Goal: Task Accomplishment & Management: Complete application form

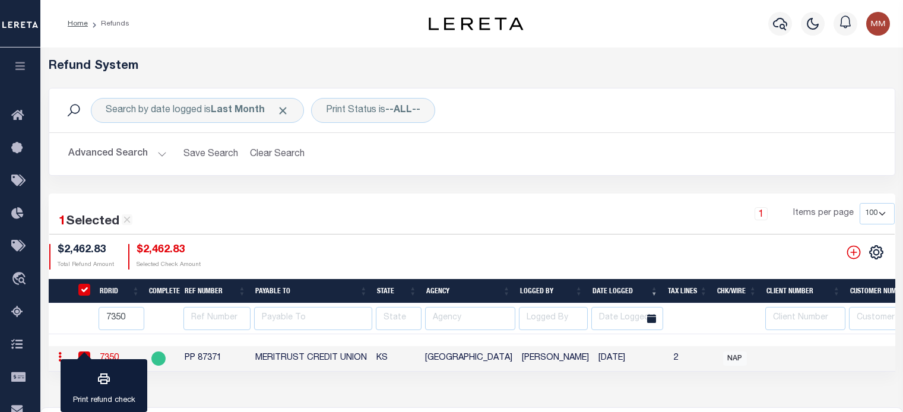
select select "100"
click at [284, 154] on button "Clear Search" at bounding box center [277, 153] width 65 height 23
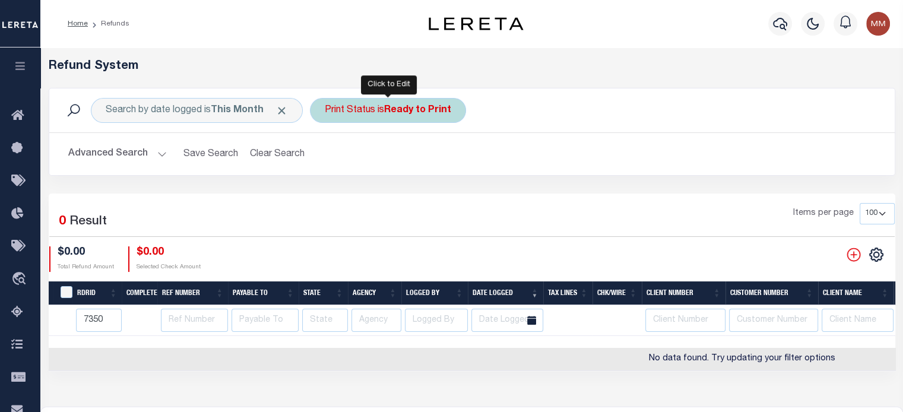
click at [366, 116] on div "Print Status is Ready to Print" at bounding box center [388, 110] width 156 height 25
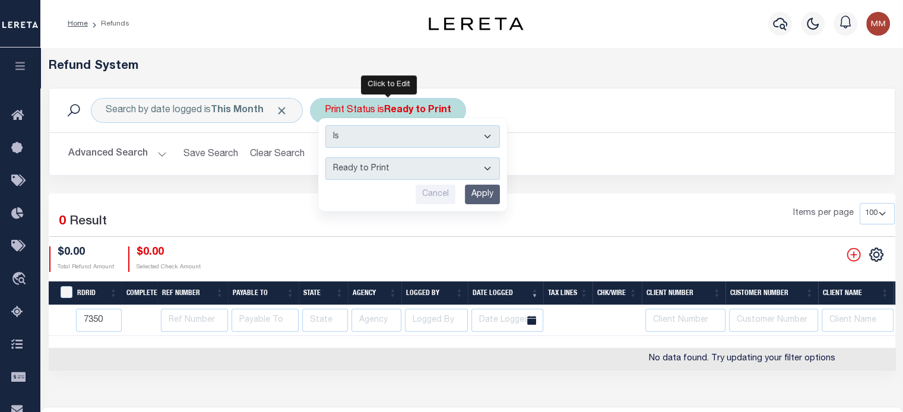
click at [372, 170] on select "--ALL-- Ready to Write Ready to Print Printed" at bounding box center [412, 168] width 175 height 23
select select "All"
click at [325, 157] on select "--ALL-- Ready to Write Ready to Print Printed" at bounding box center [412, 168] width 175 height 23
drag, startPoint x: 482, startPoint y: 197, endPoint x: 807, endPoint y: 235, distance: 327.5
click at [484, 196] on input "Apply" at bounding box center [482, 195] width 35 height 20
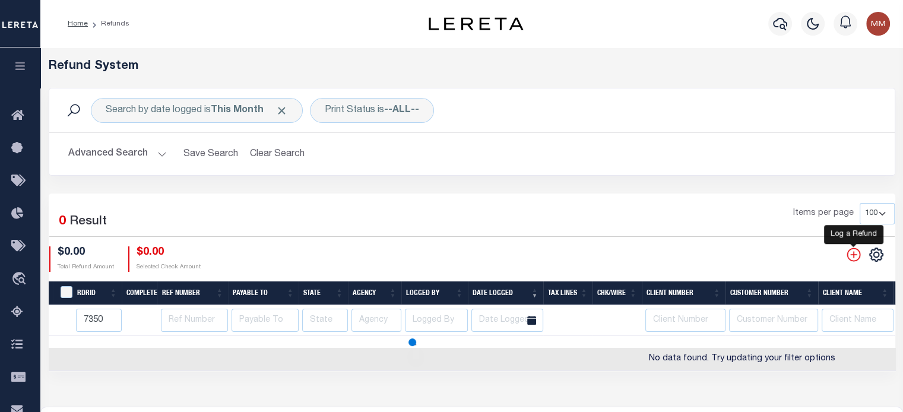
click at [849, 259] on icon "" at bounding box center [853, 254] width 15 height 15
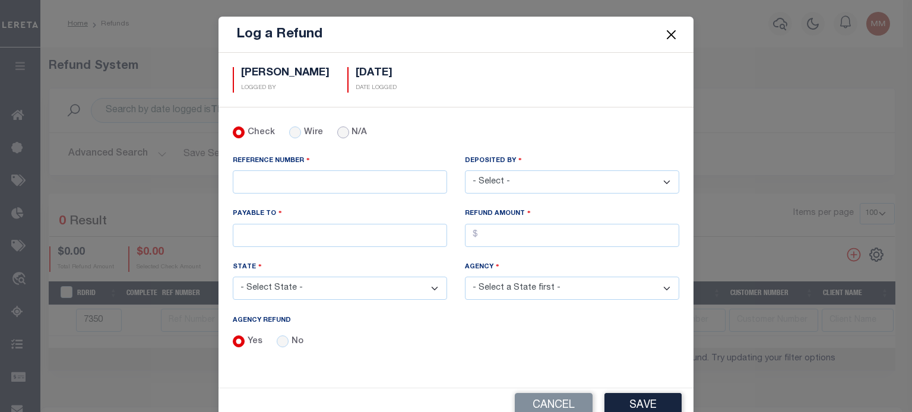
click at [337, 129] on input "N/A" at bounding box center [343, 132] width 12 height 12
radio input "true"
click at [279, 343] on input "No" at bounding box center [283, 341] width 12 height 12
radio input "true"
click at [283, 185] on input "REFERENCE NUMBER" at bounding box center [340, 181] width 214 height 23
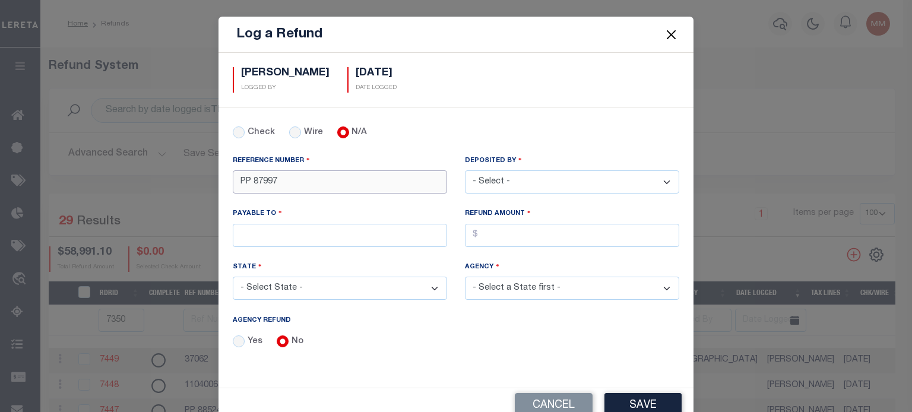
type input "PP 87997"
click at [529, 173] on select "- Select - Aakash Patel Abdul Muzain Adams, Pamela S Adhikary Rinki Agustin Fer…" at bounding box center [572, 181] width 214 height 23
select select "[PERSON_NAME]"
click at [465, 170] on select "- Select - Aakash Patel Abdul Muzain Adams, Pamela S Adhikary Rinki Agustin Fer…" at bounding box center [572, 181] width 214 height 23
click at [330, 227] on input "PAYABLE TO" at bounding box center [340, 235] width 214 height 23
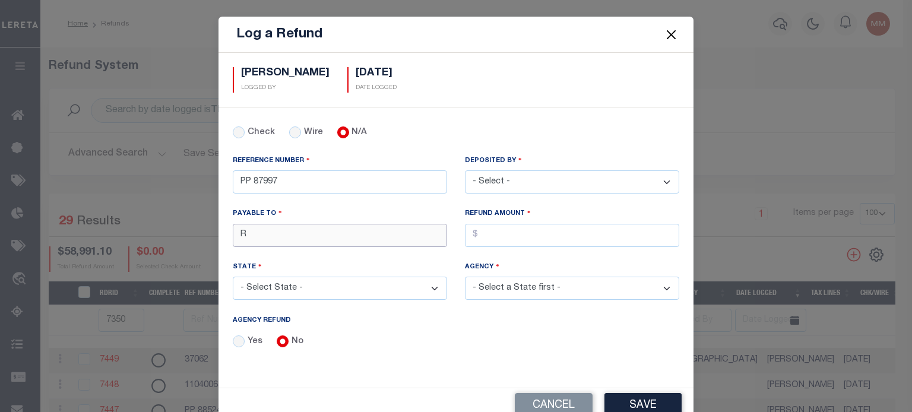
type input "RENOVO MANAGEMENT COMPANY"
click at [487, 232] on input "AGENCY REFUND" at bounding box center [572, 235] width 214 height 23
type input "$6,155.39"
click at [372, 283] on select "- Select State - AK AL AR AZ CA CO CT DC DE FL GA GU HI IA ID IL IN KS KY LA MA…" at bounding box center [340, 288] width 214 height 23
select select "CT"
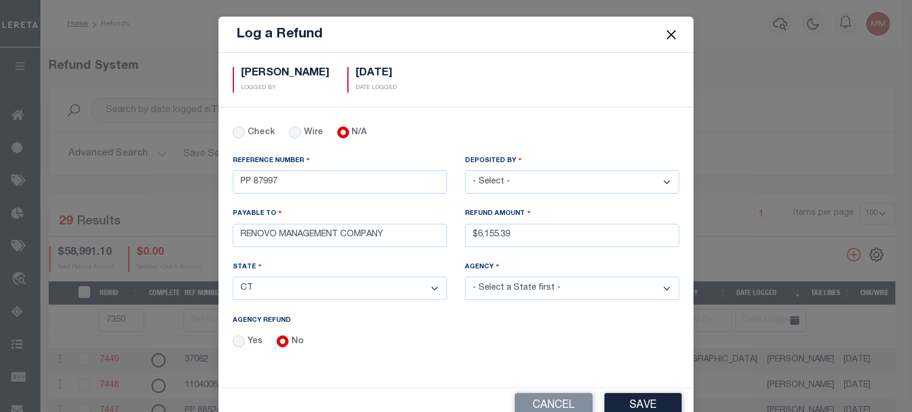
click at [233, 277] on select "- Select State - AK AL AR AZ CA CO CT DC DE FL GA GU HI IA ID IL IN KS KY LA MA…" at bounding box center [340, 288] width 214 height 23
click at [506, 290] on select "- Select Agency - 2ND TAXING DISTRICT NORWALK AMSTON LAKE TAX DISTRICT AMSTON L…" at bounding box center [572, 288] width 214 height 23
select select "900317009"
click at [465, 277] on select "- Select Agency - 2ND TAXING DISTRICT NORWALK AMSTON LAKE TAX DISTRICT AMSTON L…" at bounding box center [572, 288] width 214 height 23
click at [641, 397] on button "Save" at bounding box center [642, 406] width 77 height 26
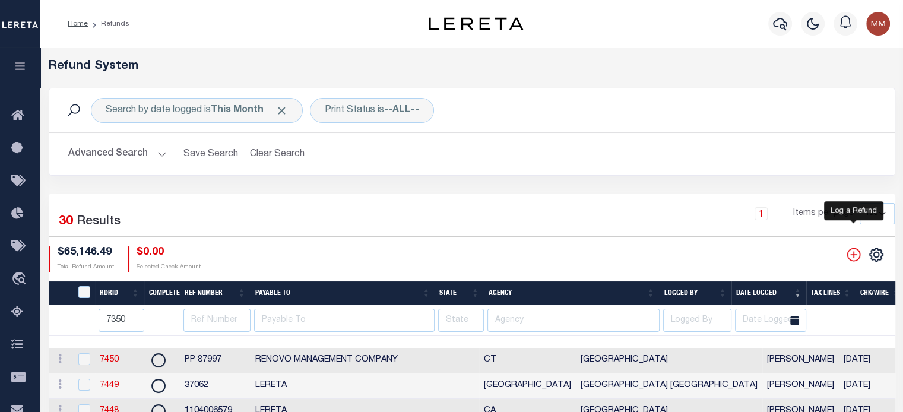
click at [851, 255] on icon "" at bounding box center [853, 254] width 15 height 15
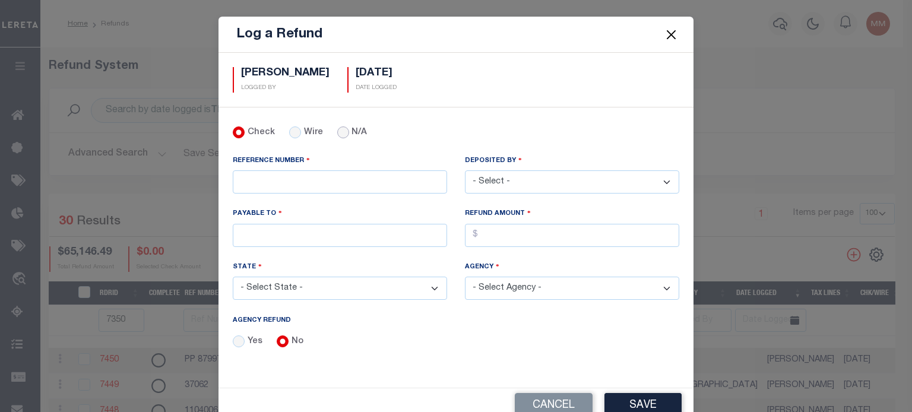
drag, startPoint x: 338, startPoint y: 133, endPoint x: 332, endPoint y: 134, distance: 6.0
click at [338, 134] on input "N/A" at bounding box center [343, 132] width 12 height 12
radio input "true"
click at [298, 179] on input "REFERENCE NUMBER" at bounding box center [340, 181] width 214 height 23
type input "["
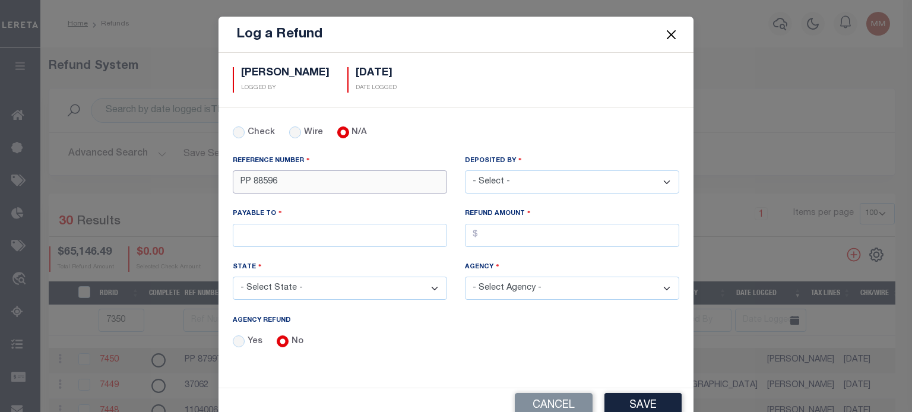
type input "PP 88596"
click at [578, 180] on select "- Select - Aakash Patel Abdul Muzain Adams, Pamela S Adhikary Rinki Agustin Fer…" at bounding box center [572, 181] width 214 height 23
select select "[PERSON_NAME]"
click at [465, 170] on select "- Select - Aakash Patel Abdul Muzain Adams, Pamela S Adhikary Rinki Agustin Fer…" at bounding box center [572, 181] width 214 height 23
click at [365, 235] on input "PAYABLE TO" at bounding box center [340, 235] width 214 height 23
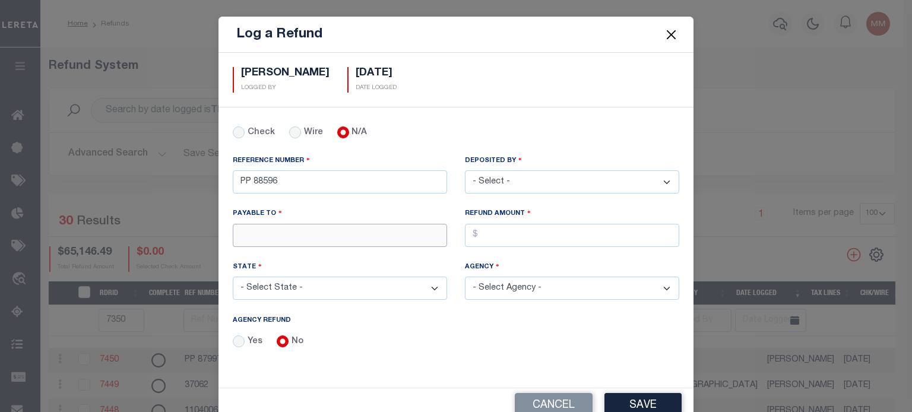
type input "RENOVO MANAGEMENT COMPANY"
click at [515, 232] on input "AGENCY REFUND" at bounding box center [572, 235] width 214 height 23
type input "$4,673.35"
click at [319, 287] on select "- Select State - AK AL AR AZ CA CO CT DC DE FL GA GU HI IA ID IL IN KS KY LA MA…" at bounding box center [340, 288] width 214 height 23
select select "NY"
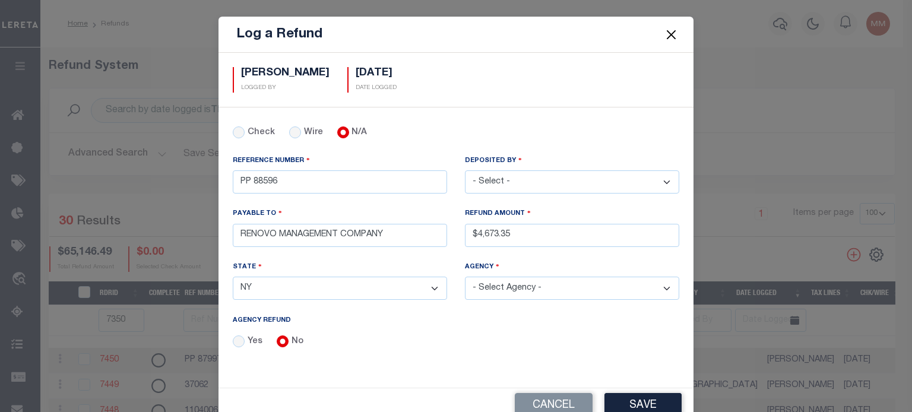
click at [233, 277] on select "- Select State - AK AL AR AZ CA CO CT DC DE FL GA GU HI IA ID IL IN KS KY LA MA…" at bounding box center [340, 288] width 214 height 23
click at [493, 284] on select "- Select Agency - ADAMS TOWN ADAMS VILLAGE ADDISON CSD ADDISON TOWN ADDISON VIL…" at bounding box center [572, 288] width 214 height 23
click at [525, 288] on select "- Select Agency - ADAMS TOWN ADAMS VILLAGE ADDISON CSD ADDISON TOWN ADDISON VIL…" at bounding box center [572, 288] width 214 height 23
drag, startPoint x: 537, startPoint y: 278, endPoint x: 493, endPoint y: 283, distance: 43.5
click at [489, 284] on select "- Select Agency - ADAMS TOWN ADAMS VILLAGE ADDISON CSD ADDISON TOWN ADDISON VIL…" at bounding box center [572, 288] width 214 height 23
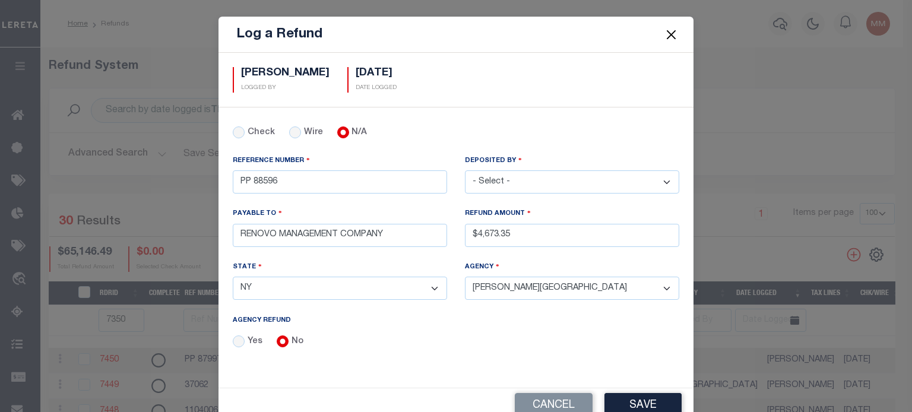
click at [493, 283] on select "- Select Agency - ADAMS TOWN ADAMS VILLAGE ADDISON CSD ADDISON TOWN ADDISON VIL…" at bounding box center [572, 288] width 214 height 23
click at [510, 286] on select "- Select Agency - ADAMS TOWN ADAMS VILLAGE ADDISON CSD ADDISON TOWN ADDISON VIL…" at bounding box center [572, 288] width 214 height 23
select select "3605917002"
click at [465, 277] on select "- Select Agency - ADAMS TOWN ADAMS VILLAGE ADDISON CSD ADDISON TOWN ADDISON VIL…" at bounding box center [572, 288] width 214 height 23
click at [632, 400] on button "Save" at bounding box center [642, 406] width 77 height 26
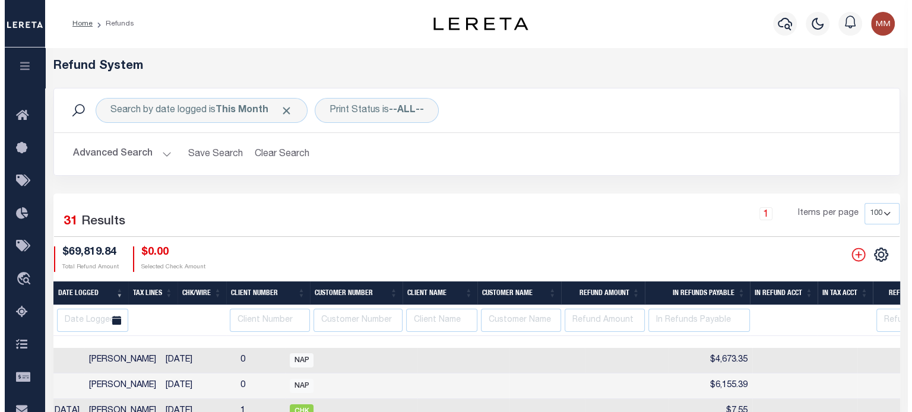
scroll to position [0, 825]
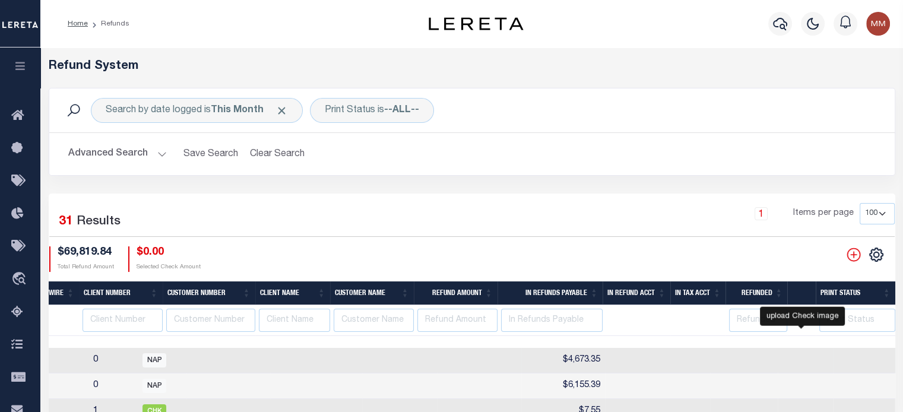
click at [901, 364] on icon at bounding box center [908, 360] width 15 height 15
checkbox input "false"
checkbox input "true"
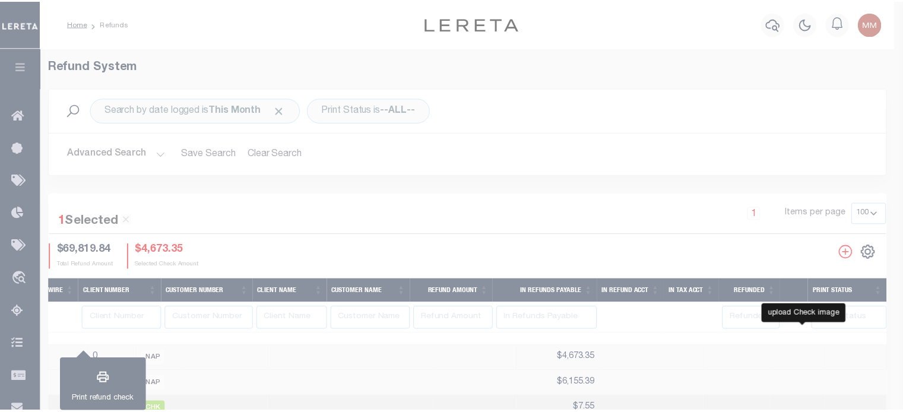
scroll to position [0, 816]
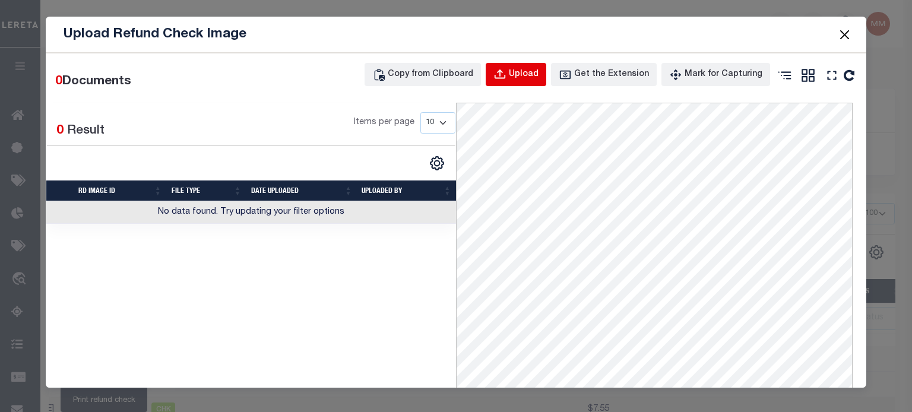
click at [515, 72] on button "Upload" at bounding box center [516, 74] width 61 height 23
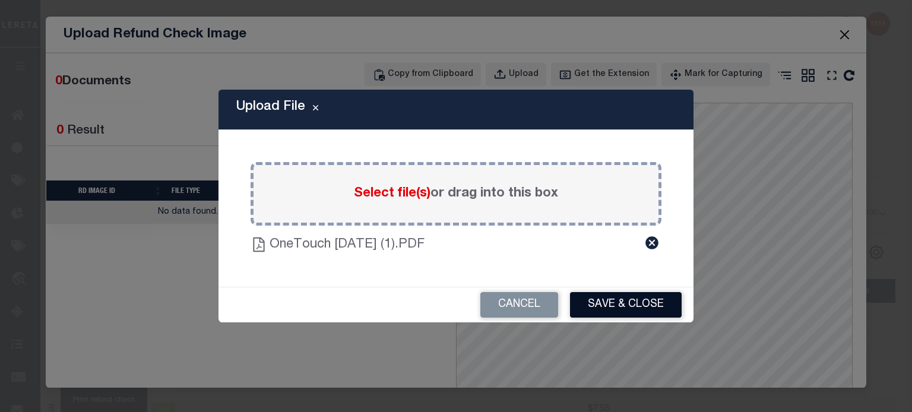
click at [620, 300] on button "Save & Close" at bounding box center [626, 305] width 112 height 26
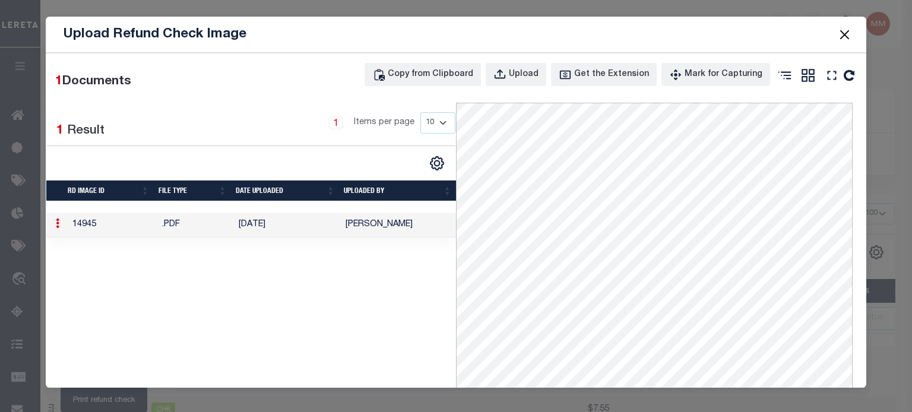
click at [847, 30] on button "Close" at bounding box center [843, 34] width 15 height 15
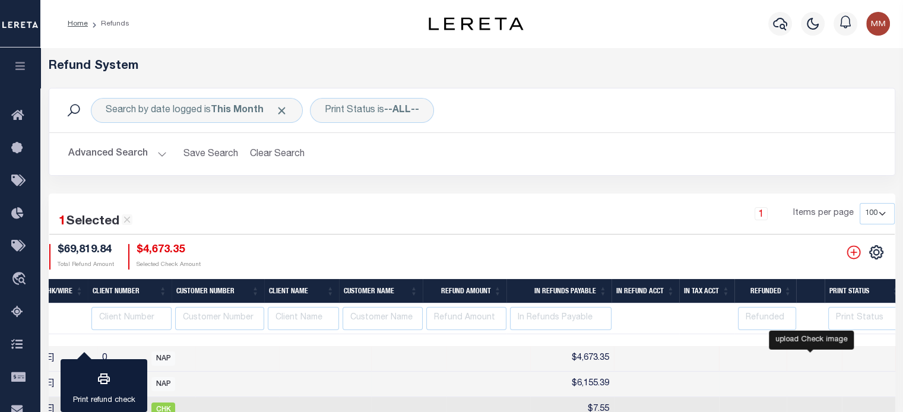
click at [902, 382] on icon "" at bounding box center [917, 383] width 15 height 15
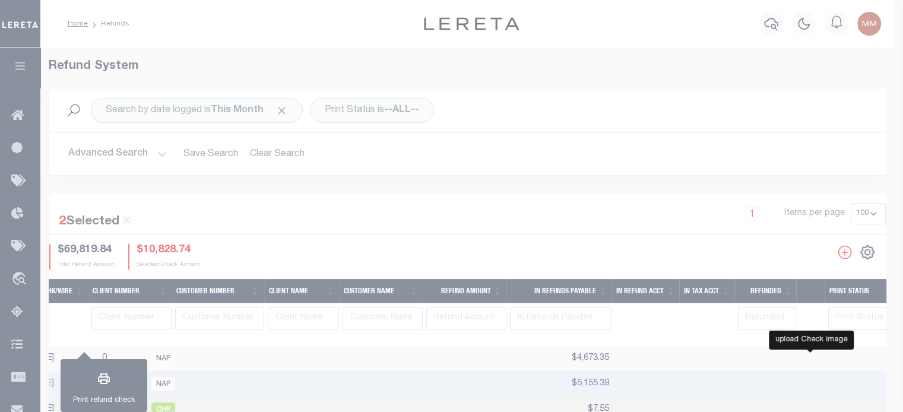
checkbox input "true"
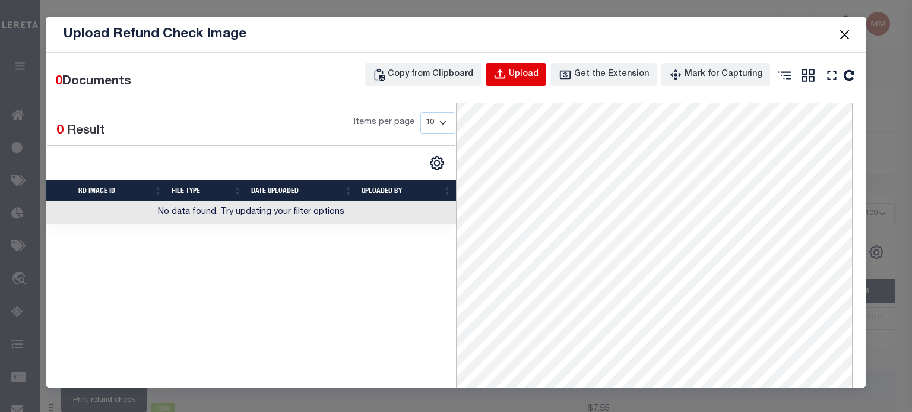
click at [530, 77] on div "Upload" at bounding box center [524, 74] width 30 height 13
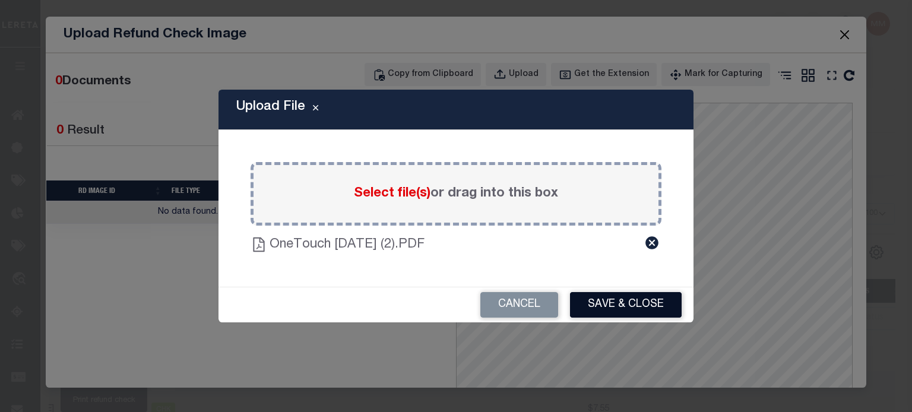
click at [633, 303] on button "Save & Close" at bounding box center [626, 305] width 112 height 26
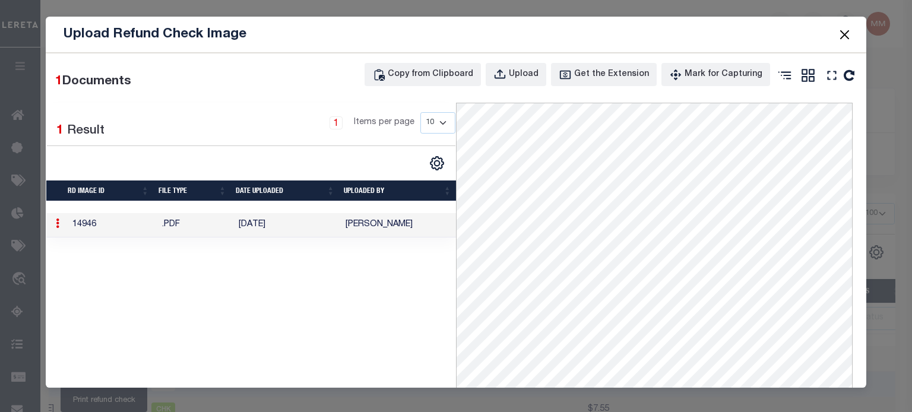
click at [841, 38] on button "Close" at bounding box center [843, 34] width 15 height 15
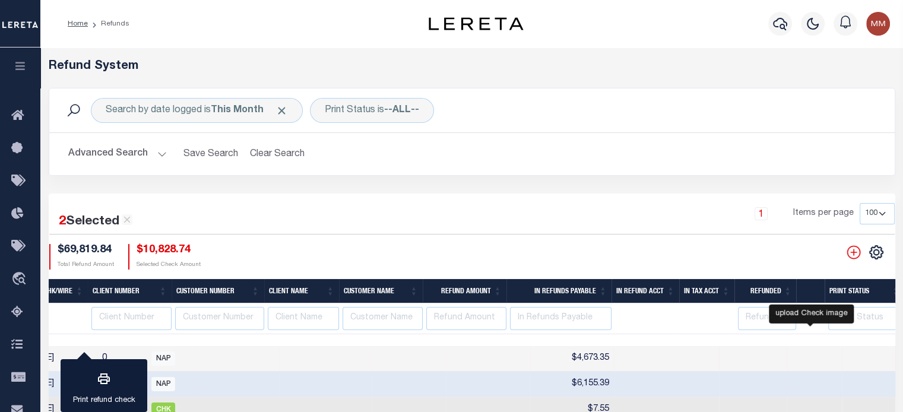
click at [902, 354] on icon at bounding box center [917, 358] width 15 height 15
checkbox input "false"
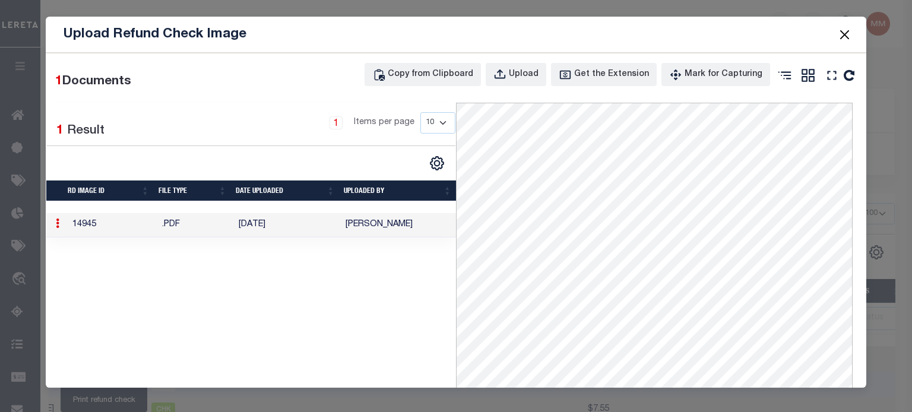
drag, startPoint x: 849, startPoint y: 21, endPoint x: 846, endPoint y: 32, distance: 11.3
click at [849, 22] on span at bounding box center [843, 34] width 45 height 33
click at [846, 34] on button "Close" at bounding box center [843, 34] width 15 height 15
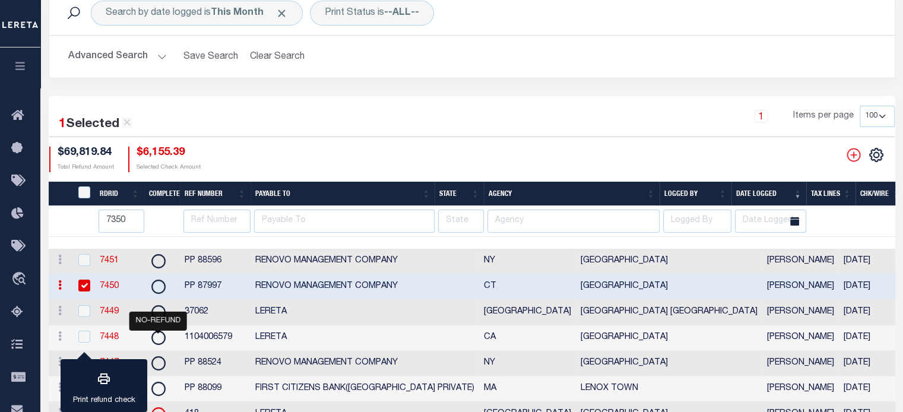
scroll to position [237, 0]
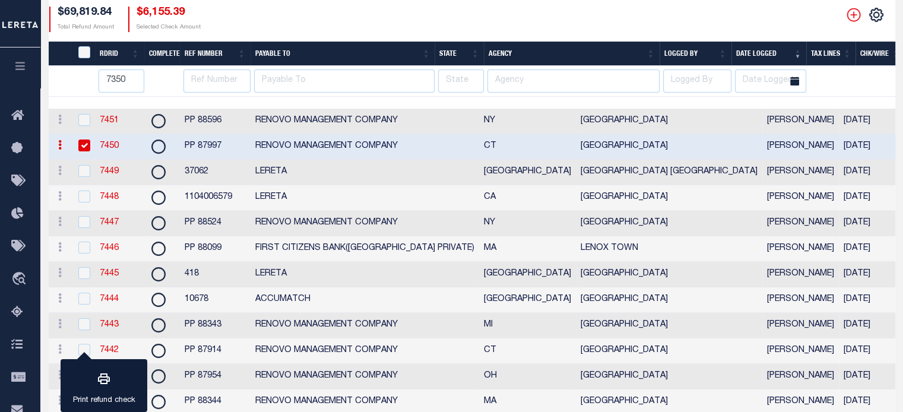
drag, startPoint x: 84, startPoint y: 143, endPoint x: 93, endPoint y: 134, distance: 12.6
click at [85, 143] on input "checkbox" at bounding box center [84, 146] width 12 height 12
checkbox input "false"
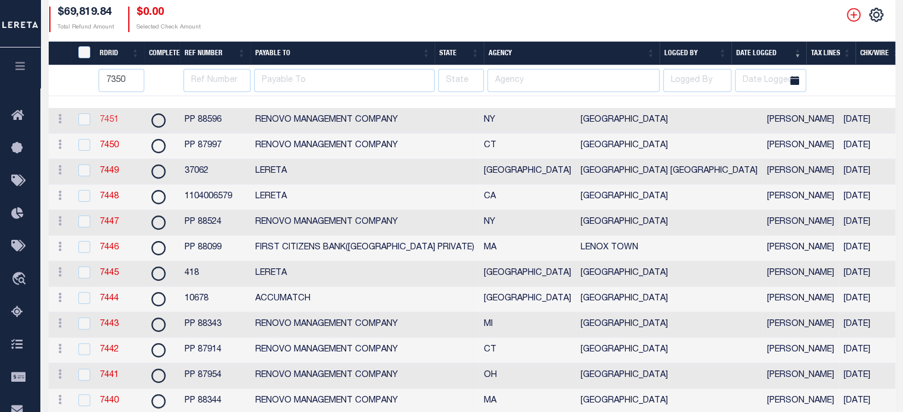
click at [110, 119] on link "7451" at bounding box center [109, 120] width 19 height 8
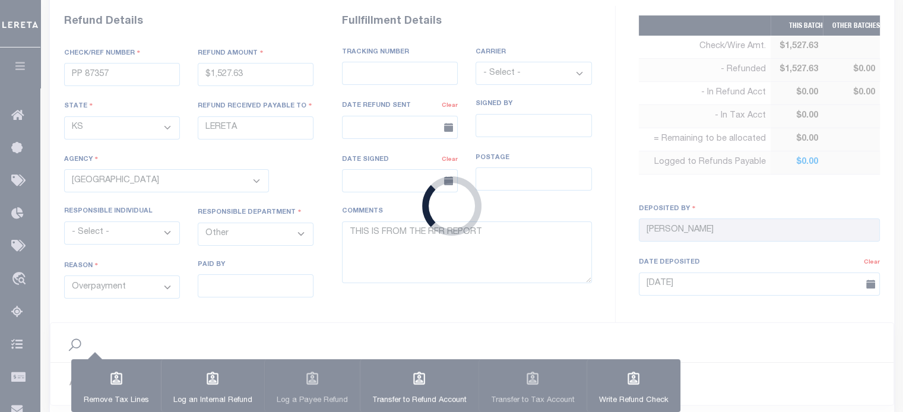
type input "PP 88596"
type input "$4,673.35"
select select "NY"
type input "RENOVO MANAGEMENT COMPANY"
select select
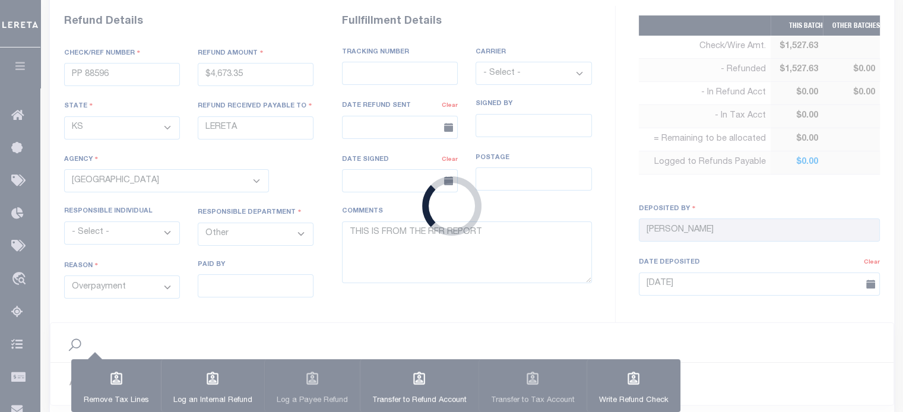
select select
type input "[DATE]"
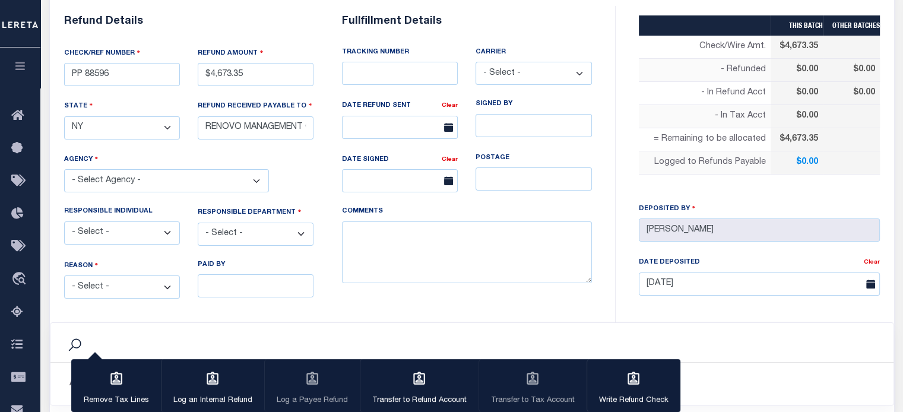
select select "3605917002"
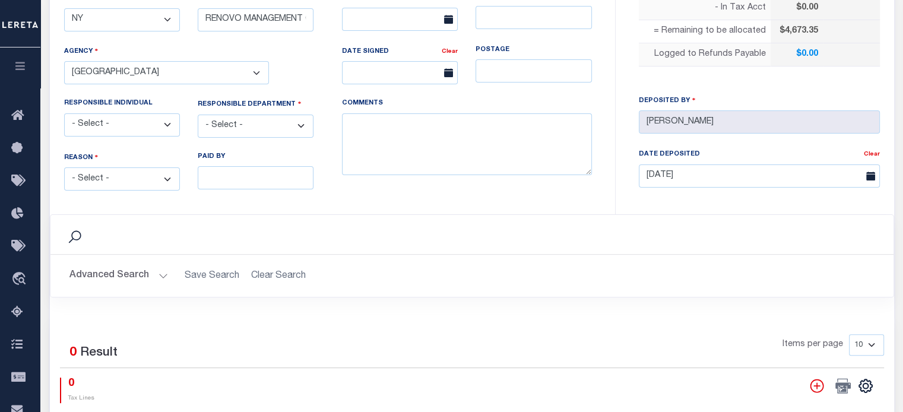
scroll to position [322, 0]
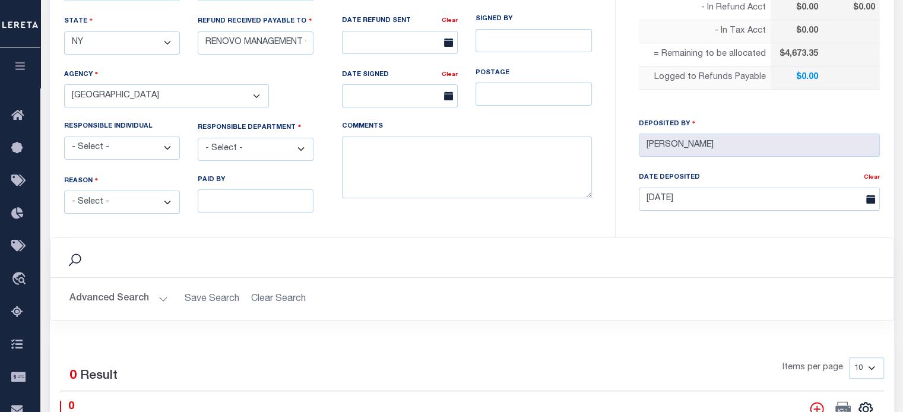
click at [138, 195] on select "- Select - Change In Value Discount Applied Duplicate Payment Exemption Applied…" at bounding box center [122, 202] width 116 height 23
select select "OVP"
click at [64, 191] on select "- Select - Change In Value Discount Applied Duplicate Payment Exemption Applied…" at bounding box center [122, 202] width 116 height 23
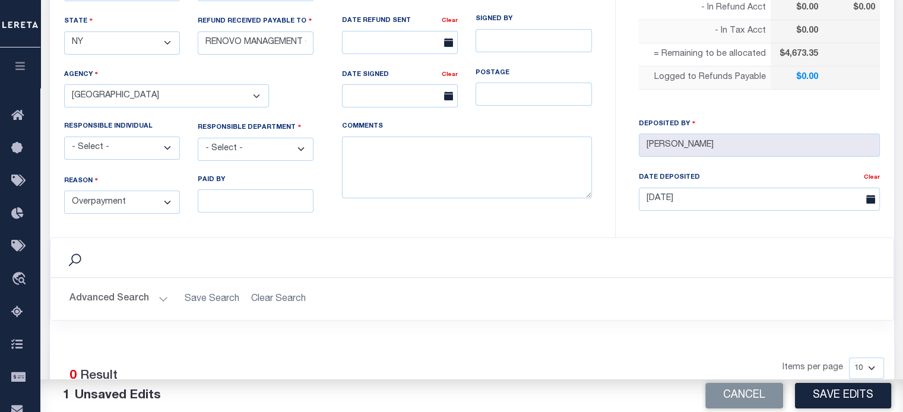
click at [239, 141] on select "- Select - 3rd Party Accounting AI Collector Customer Customer Service FactR JA…" at bounding box center [256, 149] width 116 height 23
select select "OTH"
click at [198, 138] on select "- Select - 3rd Party Accounting AI Collector Customer Customer Service FactR JA…" at bounding box center [256, 149] width 116 height 23
drag, startPoint x: 387, startPoint y: 162, endPoint x: 374, endPoint y: 179, distance: 21.6
click at [388, 162] on textarea "COMMENTS" at bounding box center [467, 168] width 250 height 62
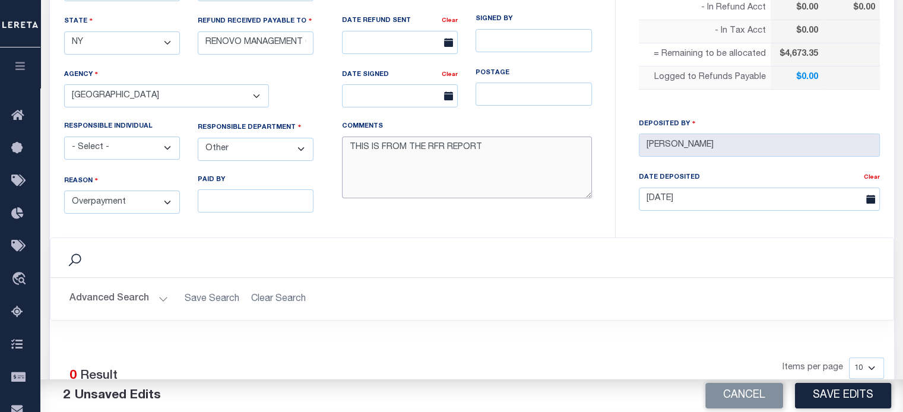
type textarea "THIS IS FROM THE RFR REPORT"
click at [826, 399] on button "Save Edits" at bounding box center [843, 396] width 96 height 26
type input "$4,673.35"
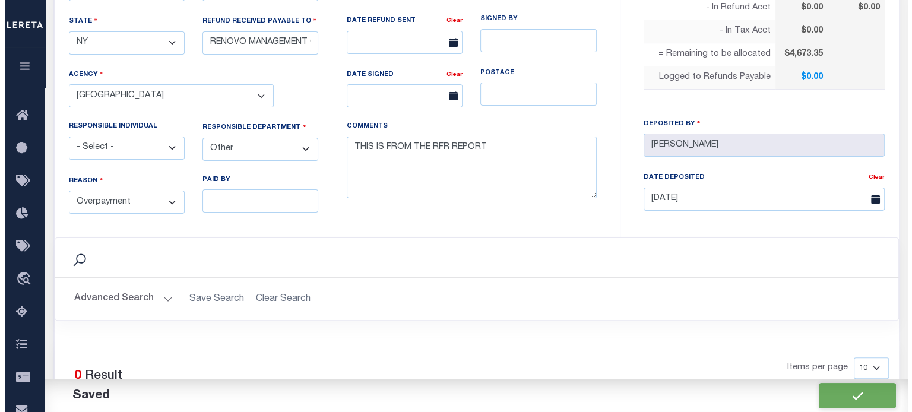
scroll to position [500, 0]
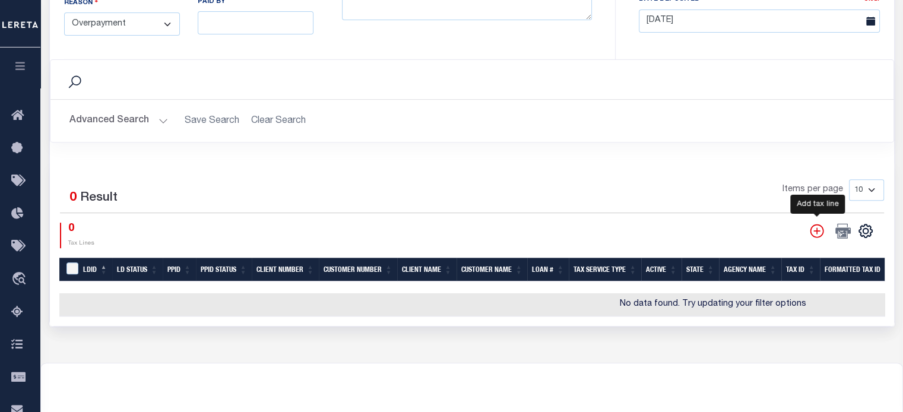
click at [814, 233] on icon "" at bounding box center [816, 230] width 15 height 15
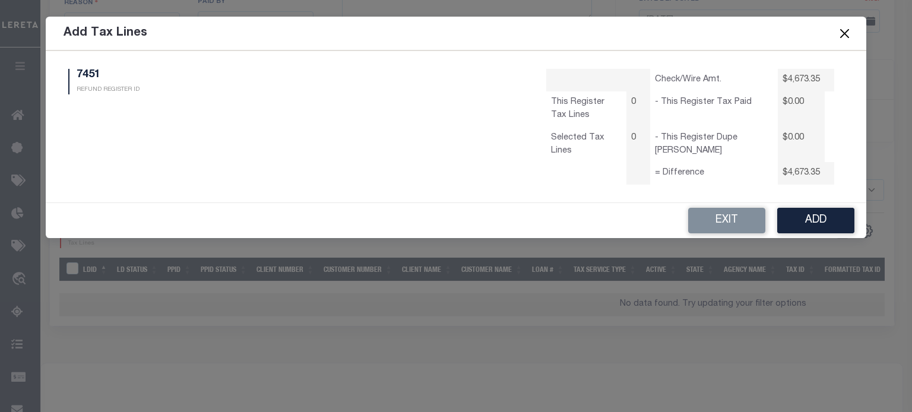
select select "100"
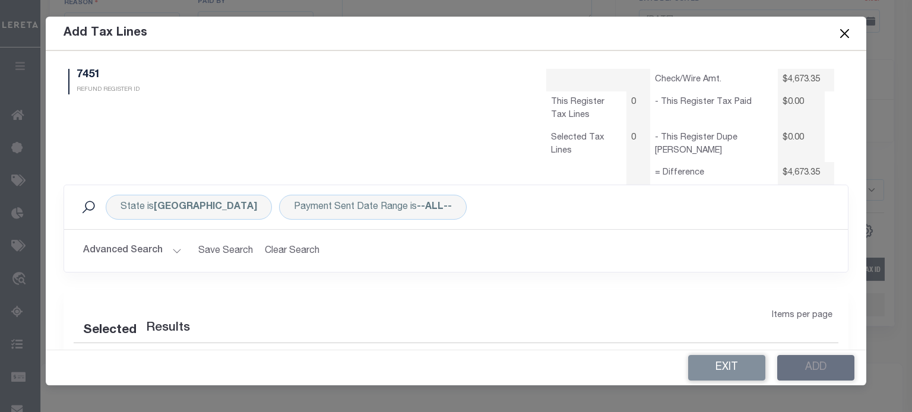
select select "100"
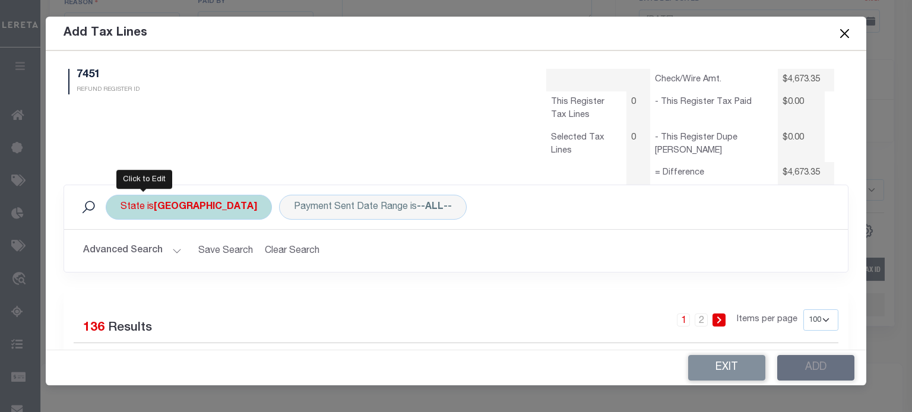
click at [149, 206] on div "State is TX" at bounding box center [189, 207] width 166 height 25
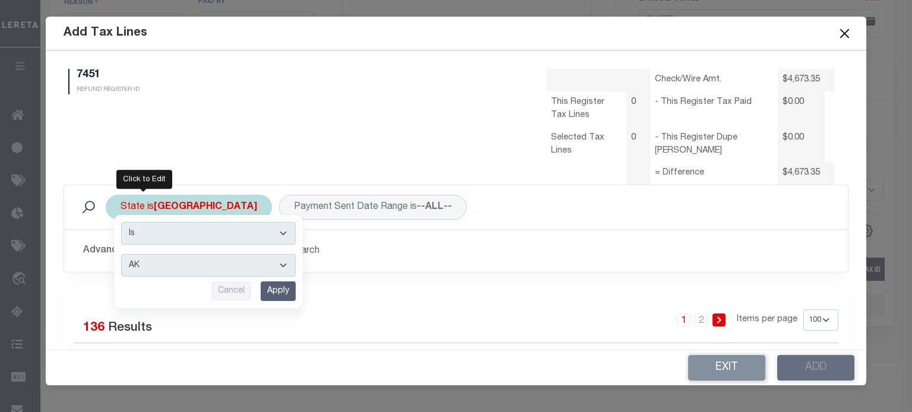
click at [155, 269] on select "AK AL AR AZ CA CO CT DC DE FL GA GU HI IA ID IL IN KS KY LA MA MD ME MI MN MO M…" at bounding box center [208, 265] width 175 height 23
select select "NY"
click at [121, 254] on select "AK AL AR AZ CA CO CT DC DE FL GA GU HI IA ID IL IN KS KY LA MA MD ME MI MN MO M…" at bounding box center [208, 265] width 175 height 23
click at [270, 288] on input "Apply" at bounding box center [278, 291] width 35 height 20
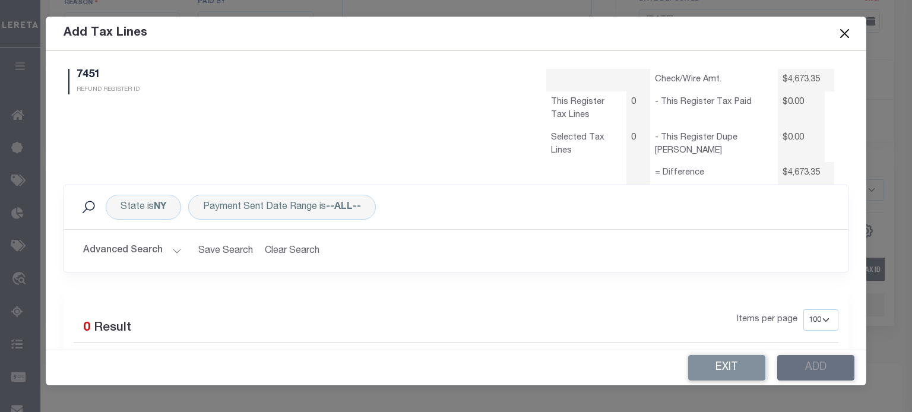
click at [129, 248] on button "Advanced Search" at bounding box center [132, 250] width 99 height 23
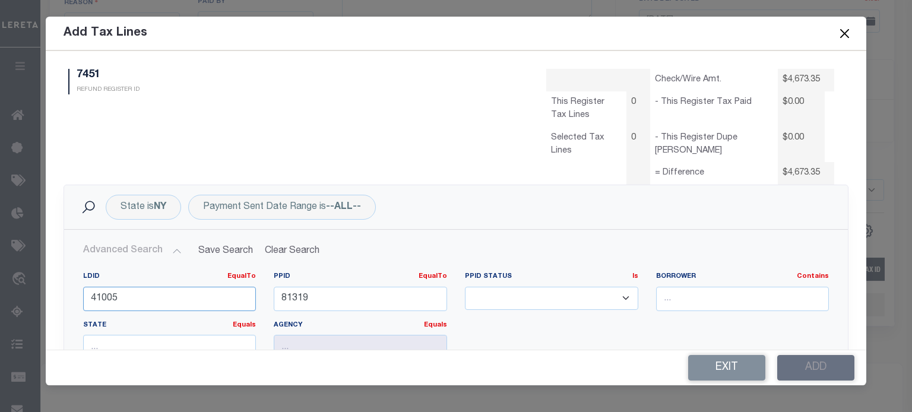
drag, startPoint x: 218, startPoint y: 293, endPoint x: -74, endPoint y: 293, distance: 292.1
click at [0, 293] on html "Home Refunds Details Profile Sign out" at bounding box center [456, 4] width 912 height 1008
drag, startPoint x: 327, startPoint y: 296, endPoint x: -227, endPoint y: 253, distance: 556.1
click at [0, 253] on html "Home Refunds Details Profile Sign out" at bounding box center [456, 4] width 912 height 1008
type input "88596"
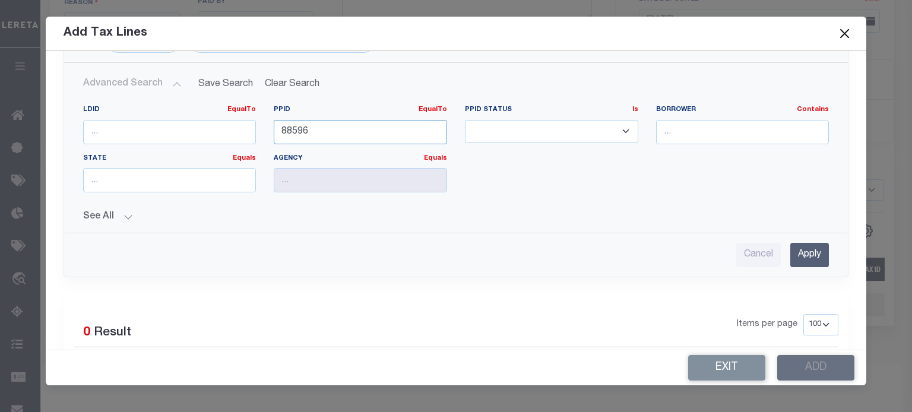
scroll to position [178, 0]
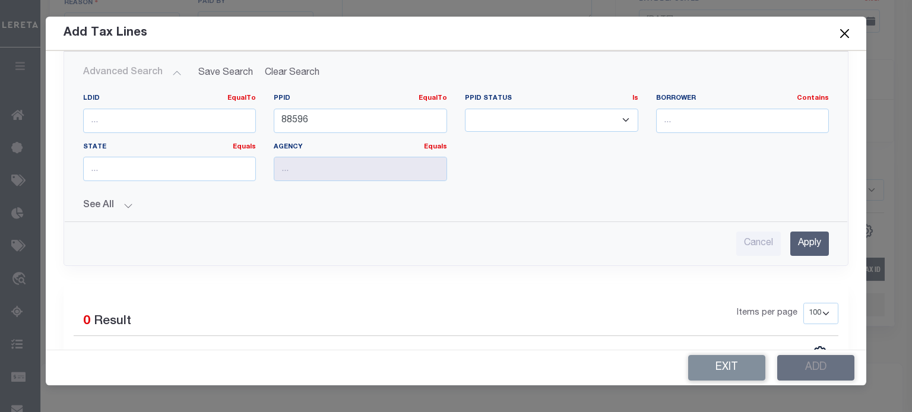
click at [803, 248] on input "Apply" at bounding box center [809, 244] width 39 height 24
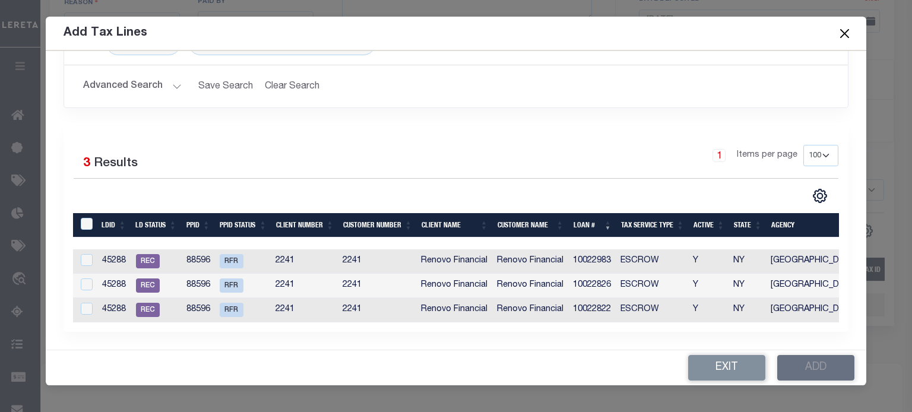
scroll to position [172, 0]
click at [88, 218] on input "LDBatchId" at bounding box center [87, 224] width 12 height 12
checkbox input "true"
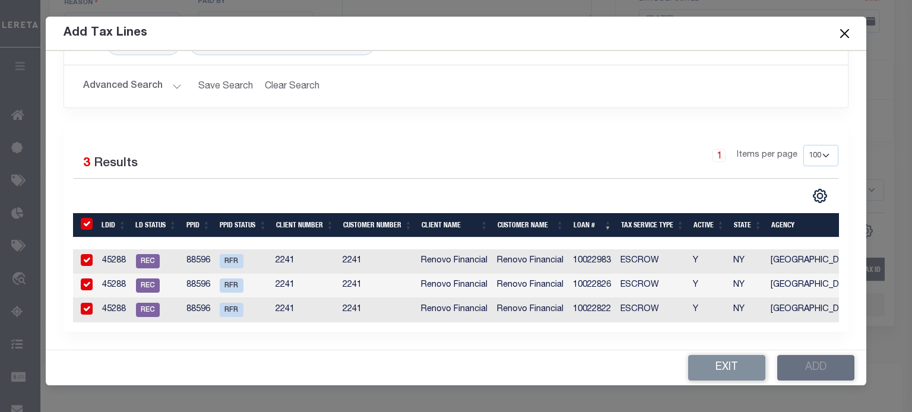
checkbox input "true"
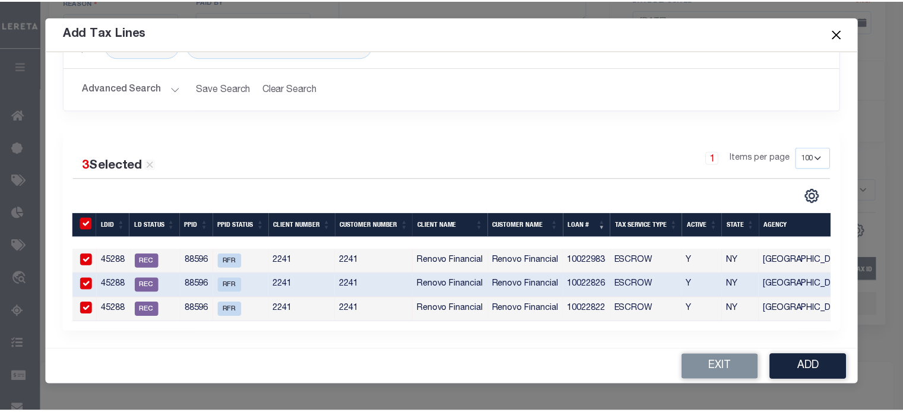
scroll to position [169, 0]
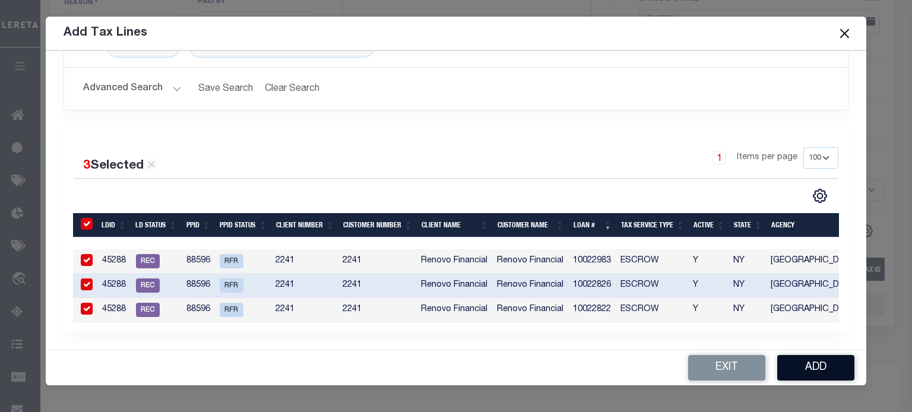
click at [810, 366] on button "Add" at bounding box center [815, 368] width 77 height 26
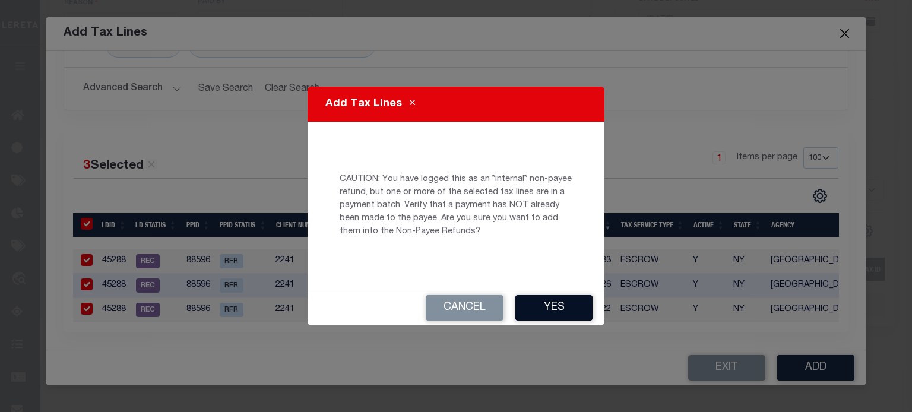
click at [547, 308] on button "Yes" at bounding box center [553, 308] width 77 height 26
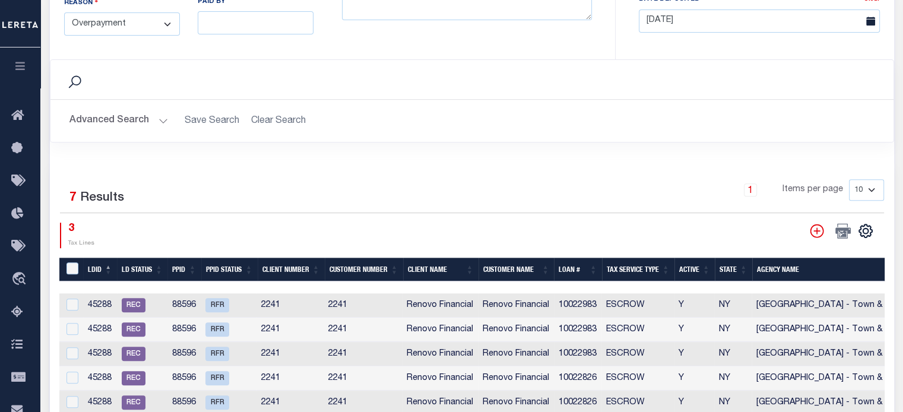
scroll to position [263, 0]
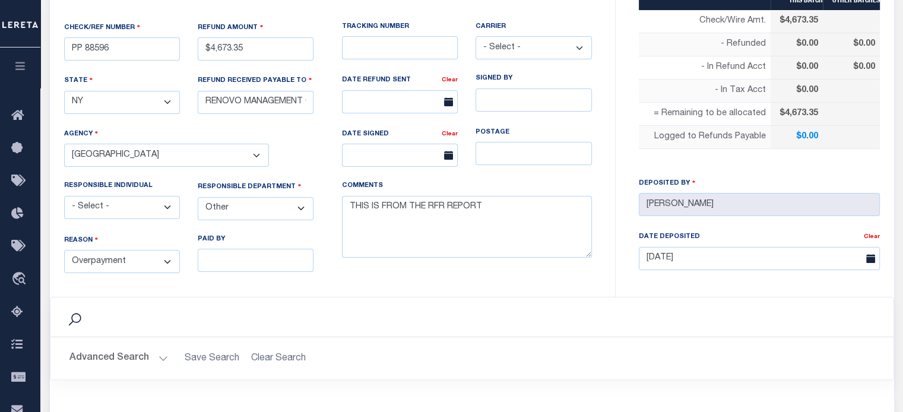
select select "100"
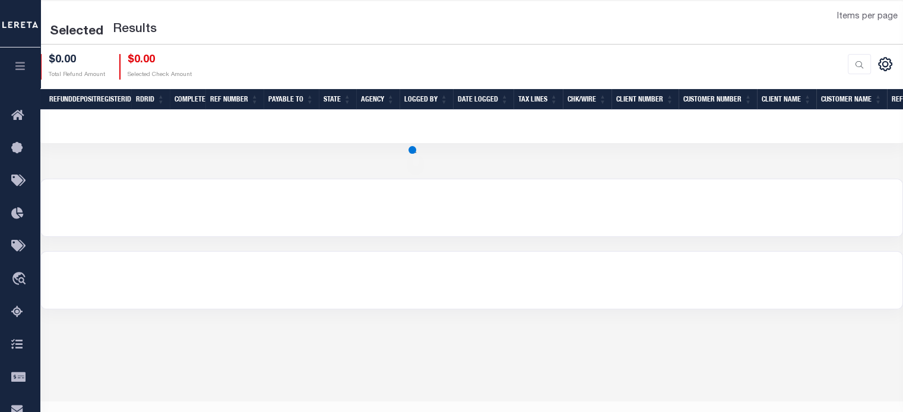
scroll to position [217, 0]
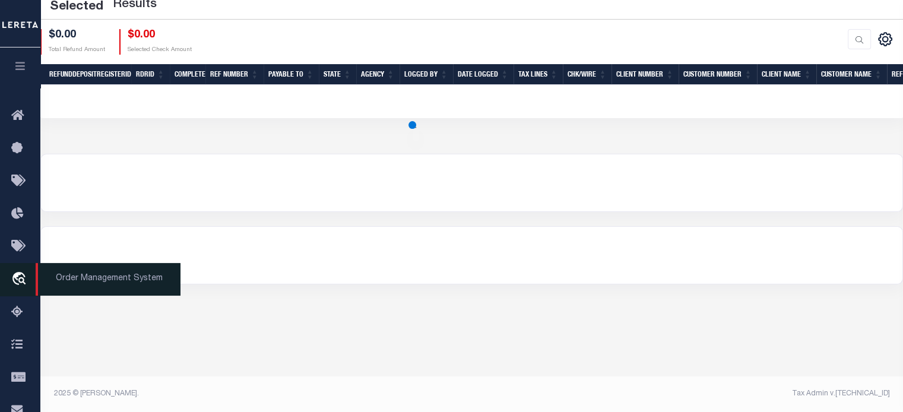
select select "100"
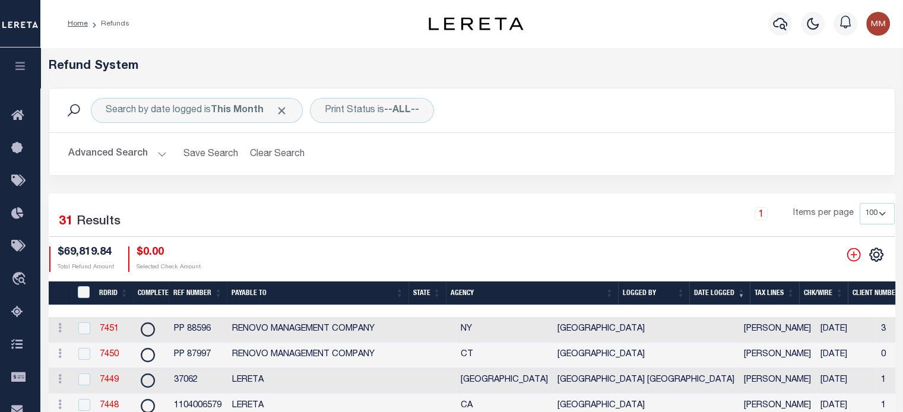
scroll to position [119, 0]
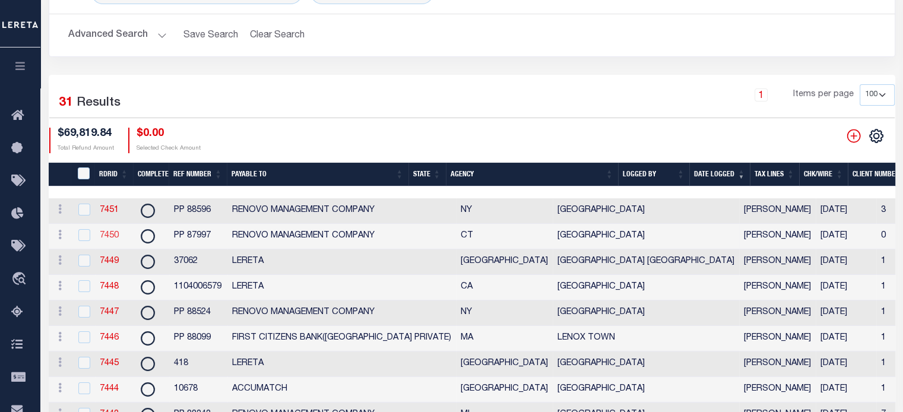
click at [110, 234] on link "7450" at bounding box center [109, 236] width 19 height 8
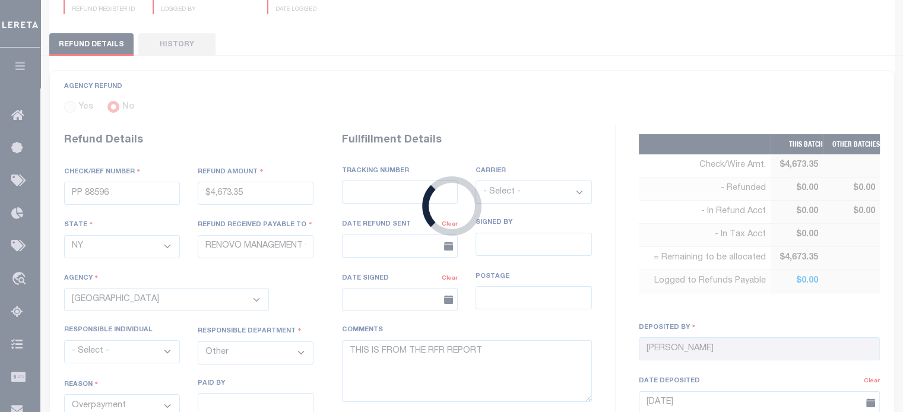
type input "PP 87997"
type input "$6,155.39"
select select "CT"
select select
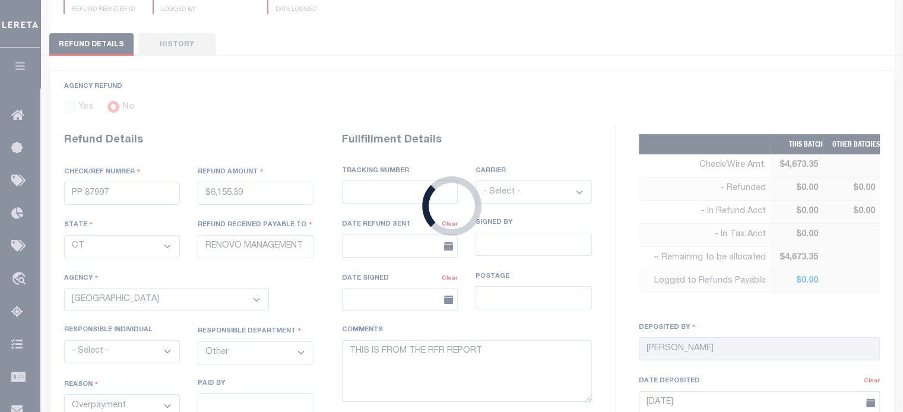
select select
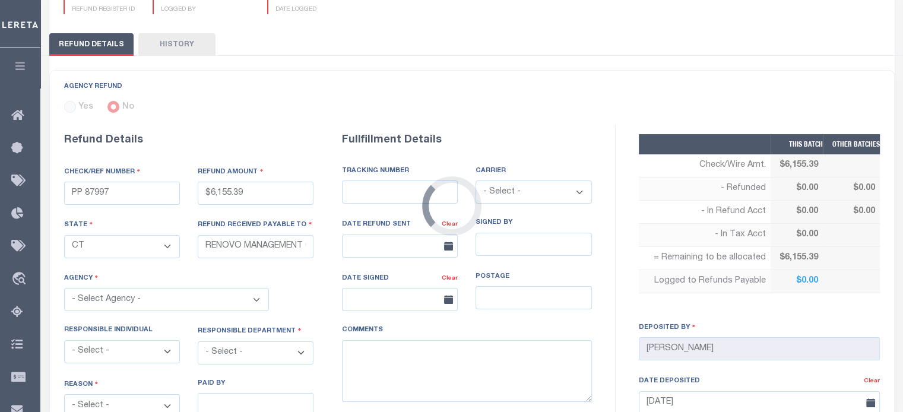
select select "900317009"
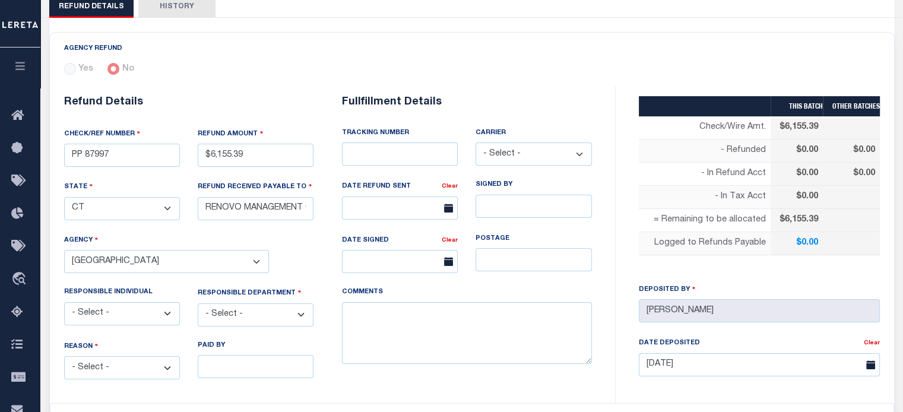
scroll to position [178, 0]
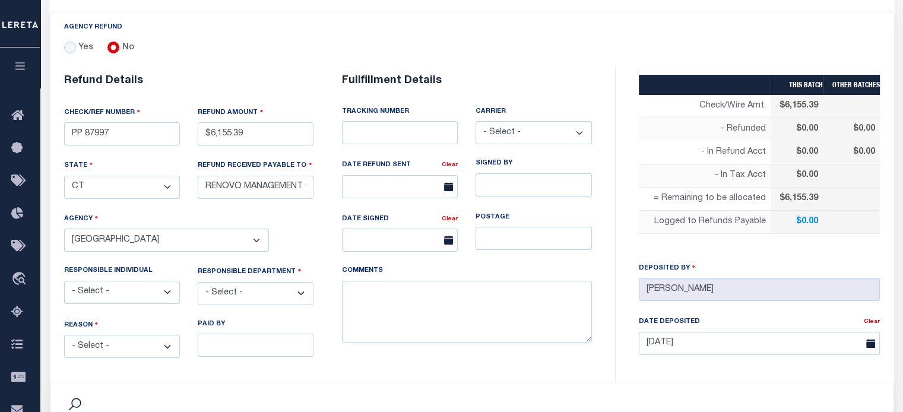
click at [125, 343] on select "- Select - Change In Value Discount Applied Duplicate Payment Exemption Applied…" at bounding box center [122, 346] width 116 height 23
select select "OVP"
click at [64, 335] on select "- Select - Change In Value Discount Applied Duplicate Payment Exemption Applied…" at bounding box center [122, 346] width 116 height 23
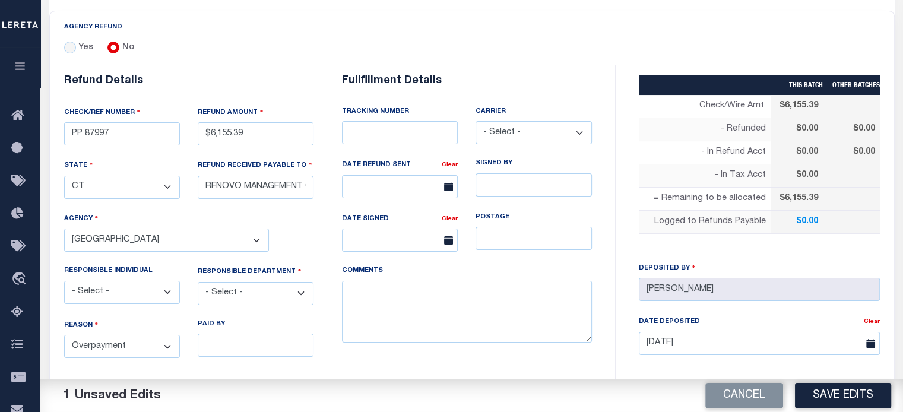
click at [240, 290] on select "- Select - 3rd Party Accounting AI Collector Customer Customer Service FactR JA…" at bounding box center [256, 293] width 116 height 23
select select "OTH"
click at [198, 282] on select "- Select - 3rd Party Accounting AI Collector Customer Customer Service FactR JA…" at bounding box center [256, 293] width 116 height 23
click at [362, 315] on textarea "COMMENTS" at bounding box center [467, 312] width 250 height 62
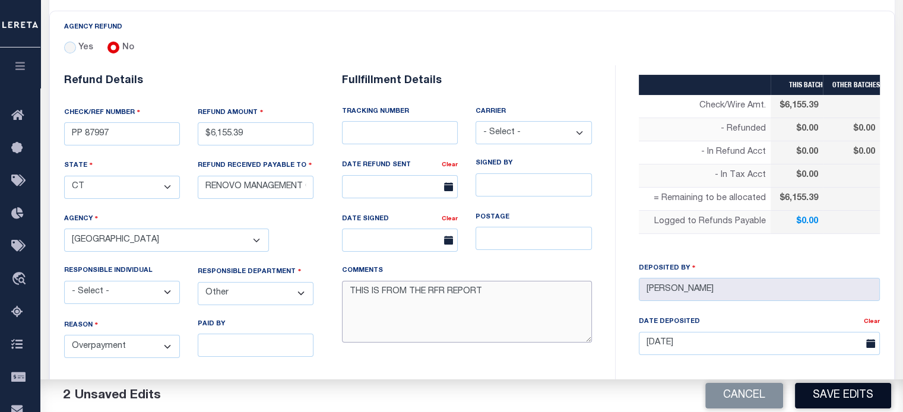
type textarea "THIS IS FROM THE RFR REPORT"
click at [820, 400] on button "Save Edits" at bounding box center [843, 396] width 96 height 26
type input "$6,155.39"
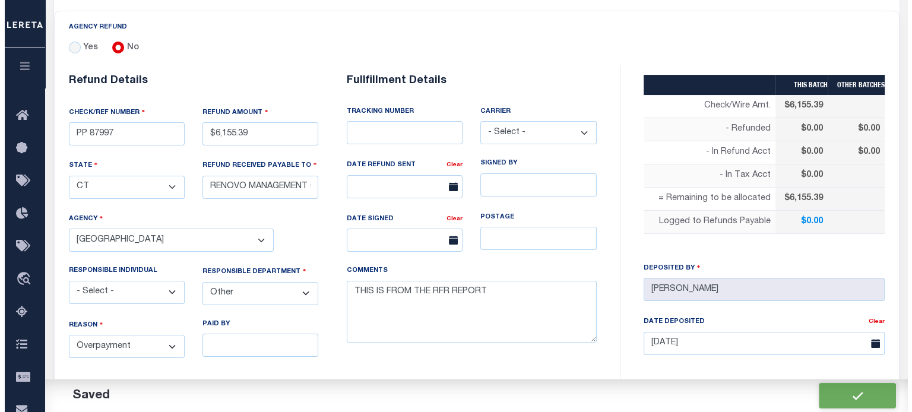
scroll to position [356, 0]
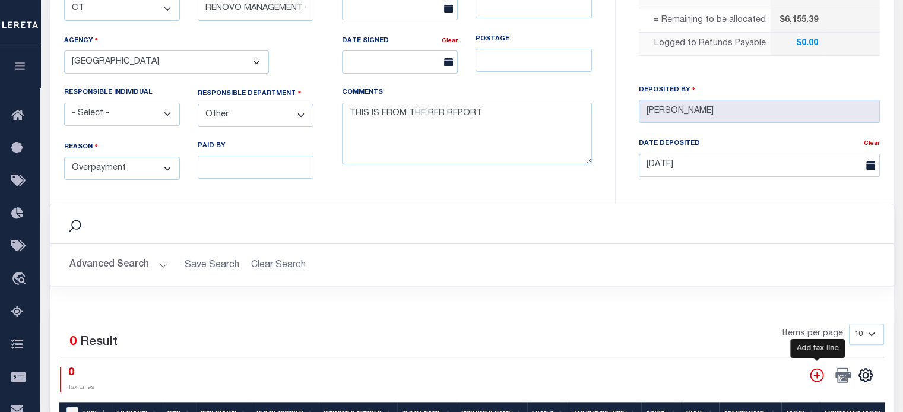
click at [818, 371] on icon "" at bounding box center [817, 375] width 14 height 14
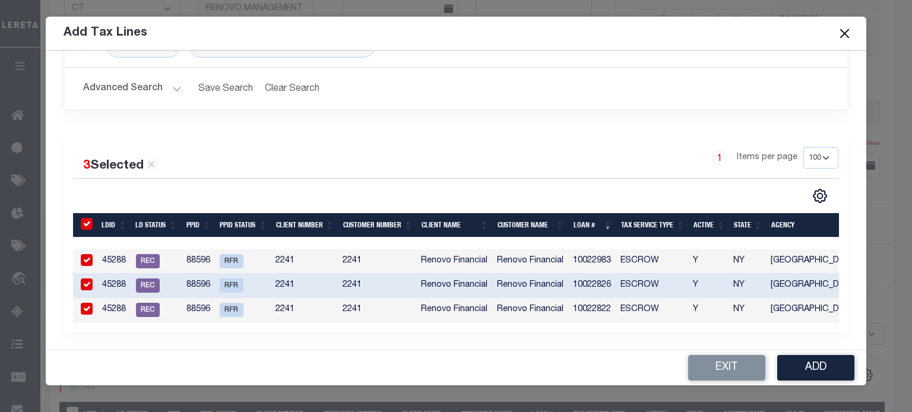
scroll to position [0, 0]
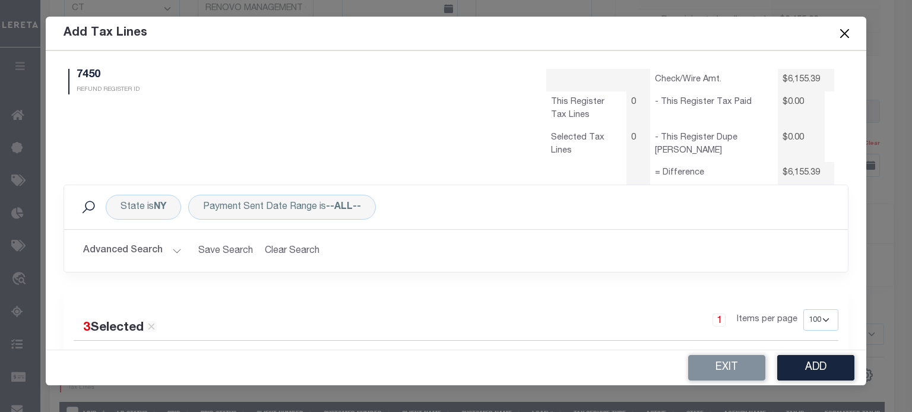
select select "100"
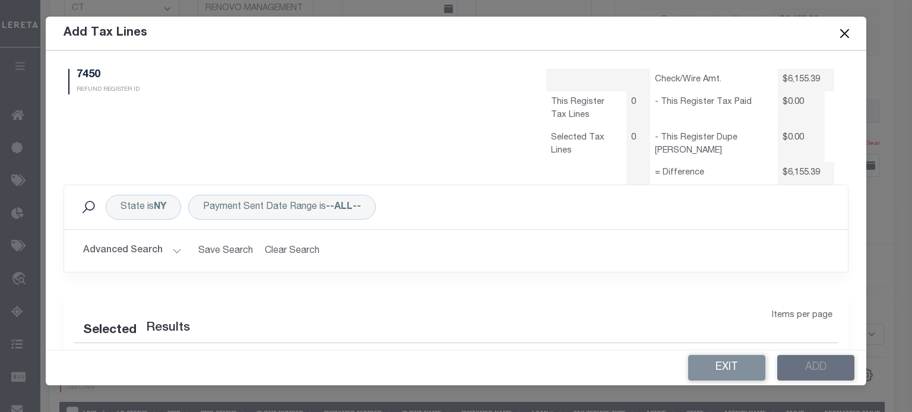
select select "100"
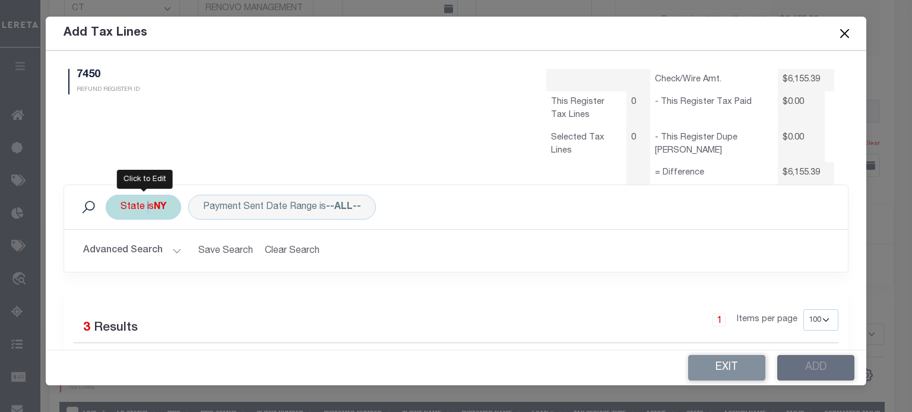
click at [144, 210] on div "State is NY" at bounding box center [143, 207] width 75 height 25
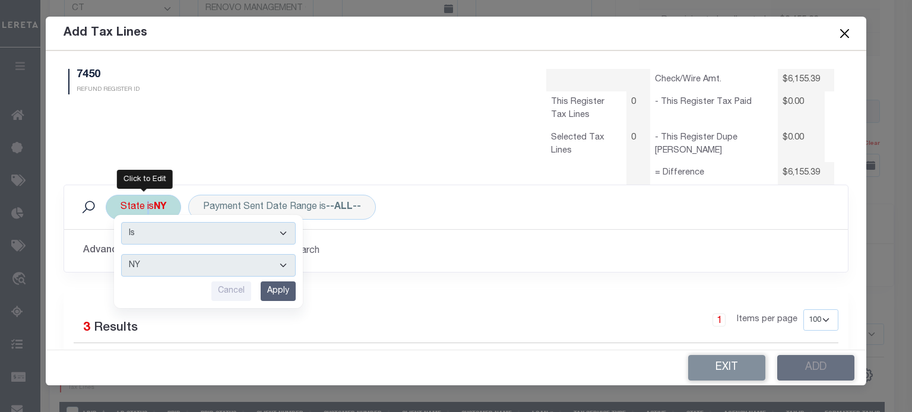
click at [155, 268] on select "AK AL AR AZ CA CO CT DC DE FL GA GU HI IA ID IL IN KS KY LA MA MD ME MI MN MO M…" at bounding box center [208, 265] width 175 height 23
select select "CT"
click at [121, 254] on select "AK AL AR AZ CA CO CT DC DE FL GA GU HI IA ID IL IN KS KY LA MA MD ME MI MN MO M…" at bounding box center [208, 265] width 175 height 23
click at [278, 290] on input "Apply" at bounding box center [278, 291] width 35 height 20
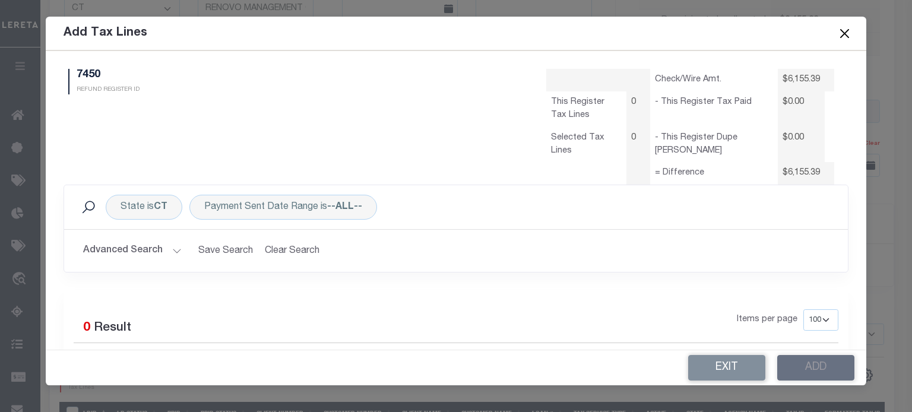
click at [150, 249] on button "Advanced Search" at bounding box center [132, 250] width 99 height 23
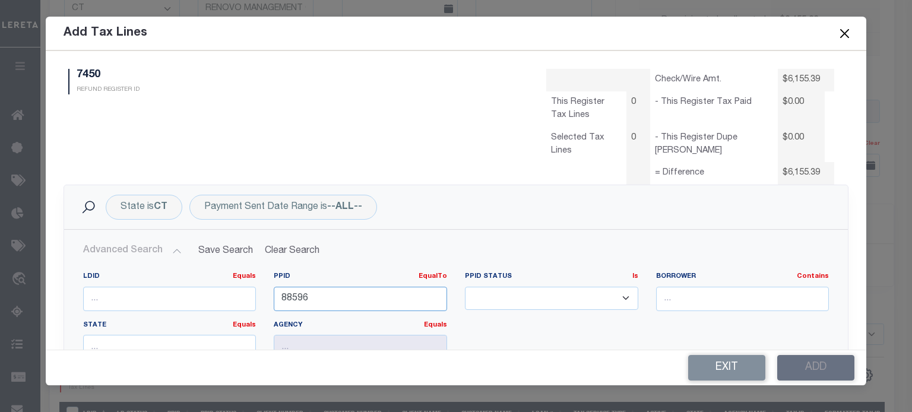
drag, startPoint x: 264, startPoint y: 307, endPoint x: 44, endPoint y: 326, distance: 220.5
click at [84, 320] on div "LDID Equals Equals Is Not Equal To Is Greater Than Is Less Than PPID EqualTo Eq…" at bounding box center [455, 320] width 763 height 97
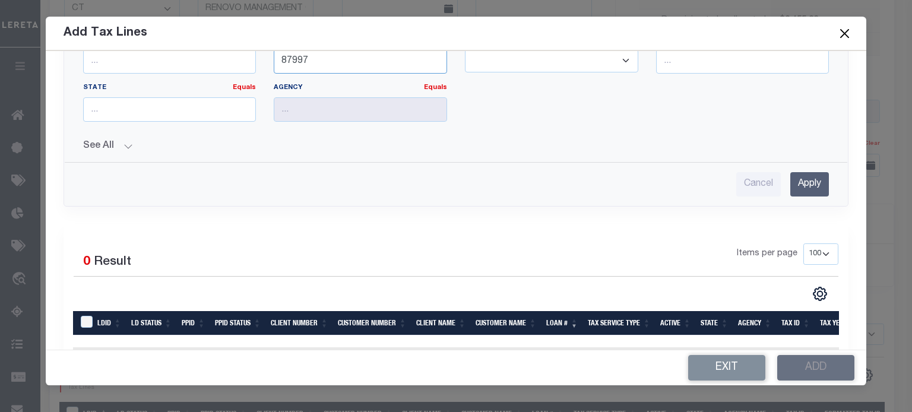
type input "87997"
click at [810, 183] on input "Apply" at bounding box center [809, 184] width 39 height 24
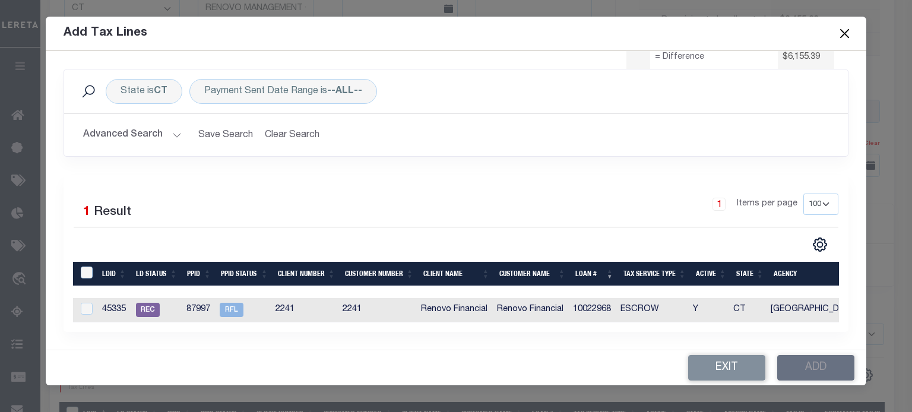
scroll to position [123, 0]
click at [85, 267] on input "LDBatchId" at bounding box center [87, 273] width 12 height 12
checkbox input "true"
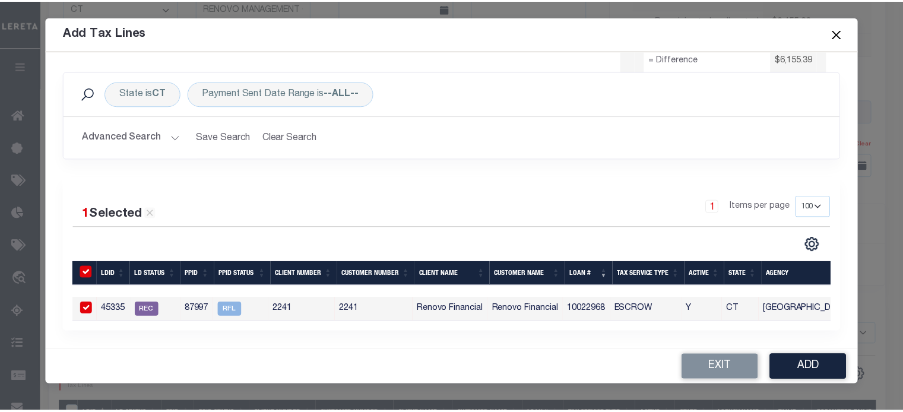
scroll to position [121, 0]
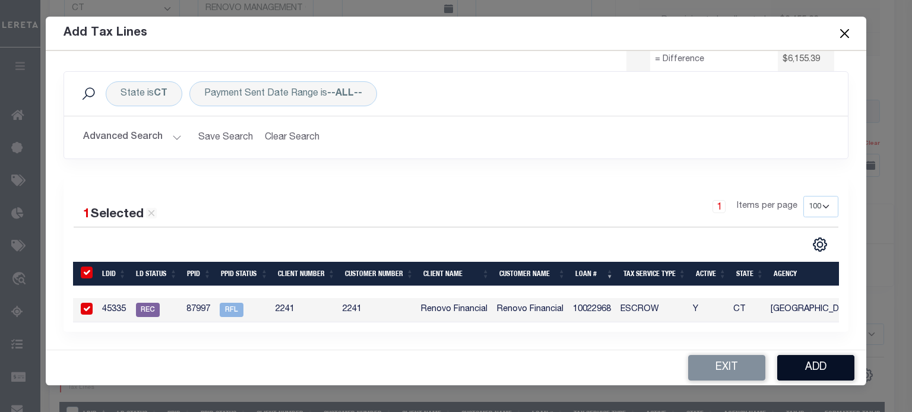
click at [824, 365] on button "Add" at bounding box center [815, 368] width 77 height 26
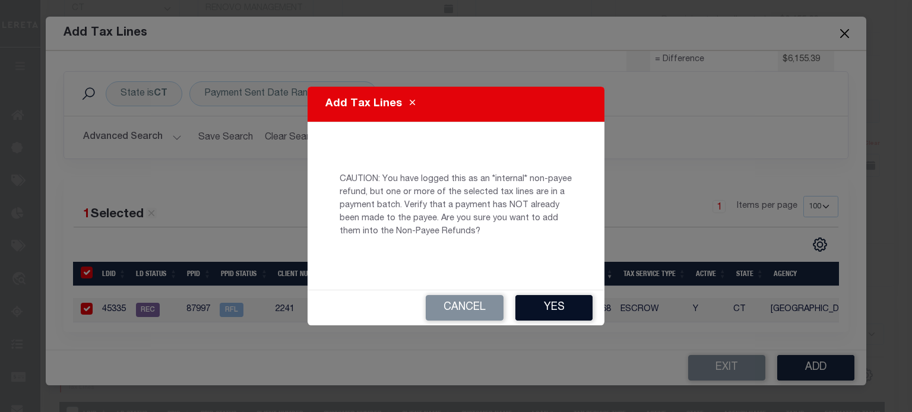
click at [561, 312] on button "Yes" at bounding box center [553, 308] width 77 height 26
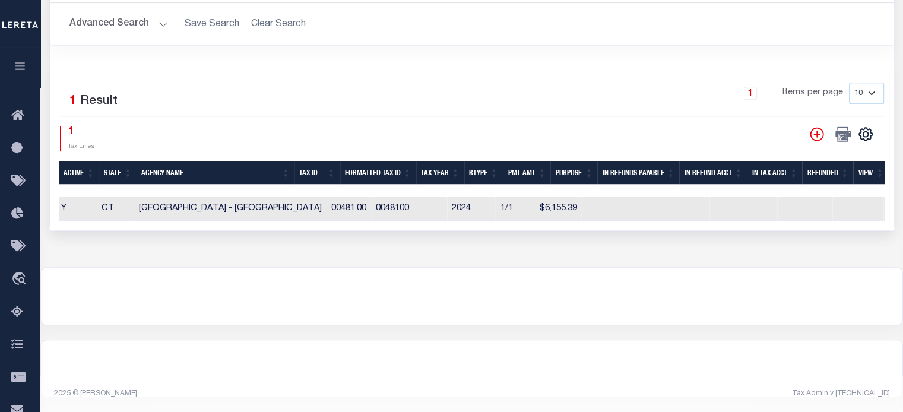
scroll to position [0, 0]
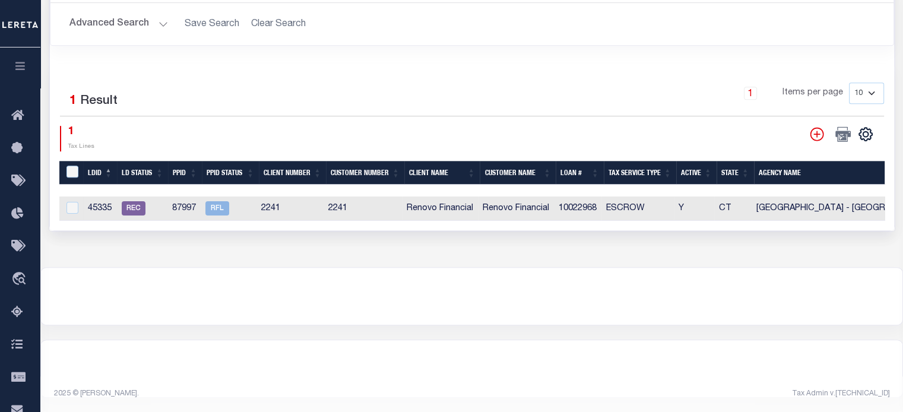
select select "100"
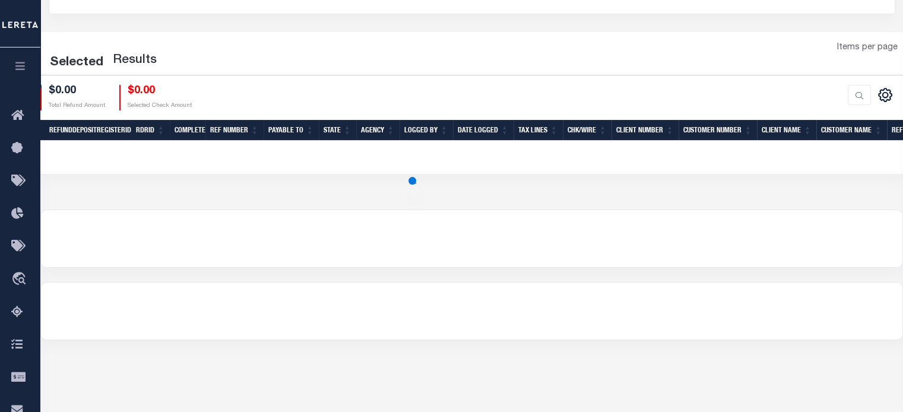
scroll to position [119, 0]
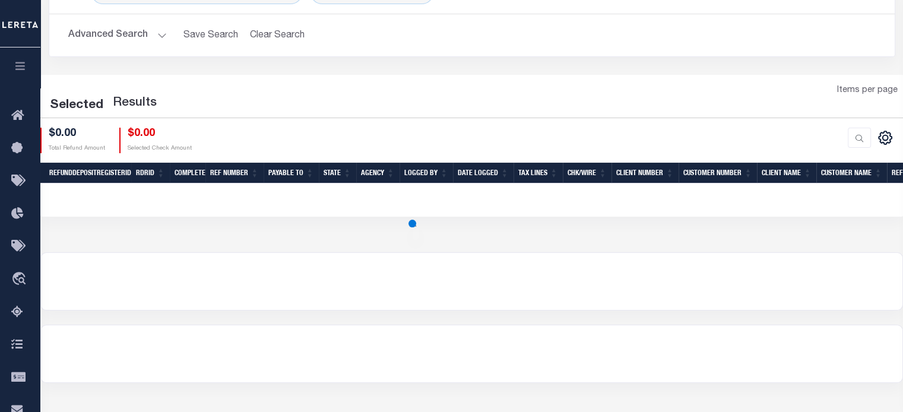
select select "100"
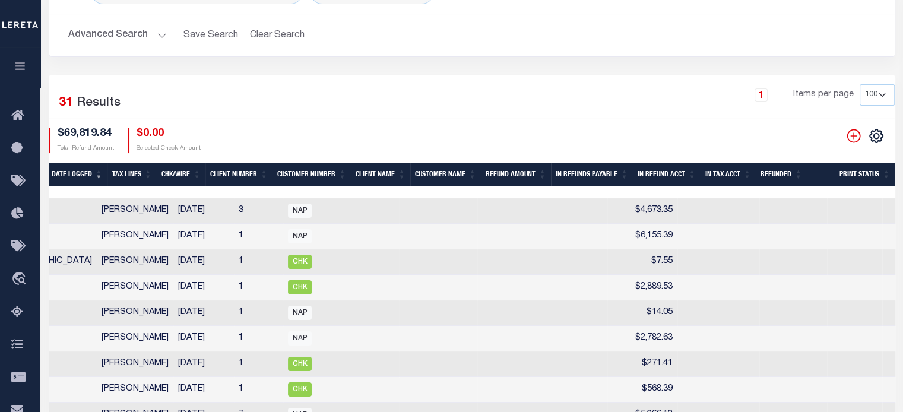
scroll to position [0, 0]
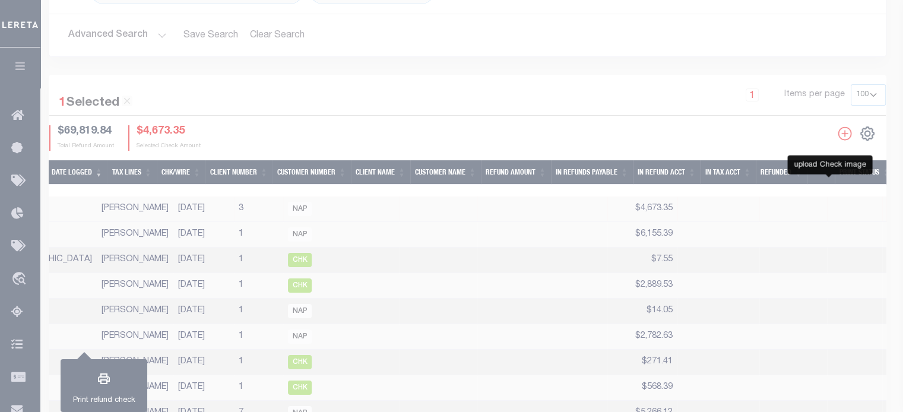
checkbox input "true"
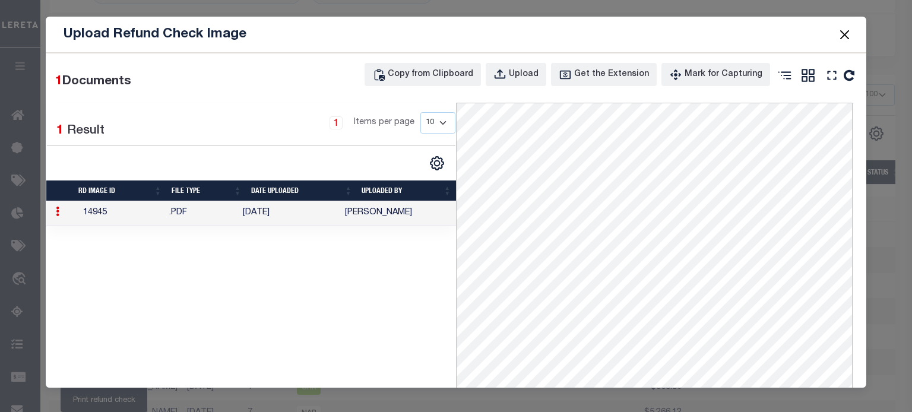
click at [846, 34] on button "Close" at bounding box center [843, 34] width 15 height 15
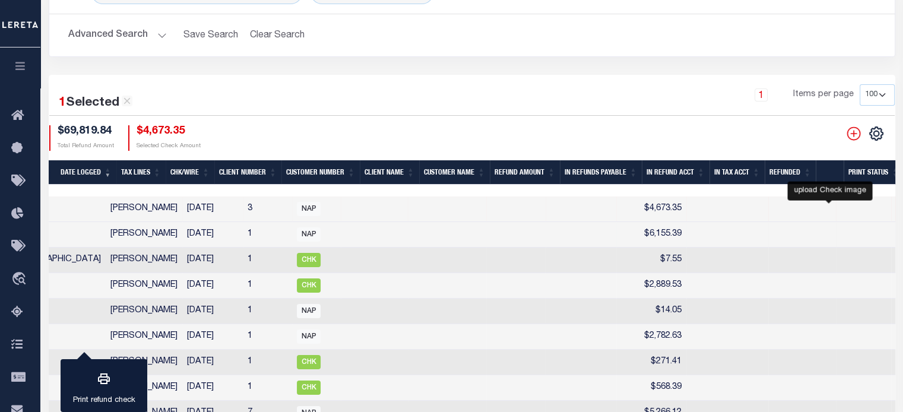
checkbox input "true"
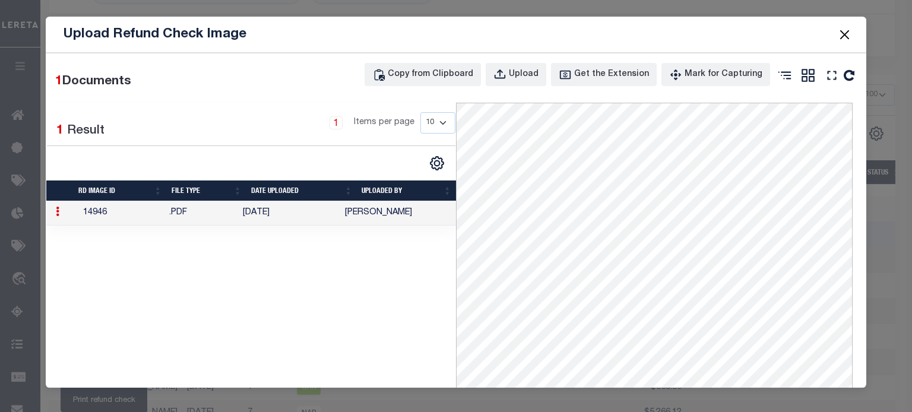
click at [848, 29] on button "Close" at bounding box center [843, 34] width 15 height 15
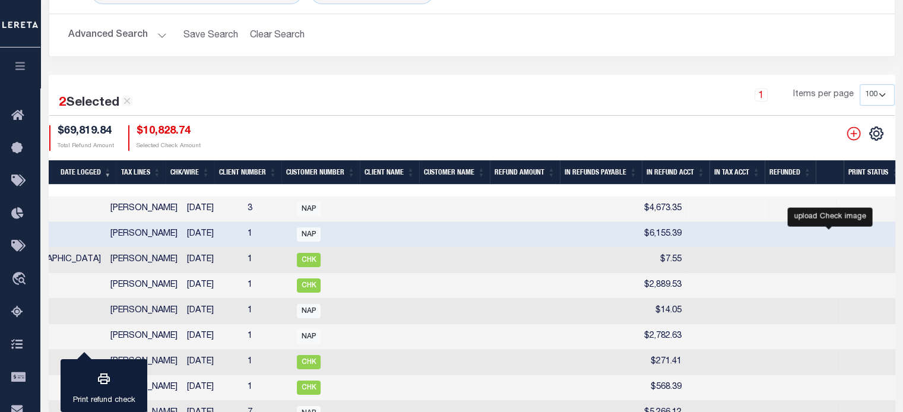
checkbox input "true"
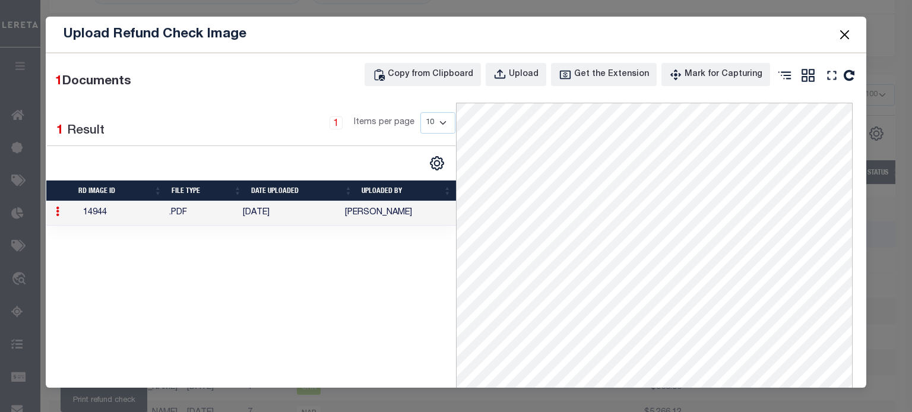
click at [847, 34] on button "Close" at bounding box center [843, 34] width 15 height 15
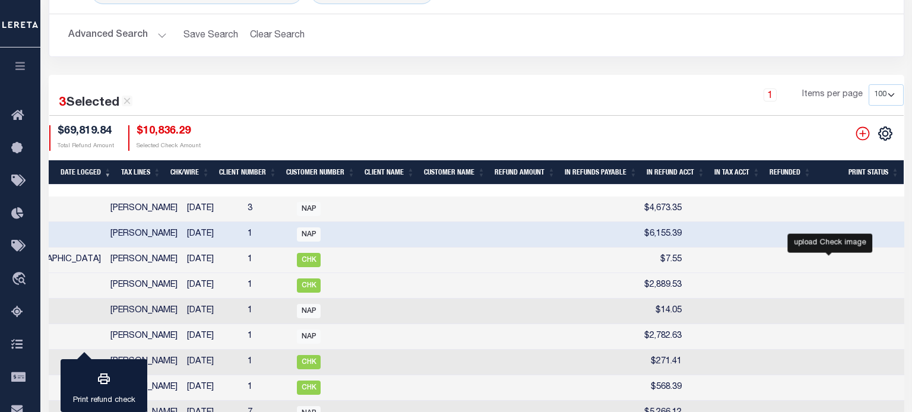
checkbox input "true"
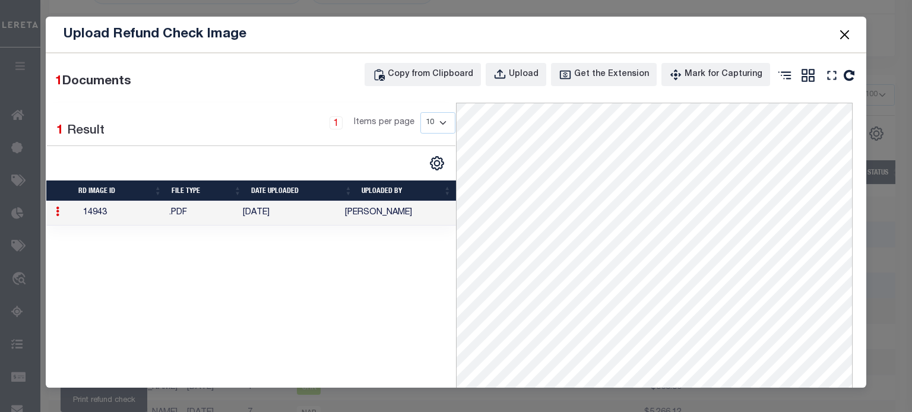
click at [845, 34] on button "Close" at bounding box center [843, 34] width 15 height 15
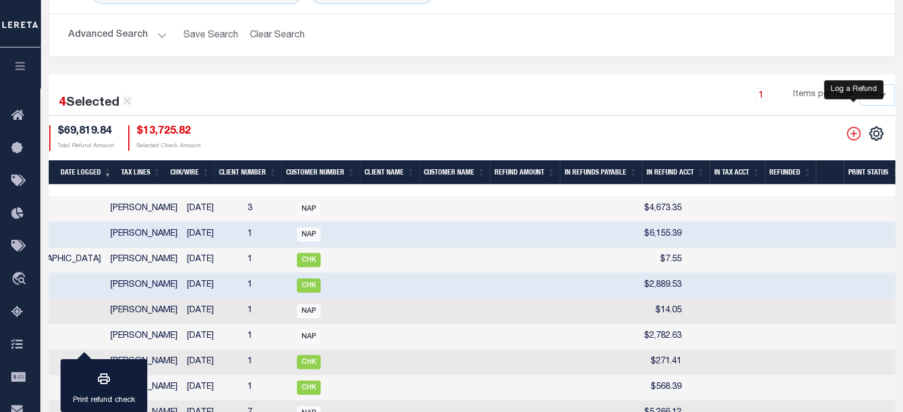
click at [850, 137] on icon "" at bounding box center [853, 133] width 15 height 15
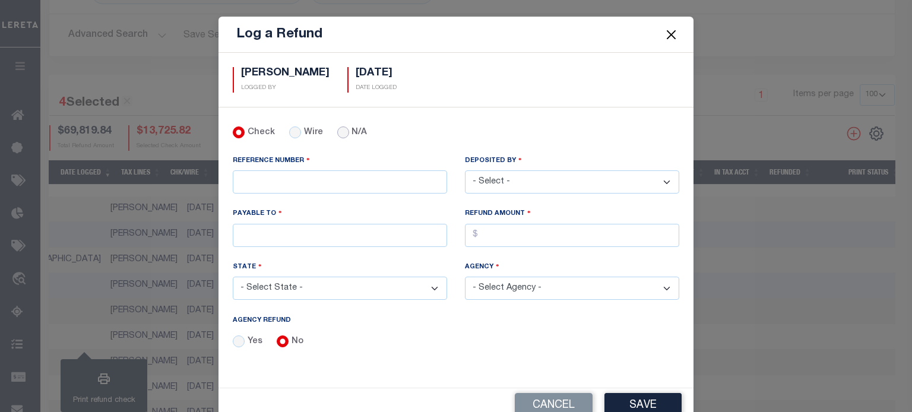
click at [340, 131] on input "N/A" at bounding box center [343, 132] width 12 height 12
radio input "true"
click at [271, 178] on input "REFERENCE NUMBER" at bounding box center [340, 181] width 214 height 23
type input "PP 88611"
click at [490, 180] on select "- Select - Aakash Patel Abdul Muzain Adams, Pamela S Adhikary Rinki Agustin Fer…" at bounding box center [572, 181] width 214 height 23
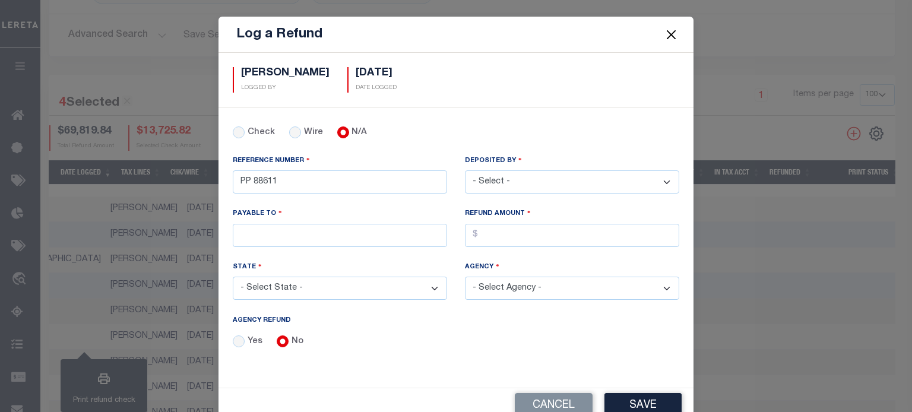
select select "[PERSON_NAME]"
click at [465, 170] on select "- Select - Aakash Patel Abdul Muzain Adams, Pamela S Adhikary Rinki Agustin Fer…" at bounding box center [572, 181] width 214 height 23
click at [270, 233] on input "PAYABLE TO" at bounding box center [340, 235] width 214 height 23
type input "RENOVO MANAGEMENT COMPANY"
click at [506, 229] on input "AGENCY REFUND" at bounding box center [572, 235] width 214 height 23
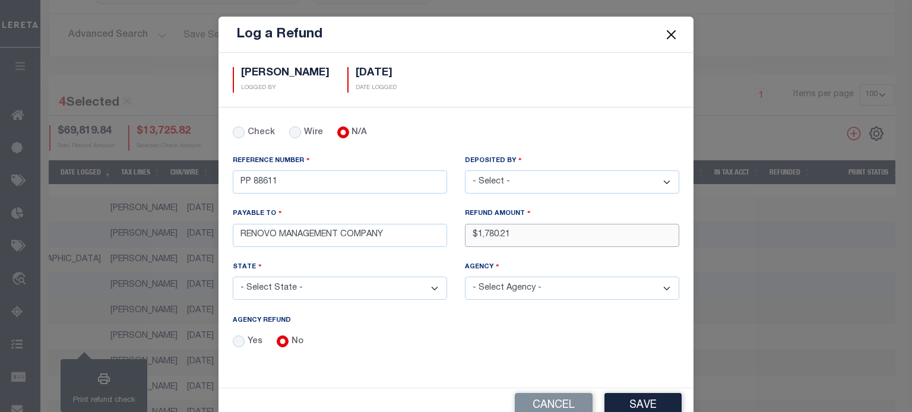
type input "$1,780.21"
click at [314, 286] on select "- Select State - AK AL AR AZ CA CO CT DC DE FL GA GU HI IA ID IL IN KS KY LA MA…" at bounding box center [340, 288] width 214 height 23
select select "MA"
click at [233, 277] on select "- Select State - AK AL AR AZ CA CO CT DC DE FL GA GU HI IA ID IL IN KS KY LA MA…" at bounding box center [340, 288] width 214 height 23
click at [497, 283] on select "- Select Agency - ABINGTON TOWN ACTON TOWN ACUSHNET TOWN ADAMS TOWN AGAWAM TOWN…" at bounding box center [572, 288] width 214 height 23
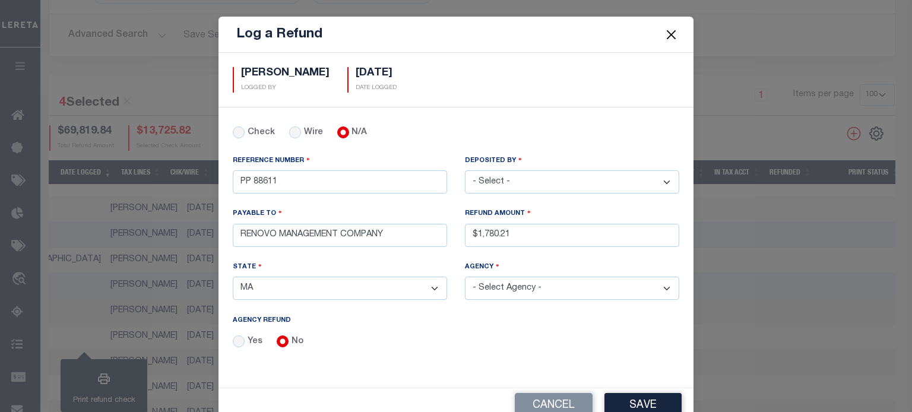
select select "2500505000"
click at [465, 277] on select "- Select Agency - ABINGTON TOWN ACTON TOWN ACUSHNET TOWN ADAMS TOWN AGAWAM TOWN…" at bounding box center [572, 288] width 214 height 23
click at [651, 396] on button "Save" at bounding box center [642, 406] width 77 height 26
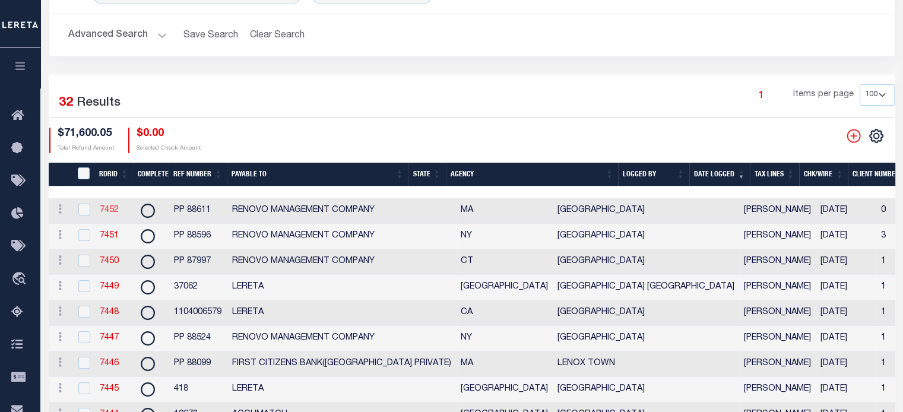
click at [113, 211] on link "7452" at bounding box center [109, 210] width 19 height 8
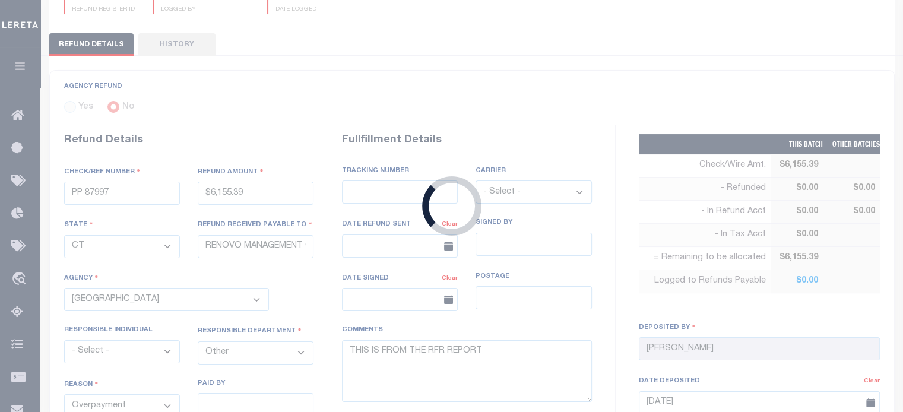
type input "PP 88611"
type input "$1,780.21"
select select "MA"
select select
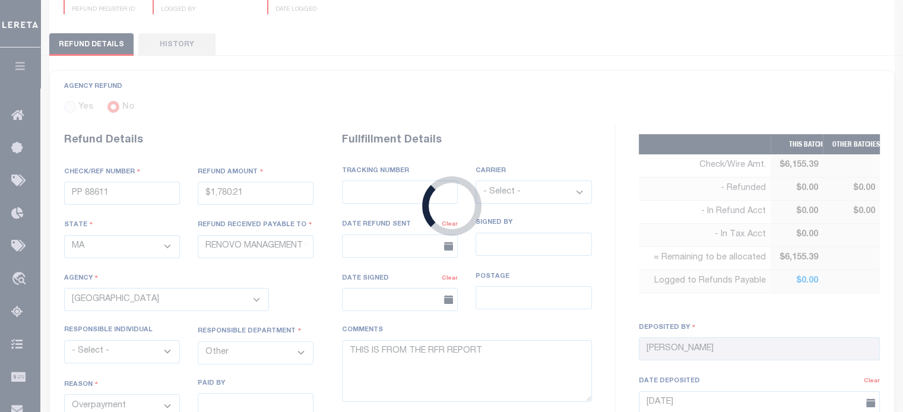
select select
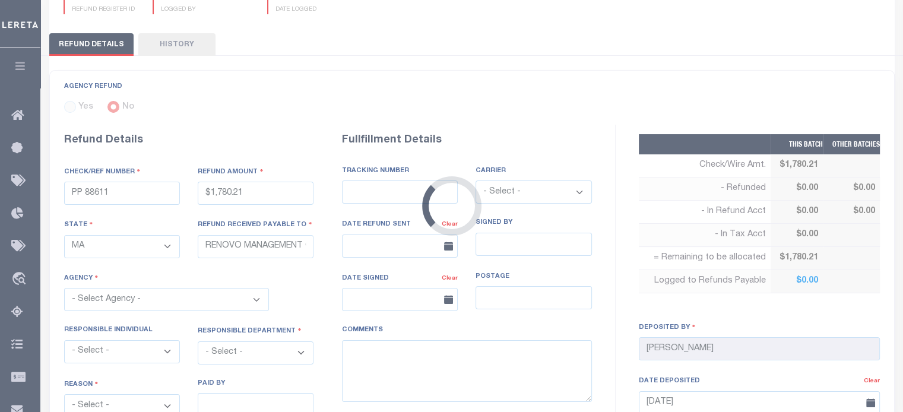
select select "2500505000"
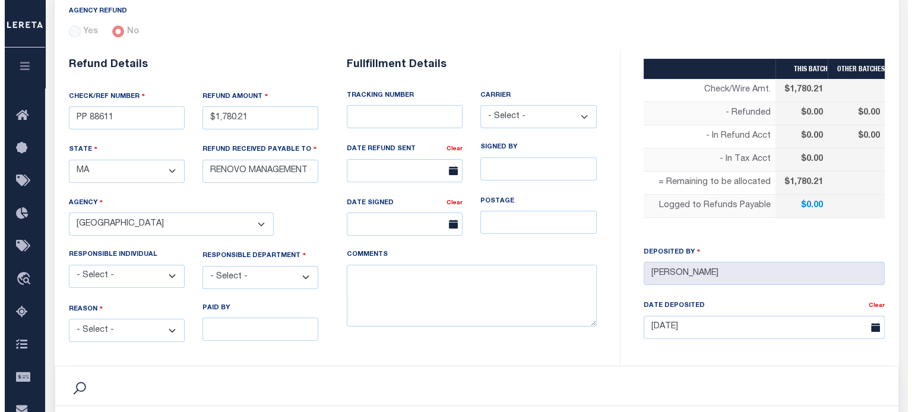
scroll to position [363, 0]
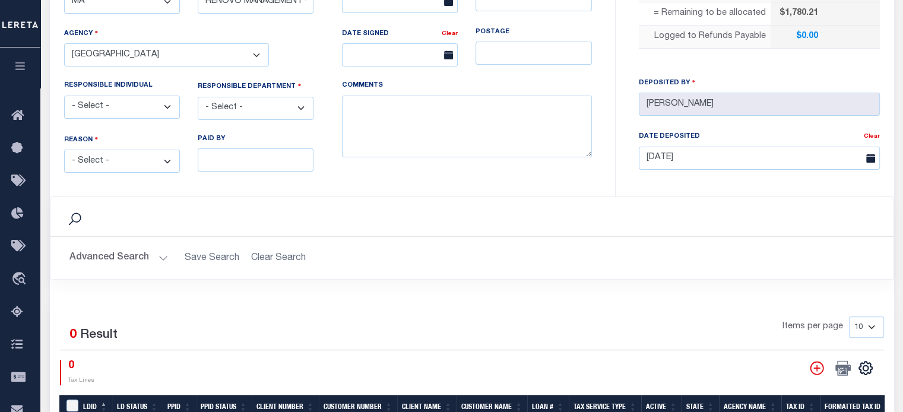
click at [109, 154] on select "- Select - Change In Value Discount Applied Duplicate Payment Exemption Applied…" at bounding box center [122, 161] width 116 height 23
select select "KYE"
click at [64, 150] on select "- Select - Change In Value Discount Applied Duplicate Payment Exemption Applied…" at bounding box center [122, 161] width 116 height 23
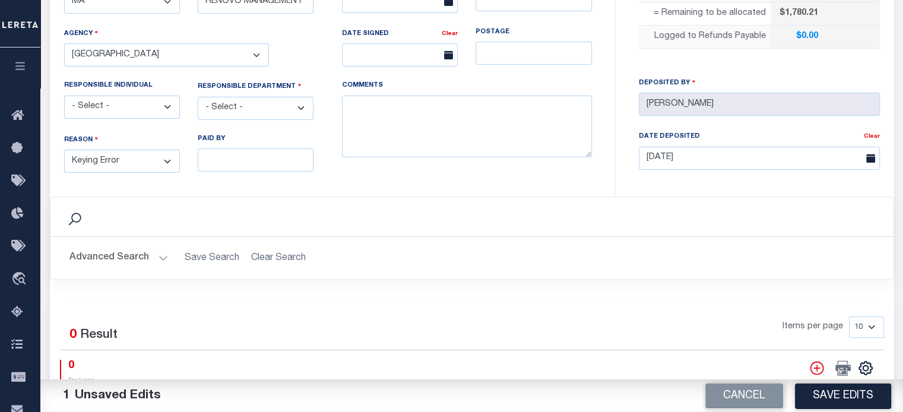
click at [263, 109] on select "- Select - 3rd Party Accounting AI Collector Customer Customer Service FactR JA…" at bounding box center [256, 108] width 116 height 23
select select "OTH"
click at [198, 97] on select "- Select - 3rd Party Accounting AI Collector Customer Customer Service FactR JA…" at bounding box center [256, 108] width 116 height 23
click at [424, 117] on textarea "COMMENTS" at bounding box center [467, 127] width 250 height 62
type textarea "THIS IS FROM THE RFR REPORT"
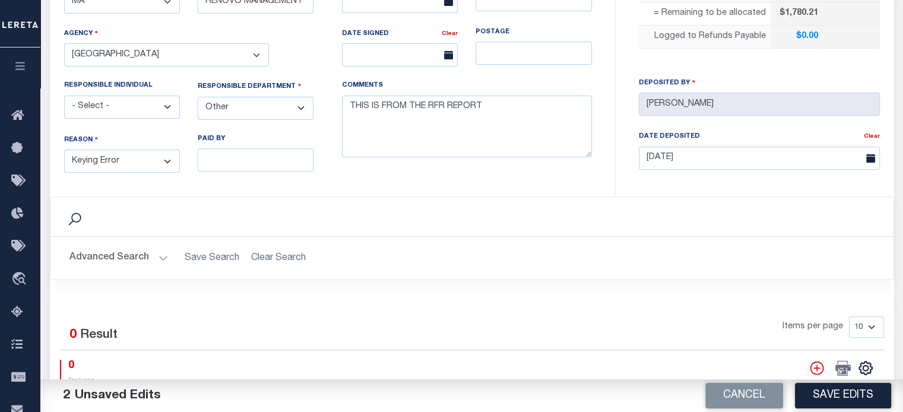
click at [133, 161] on select "- Select - Change In Value Discount Applied Duplicate Payment Exemption Applied…" at bounding box center [122, 161] width 116 height 23
select select "OVP"
click at [64, 150] on select "- Select - Change In Value Discount Applied Duplicate Payment Exemption Applied…" at bounding box center [122, 161] width 116 height 23
click at [852, 388] on button "Save Edits" at bounding box center [843, 396] width 96 height 26
type input "$1,780.21"
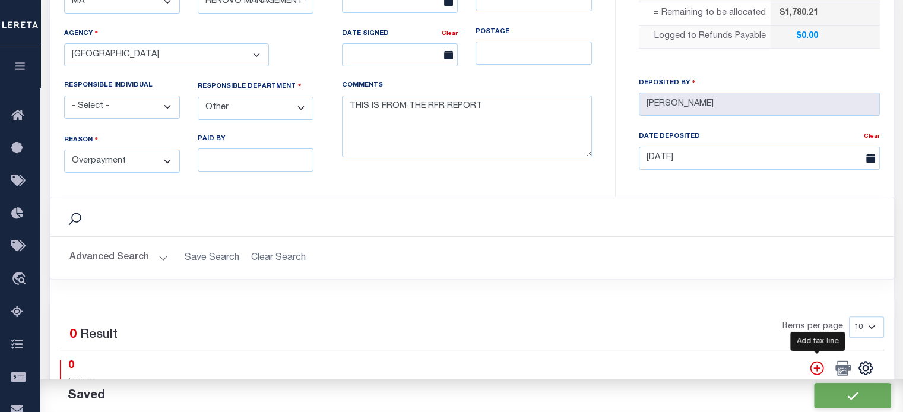
click at [817, 364] on icon "" at bounding box center [816, 367] width 15 height 15
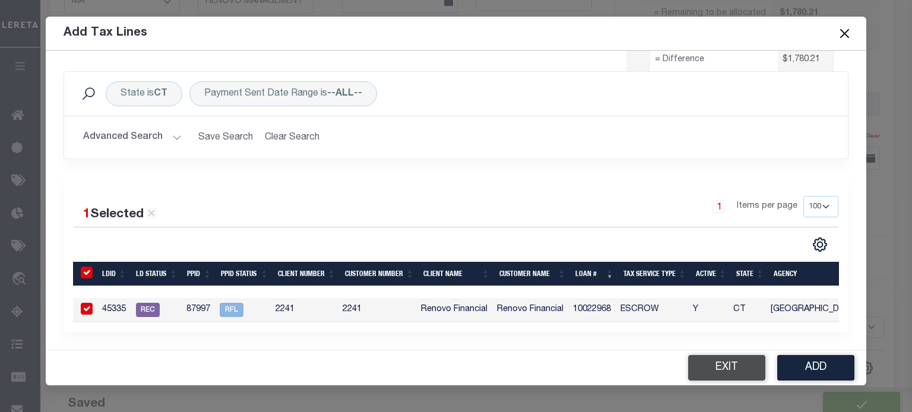
scroll to position [0, 0]
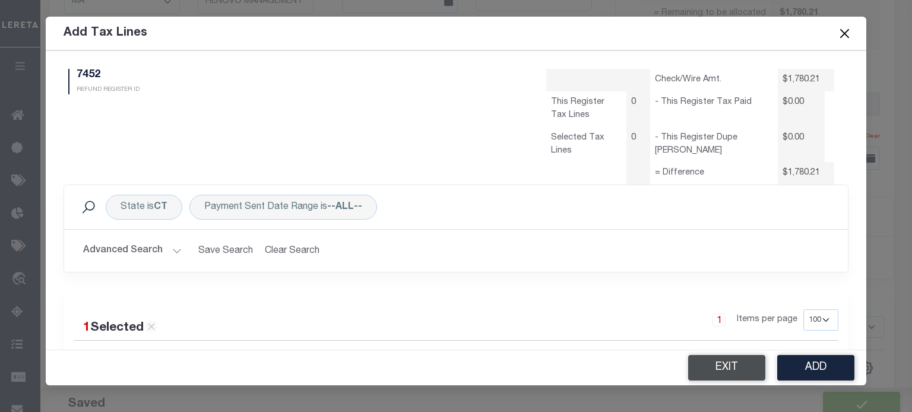
select select "100"
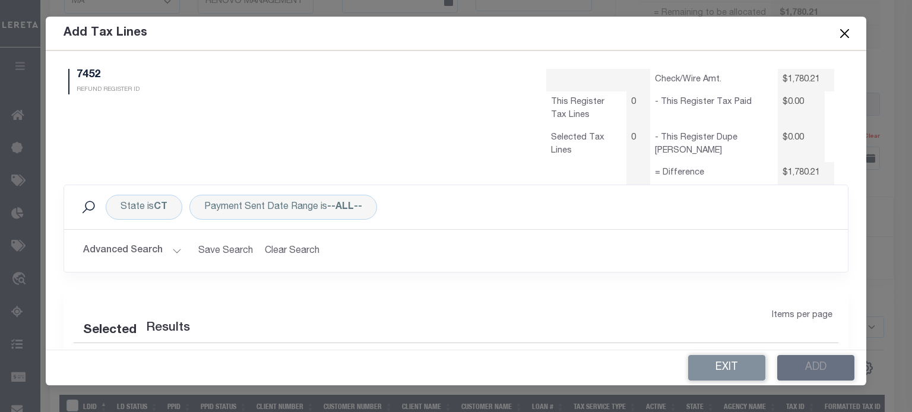
select select "100"
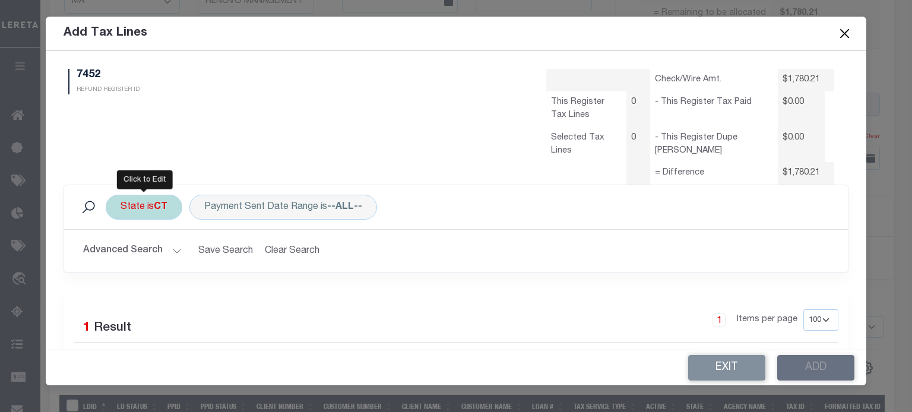
click at [140, 210] on div "State is CT" at bounding box center [144, 207] width 77 height 25
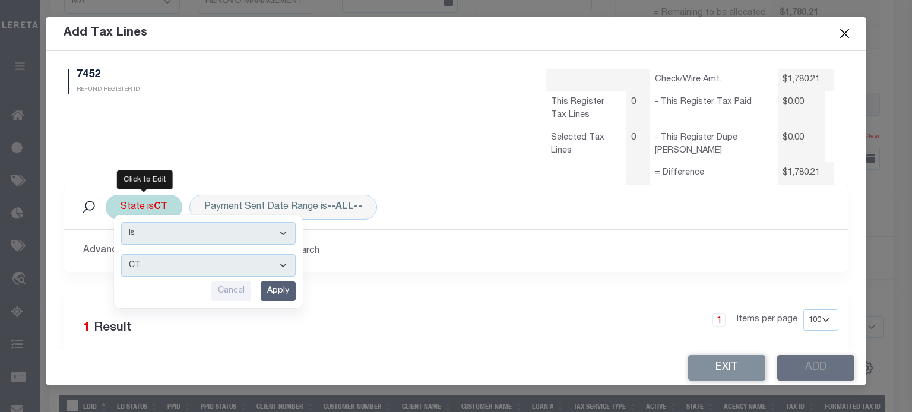
click at [144, 265] on select "AK AL AR AZ CA CO CT DC DE FL GA GU HI IA ID IL IN KS KY LA MA MD ME MI MN MO M…" at bounding box center [208, 265] width 175 height 23
select select "MA"
click at [121, 254] on select "AK AL AR AZ CA CO CT DC DE FL GA GU HI IA ID IL IN KS KY LA MA MD ME MI MN MO M…" at bounding box center [208, 265] width 175 height 23
click at [275, 286] on input "Apply" at bounding box center [278, 291] width 35 height 20
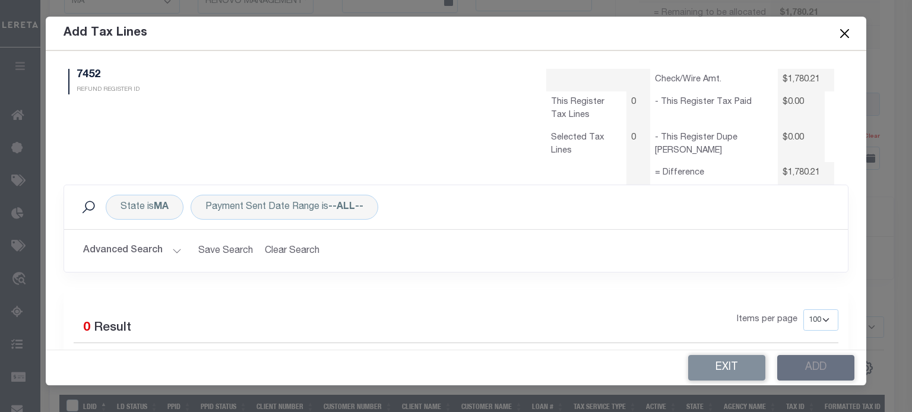
click at [159, 245] on button "Advanced Search" at bounding box center [132, 250] width 99 height 23
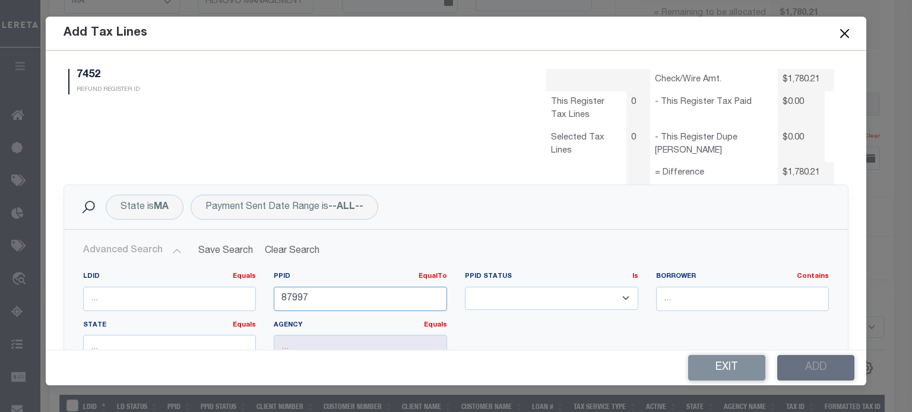
drag, startPoint x: 274, startPoint y: 302, endPoint x: 63, endPoint y: 331, distance: 212.7
click at [64, 331] on div "State is MA Payment Sent Date Range is --ALL-- Search Advanced Search Save Sear…" at bounding box center [456, 314] width 785 height 258
type input "88611"
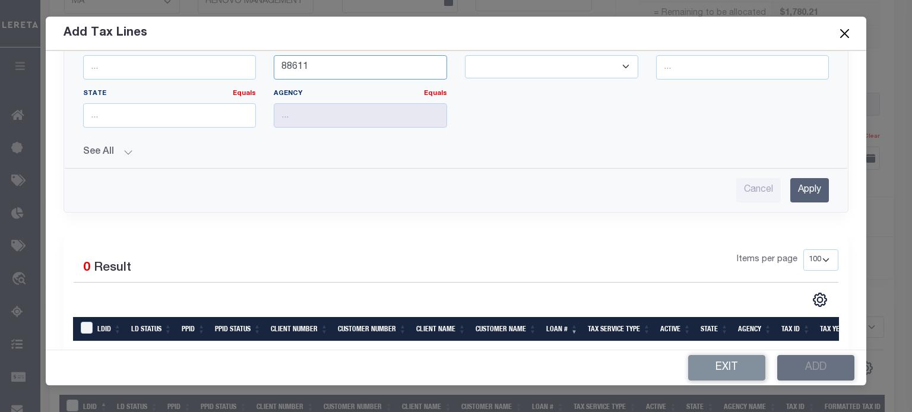
scroll to position [237, 0]
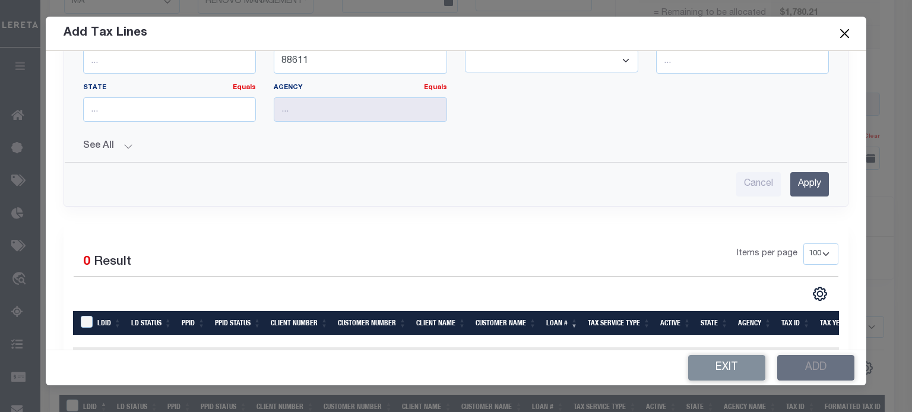
click at [798, 186] on input "Apply" at bounding box center [809, 184] width 39 height 24
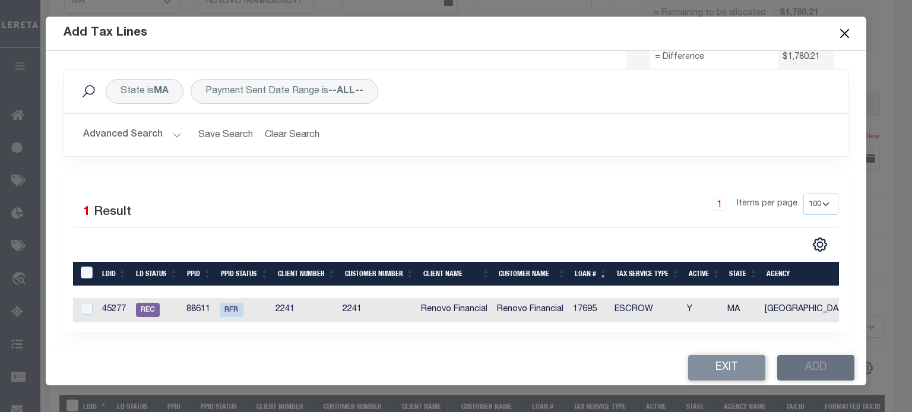
scroll to position [123, 0]
click at [82, 267] on input "LDBatchId" at bounding box center [87, 273] width 12 height 12
checkbox input "true"
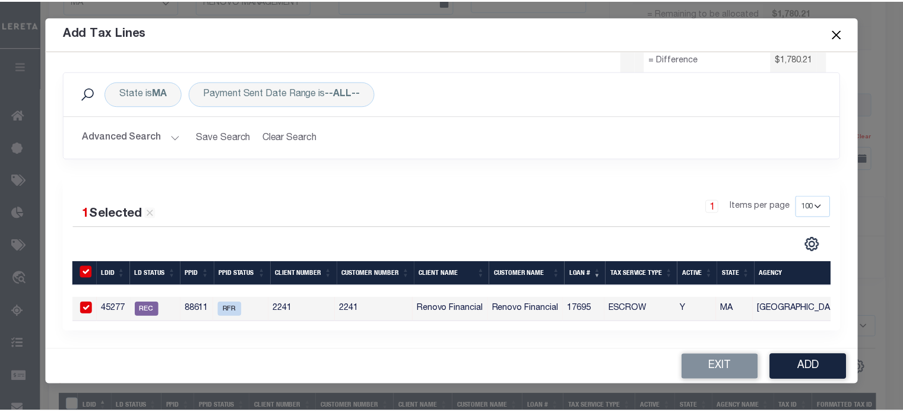
scroll to position [121, 0]
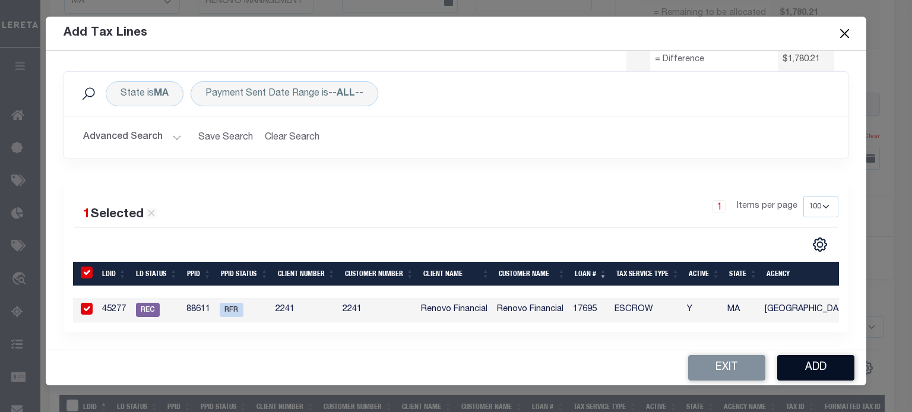
click at [833, 366] on button "Add" at bounding box center [815, 368] width 77 height 26
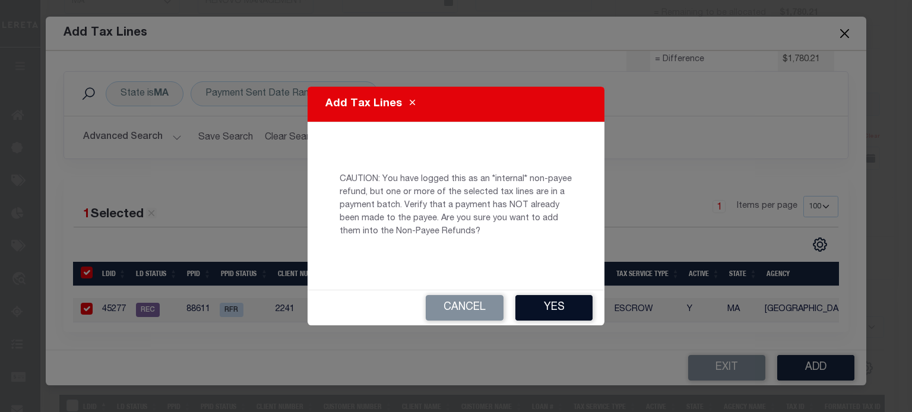
click at [575, 306] on button "Yes" at bounding box center [553, 308] width 77 height 26
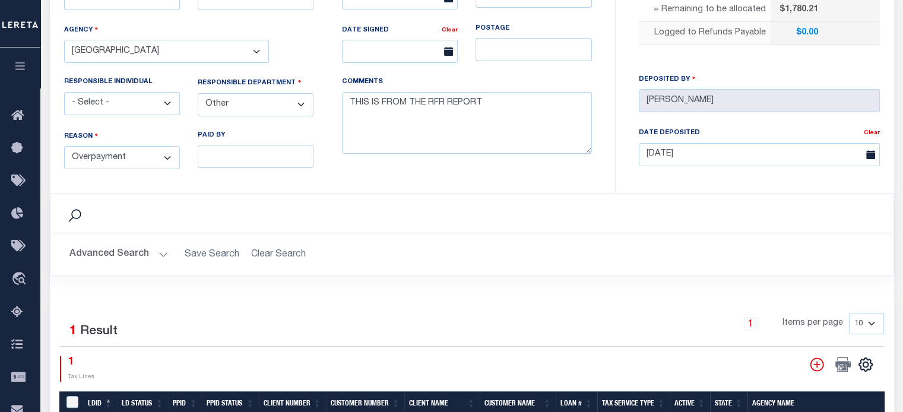
scroll to position [482, 0]
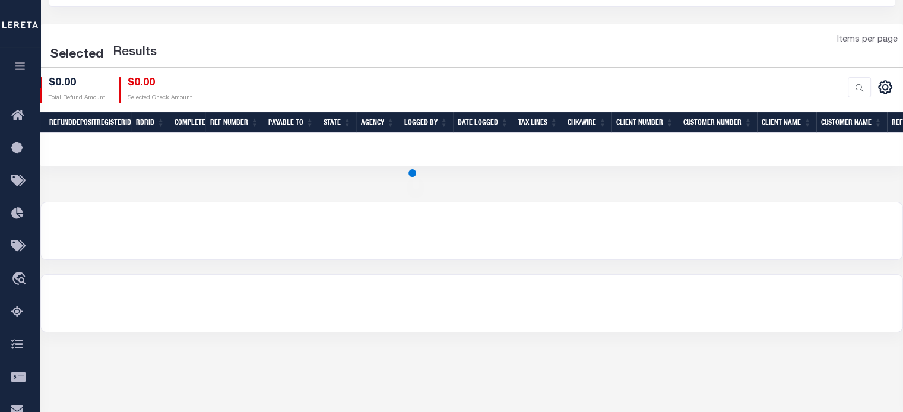
scroll to position [119, 0]
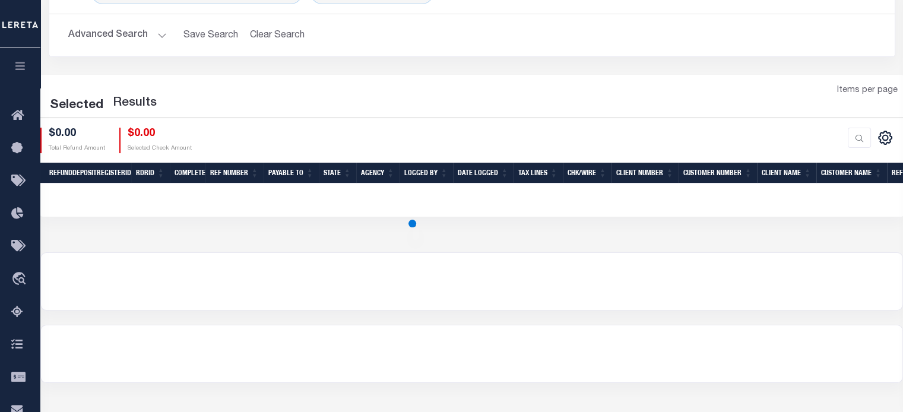
select select "100"
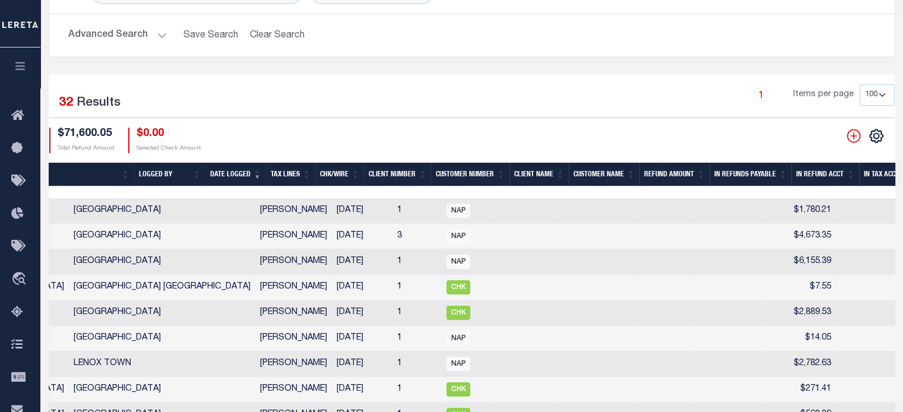
scroll to position [0, 486]
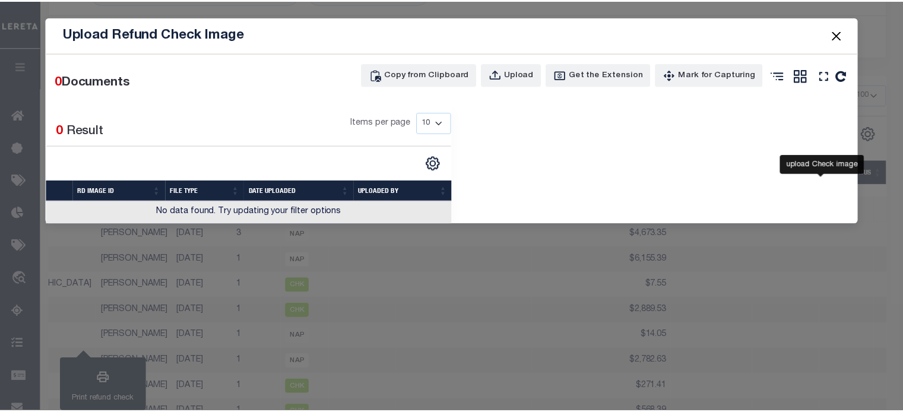
scroll to position [0, 633]
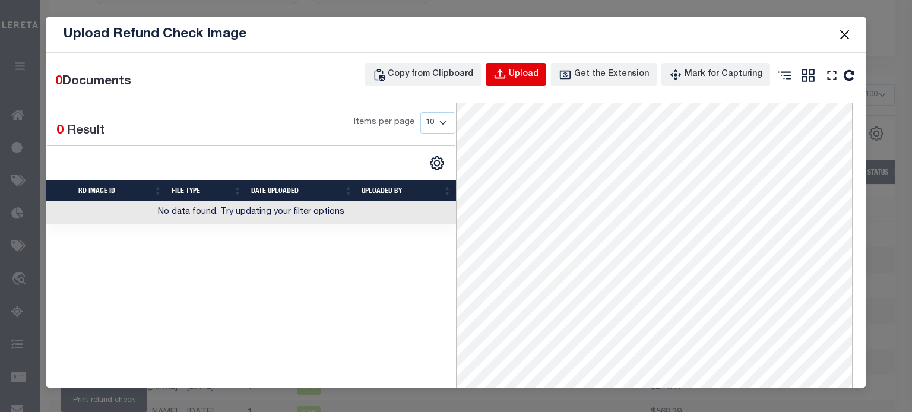
click at [526, 72] on div "Upload" at bounding box center [524, 74] width 30 height 13
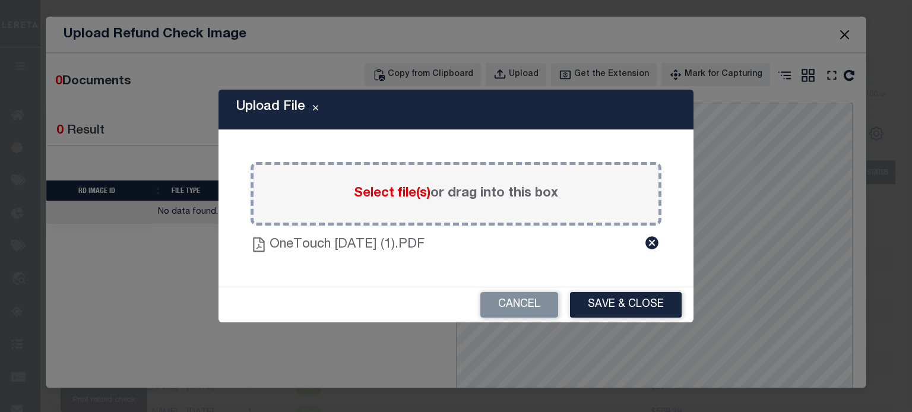
click at [625, 310] on button "Save & Close" at bounding box center [626, 305] width 112 height 26
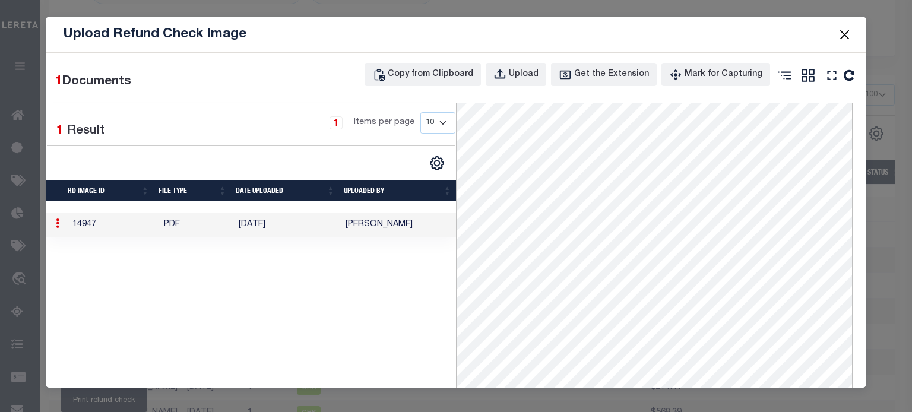
click at [844, 31] on button "Close" at bounding box center [843, 34] width 15 height 15
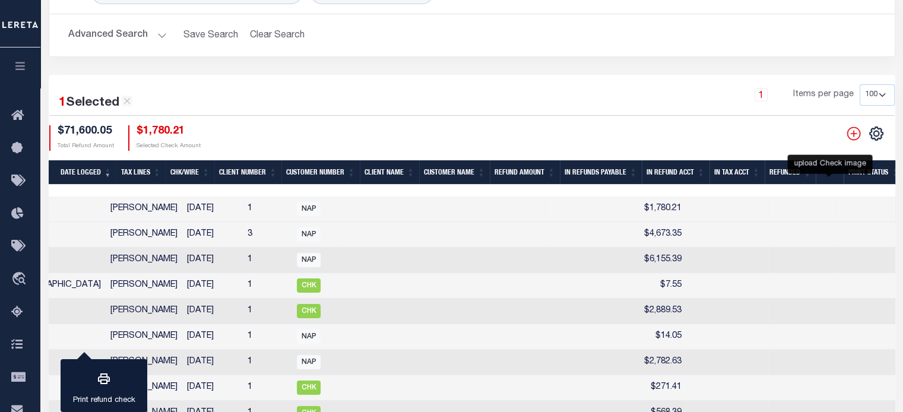
checkbox input "false"
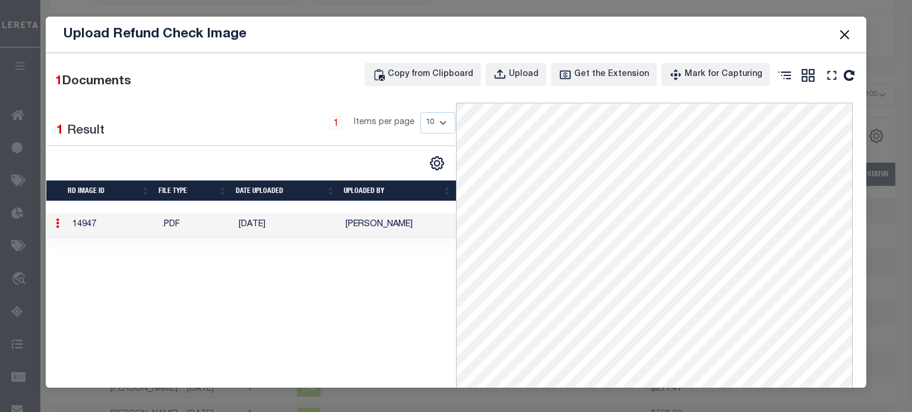
click at [845, 36] on button "Close" at bounding box center [843, 34] width 15 height 15
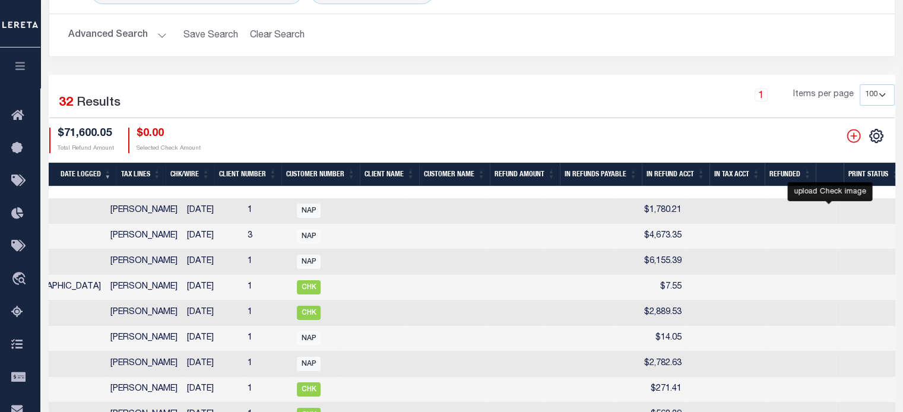
checkbox input "true"
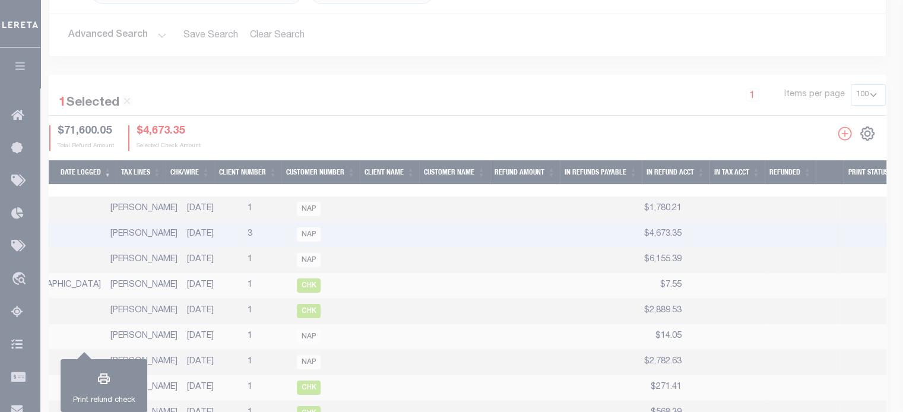
click at [826, 238] on div at bounding box center [451, 206] width 903 height 412
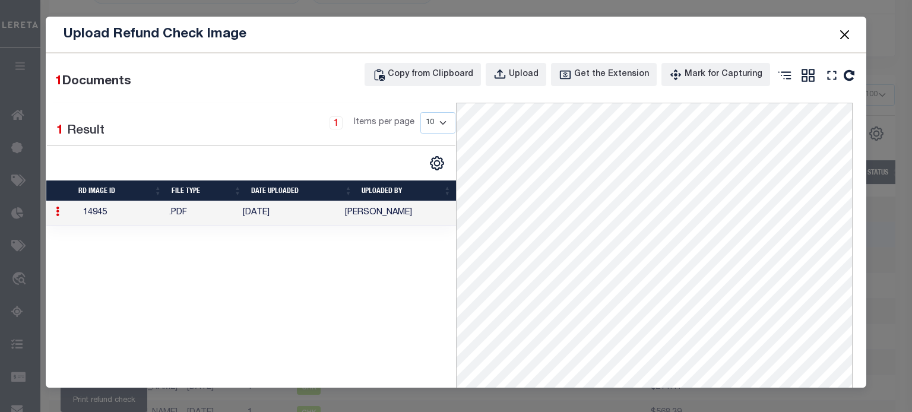
click at [843, 31] on button "Close" at bounding box center [843, 34] width 15 height 15
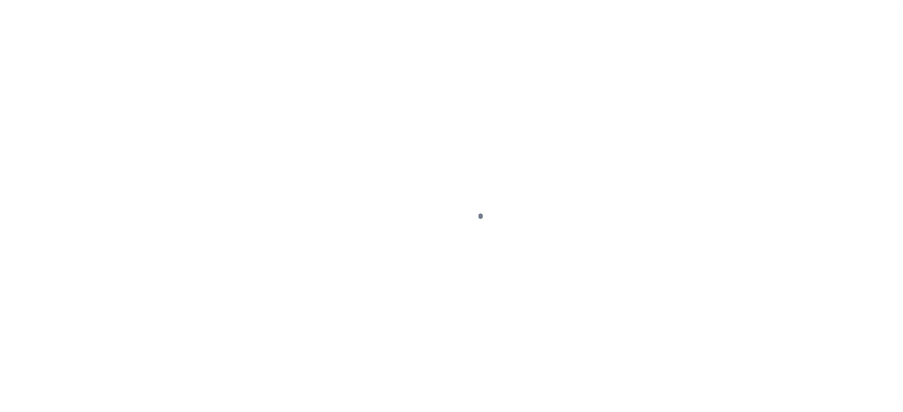
scroll to position [21, 0]
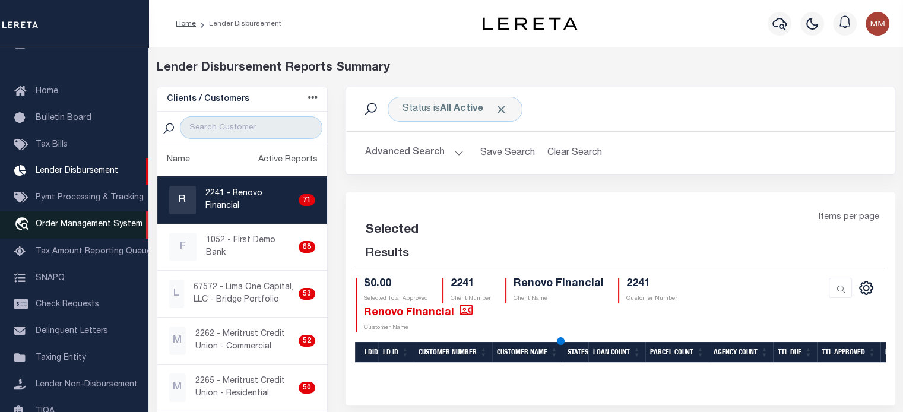
click at [74, 229] on span "Order Management System" at bounding box center [89, 224] width 107 height 8
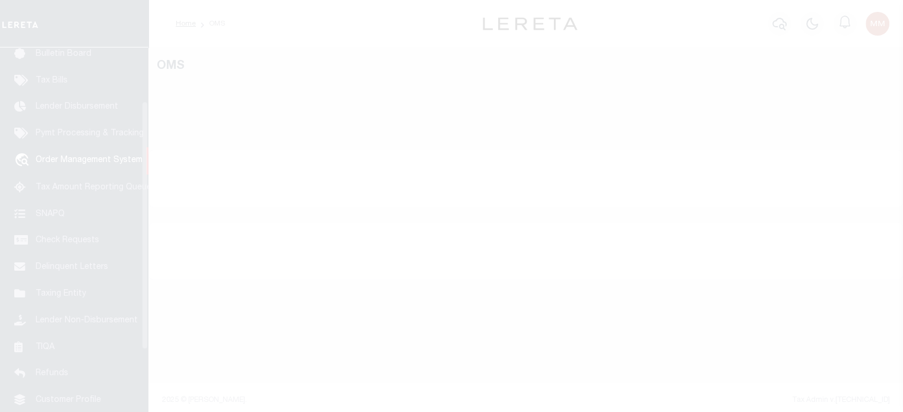
scroll to position [87, 0]
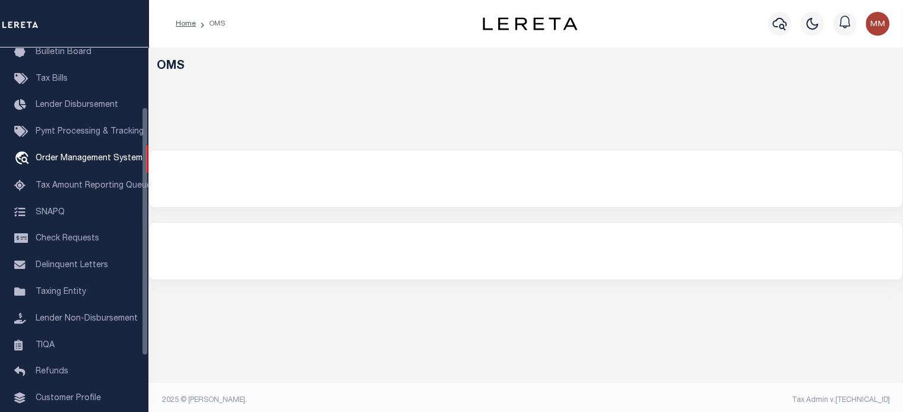
select select "200"
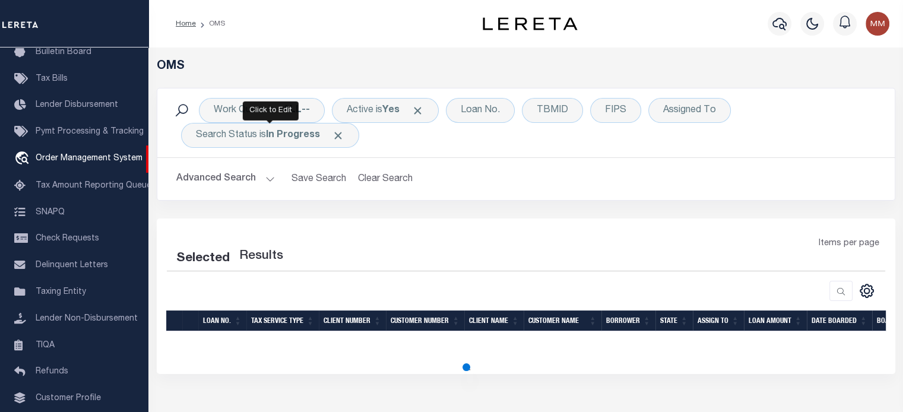
select select "200"
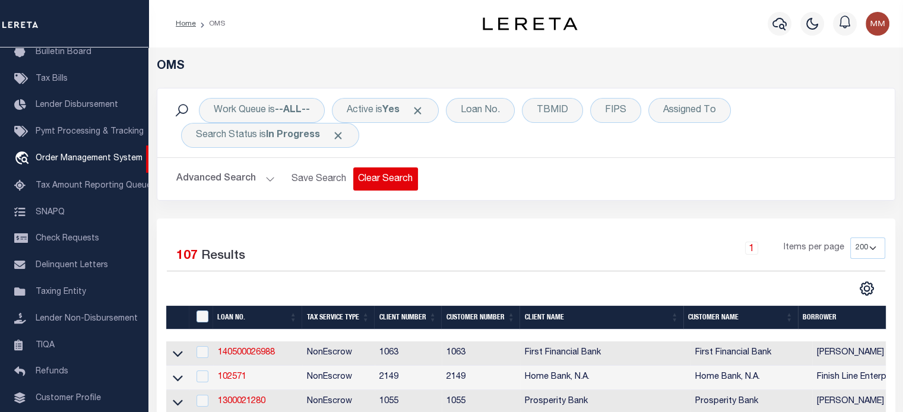
click at [381, 183] on button "Clear Search" at bounding box center [385, 178] width 65 height 23
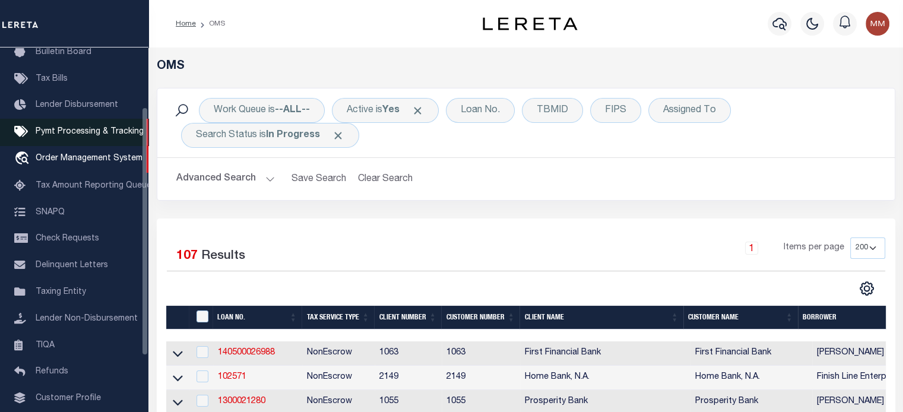
click at [85, 135] on span "Pymt Processing & Tracking" at bounding box center [90, 132] width 108 height 8
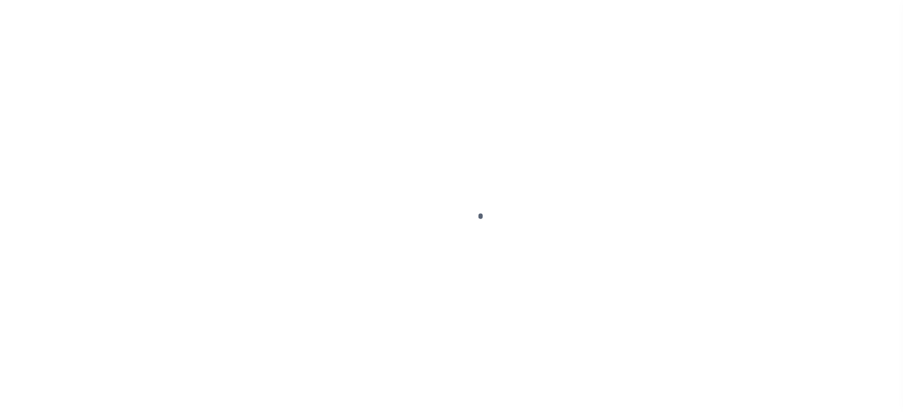
scroll to position [54, 0]
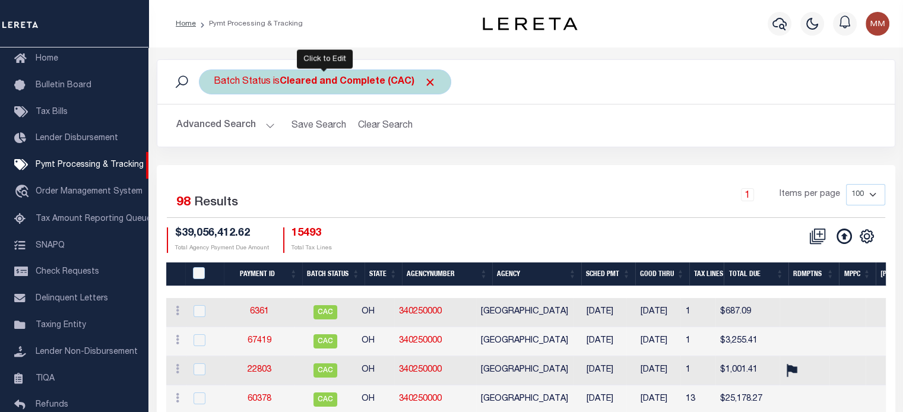
click at [299, 85] on b "Cleared and Complete (CAC)" at bounding box center [358, 81] width 157 height 9
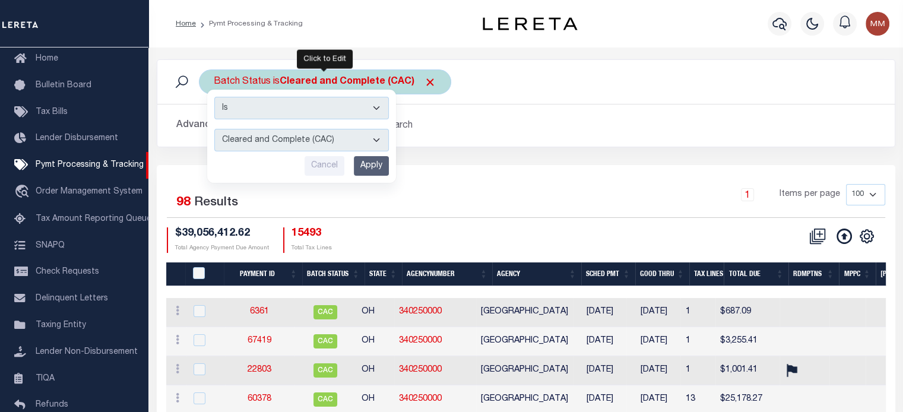
click at [311, 142] on select "Awaiting Funds (AWF) Cleared and Complete (CAC) New Check Needed (NCN) Payment …" at bounding box center [301, 140] width 175 height 23
select select "RFR"
click at [214, 129] on select "Awaiting Funds (AWF) Cleared and Complete (CAC) New Check Needed (NCN) Payment …" at bounding box center [301, 140] width 175 height 23
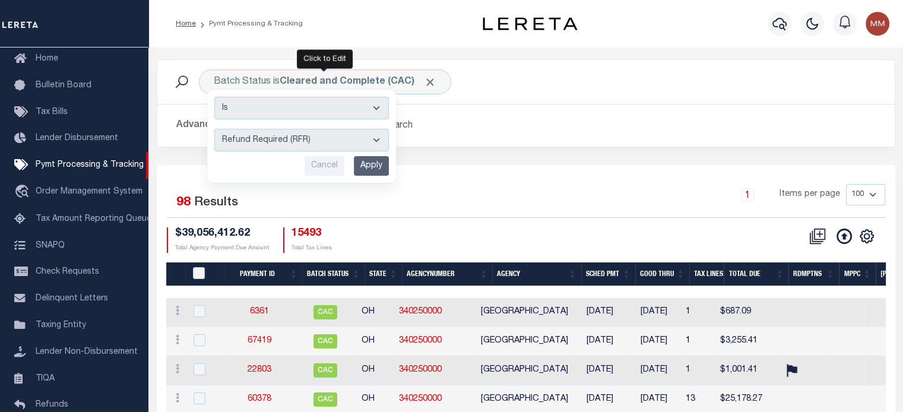
click at [368, 161] on input "Apply" at bounding box center [371, 166] width 35 height 20
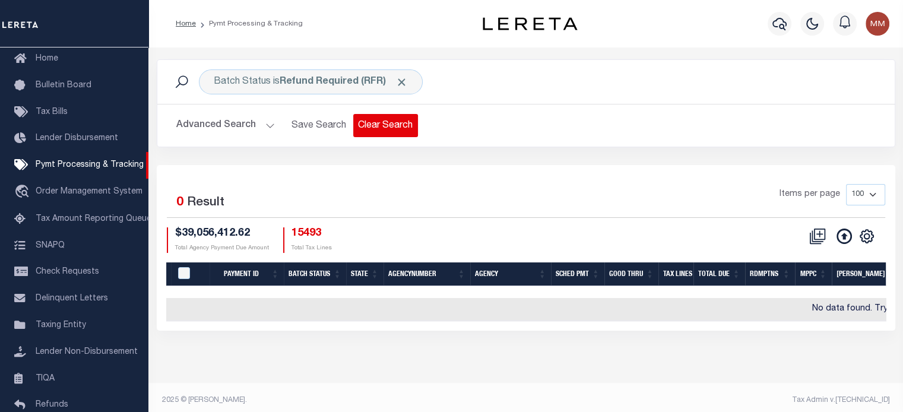
click at [378, 129] on button "Clear Search" at bounding box center [385, 125] width 65 height 23
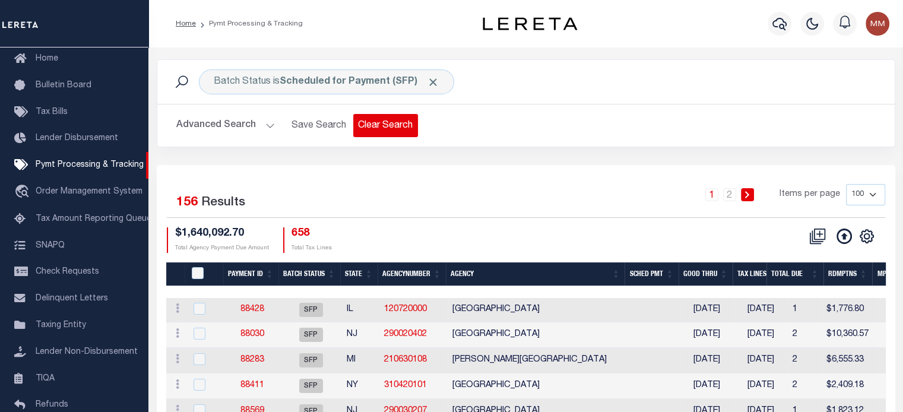
click at [390, 122] on button "Clear Search" at bounding box center [385, 125] width 65 height 23
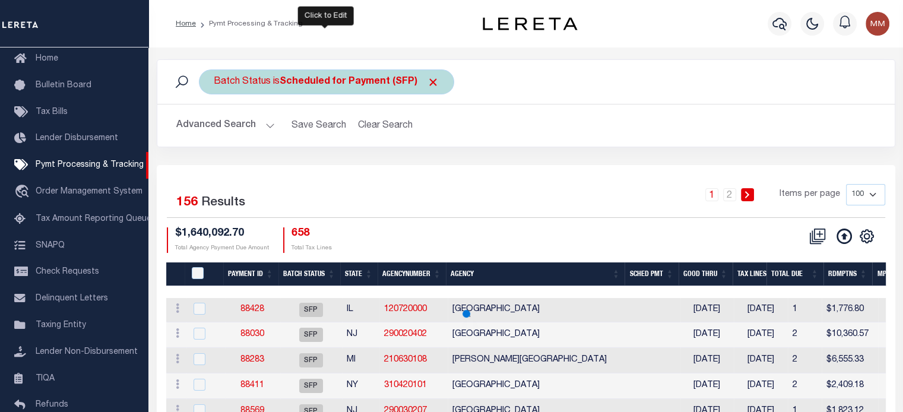
click at [338, 85] on b "Scheduled for Payment (SFP)" at bounding box center [360, 81] width 160 height 9
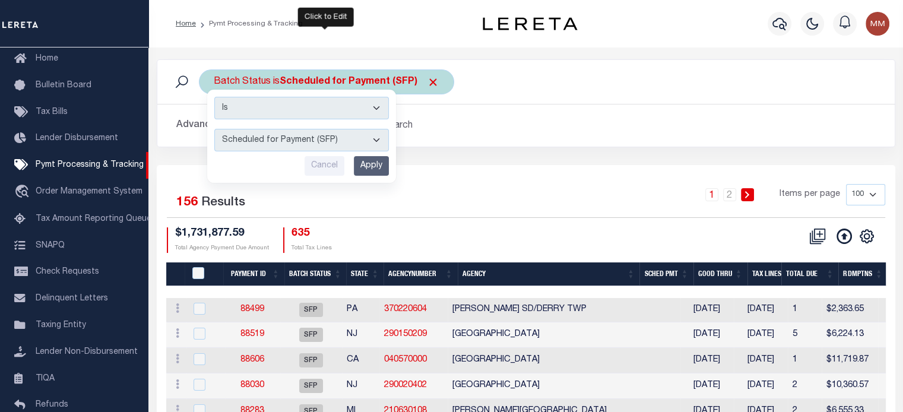
click at [328, 144] on select "Awaiting Funds (AWF) Cleared and Complete (CAC) New Check Needed (NCN) Payment …" at bounding box center [301, 140] width 175 height 23
select select "RFR"
click at [214, 129] on select "Awaiting Funds (AWF) Cleared and Complete (CAC) New Check Needed (NCN) Payment …" at bounding box center [301, 140] width 175 height 23
click at [373, 162] on input "Apply" at bounding box center [371, 166] width 35 height 20
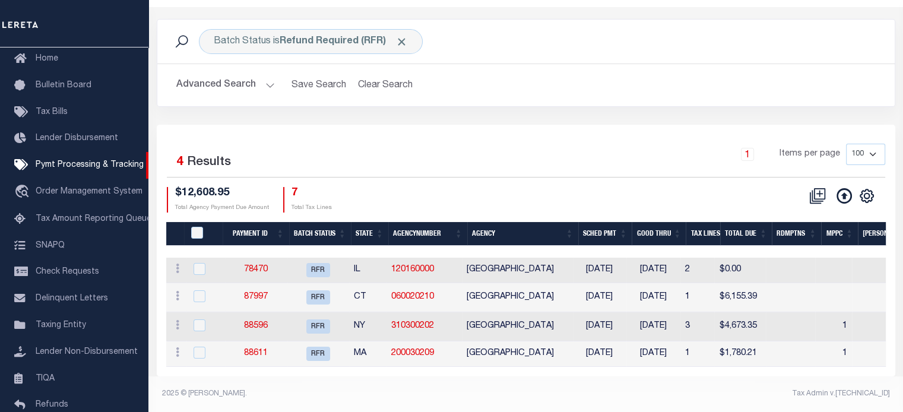
scroll to position [49, 0]
click at [413, 112] on div "Batch Status is Refund Required (RFR) Search Advanced Search Save Search Clear …" at bounding box center [526, 72] width 756 height 106
click at [259, 293] on link "87997" at bounding box center [256, 297] width 24 height 8
select select "RFR"
type input "[DATE]"
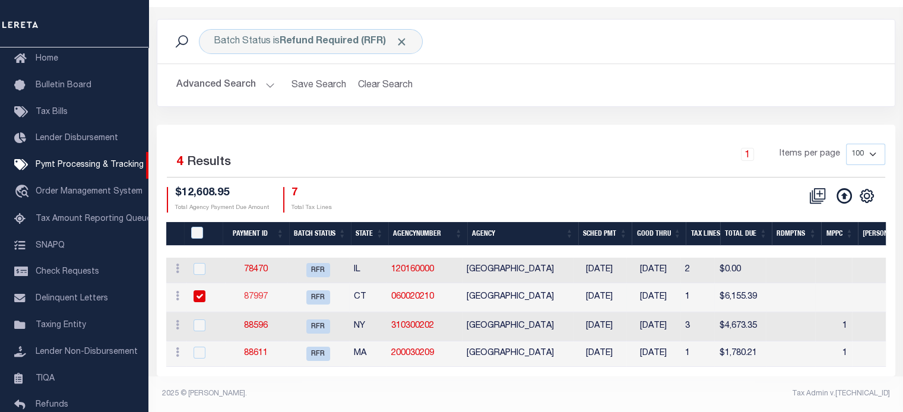
type input "$6,155.39"
select select "CHK"
select select "[PERSON_NAME]"
checkbox input "true"
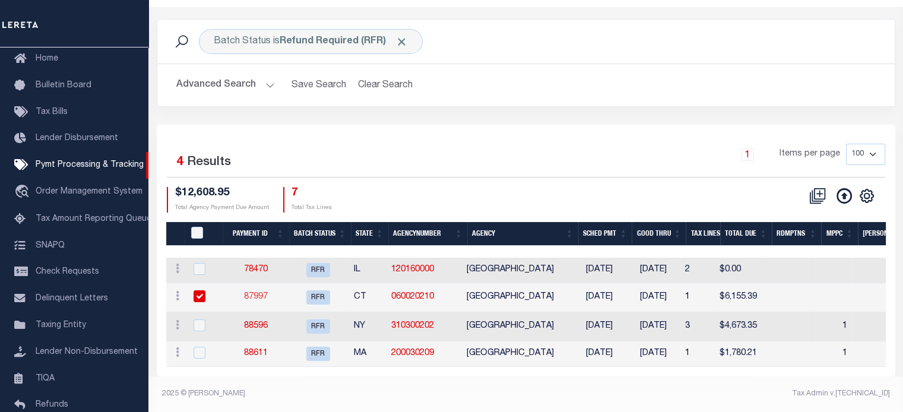
checkbox input "true"
select select "USS"
type input "[DATE]"
type input "$9.85"
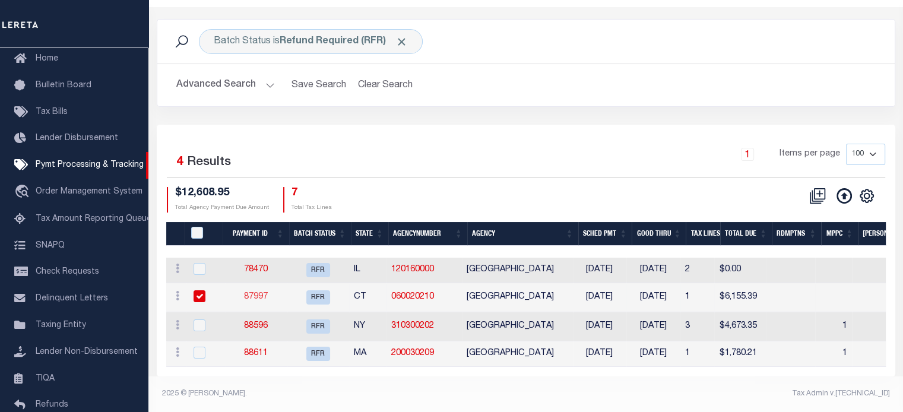
type input "9205590111312635104129"
type input "Delivered, In/At Mailbox"
type input "[DATE]"
type input "N"
radio input "true"
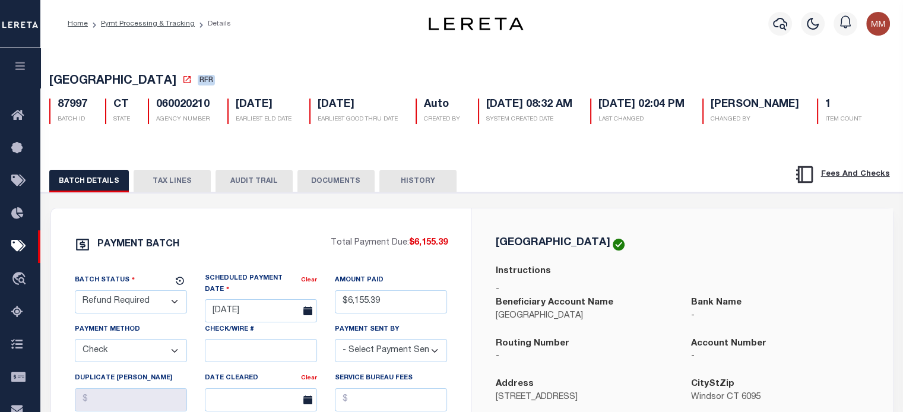
click at [344, 192] on button "DOCUMENTS" at bounding box center [335, 181] width 77 height 23
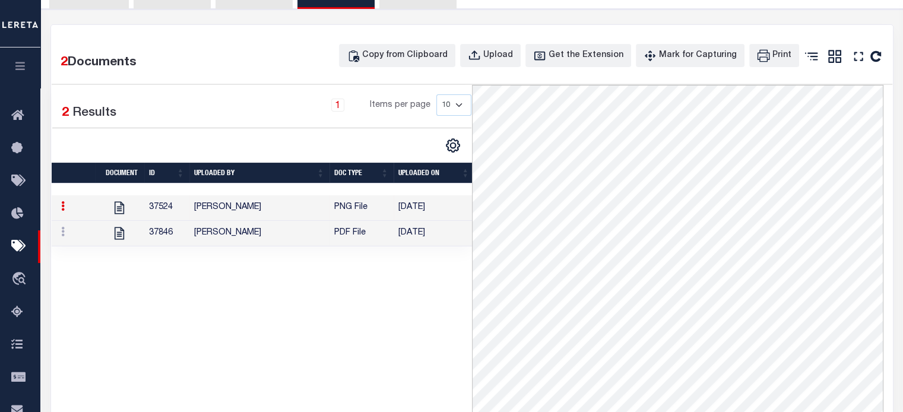
scroll to position [237, 0]
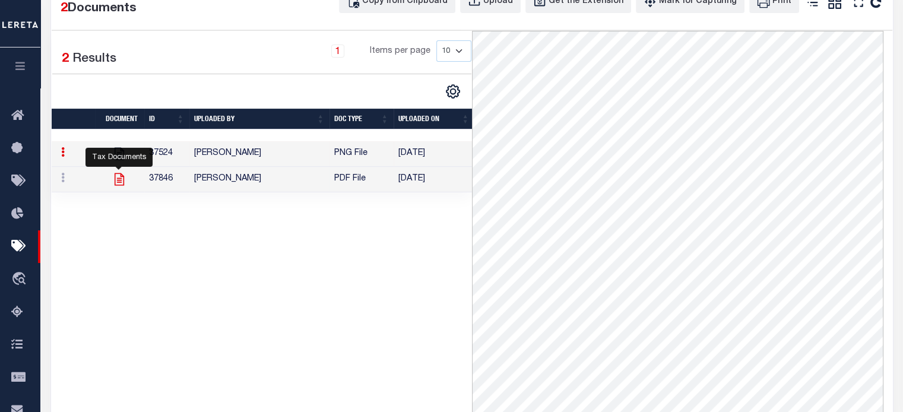
click at [124, 187] on icon at bounding box center [119, 179] width 15 height 15
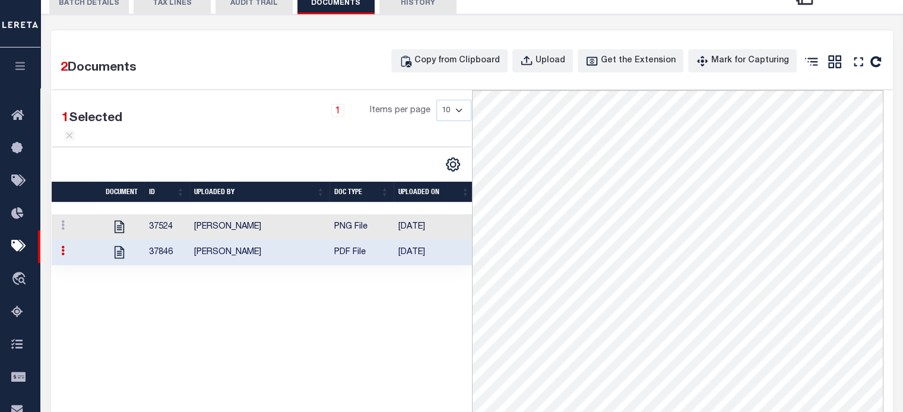
scroll to position [0, 0]
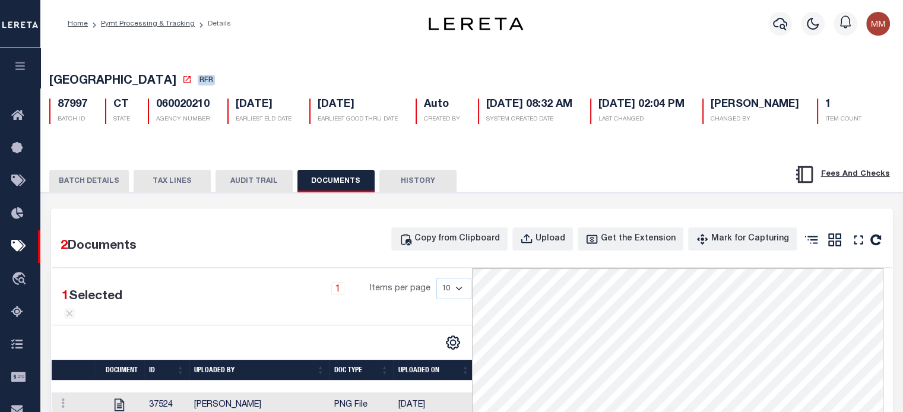
click at [158, 192] on button "TAX LINES" at bounding box center [172, 181] width 77 height 23
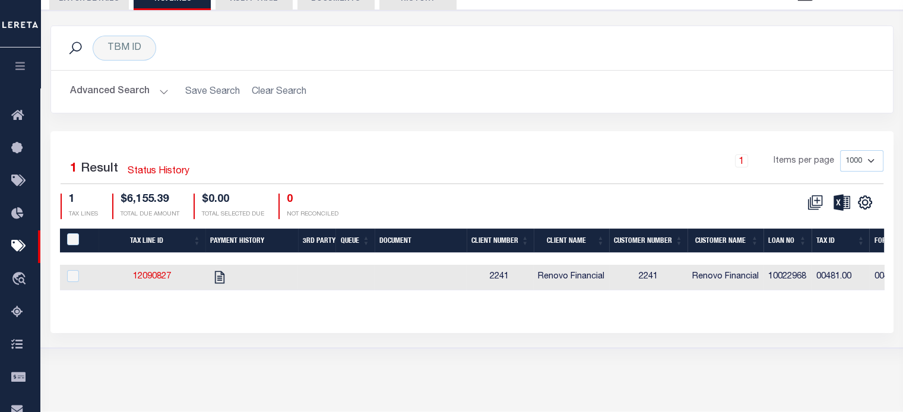
scroll to position [217, 0]
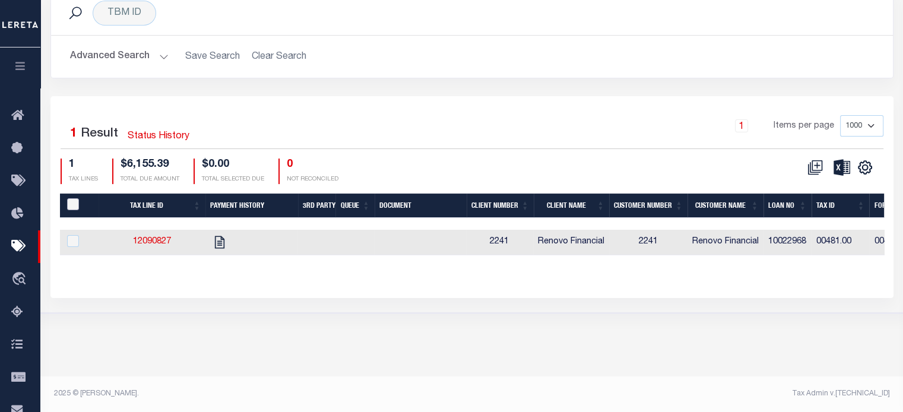
click at [74, 210] on input "PayeePaymentBatchId" at bounding box center [73, 204] width 12 height 12
checkbox input "true"
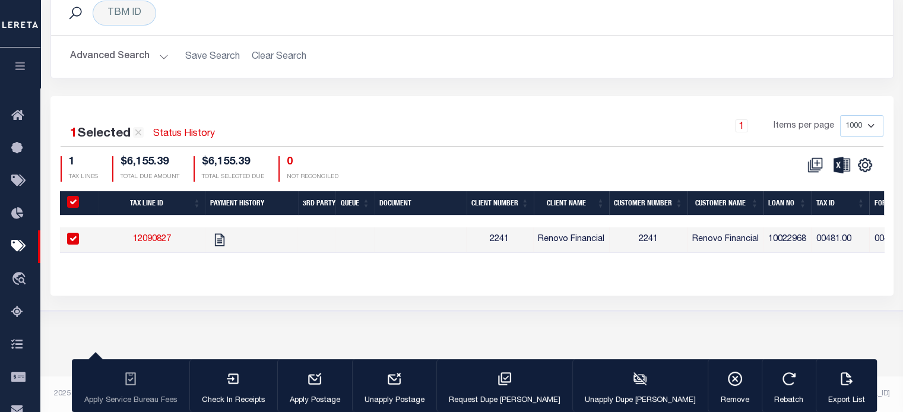
checkbox input "true"
click at [832, 387] on div "button" at bounding box center [847, 380] width 30 height 30
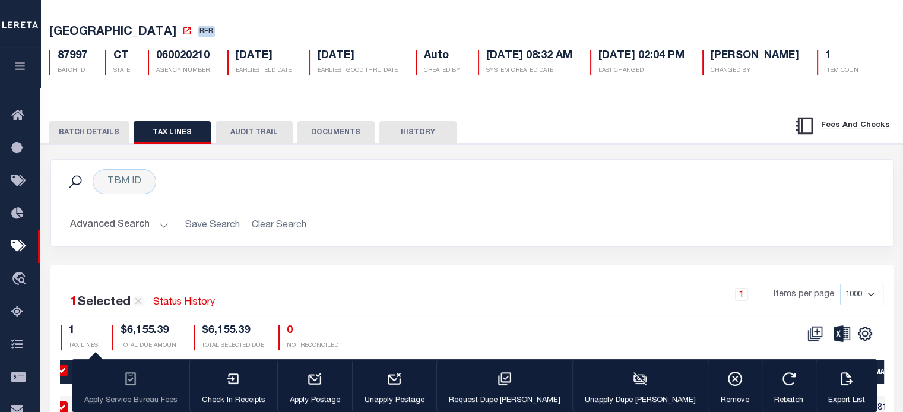
scroll to position [0, 0]
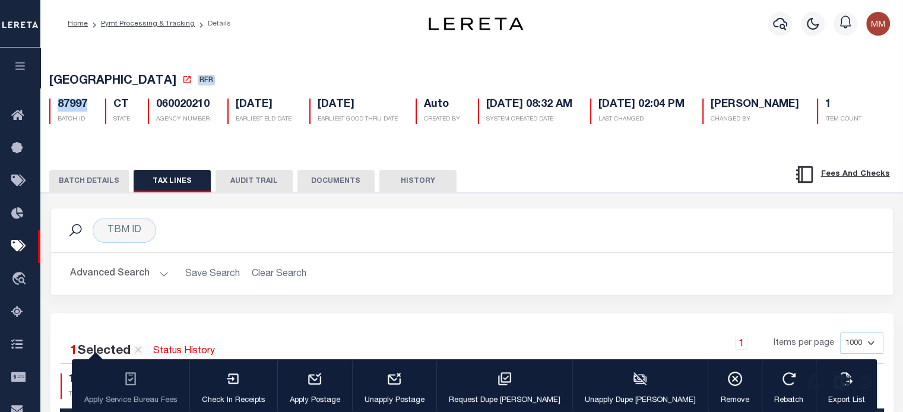
drag, startPoint x: 57, startPoint y: 107, endPoint x: 400, endPoint y: 148, distance: 345.0
click at [90, 109] on div "87997 BATCH ID" at bounding box center [68, 112] width 56 height 26
copy h5 "87997"
click at [516, 252] on div "TBM ID Search" at bounding box center [472, 230] width 842 height 44
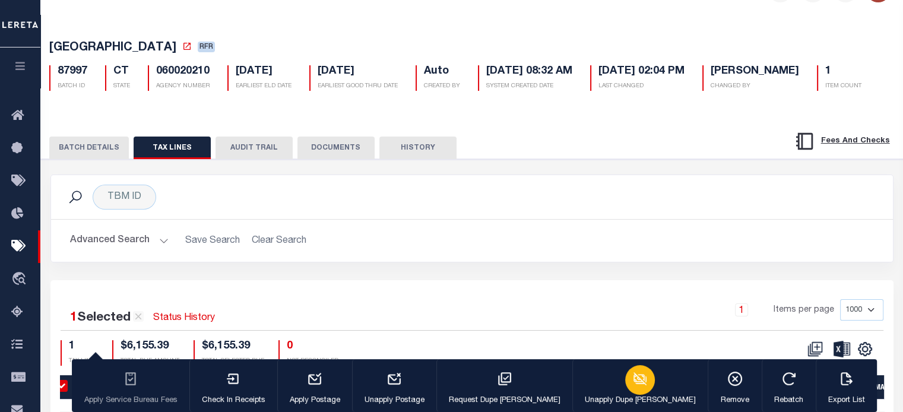
scroll to position [59, 0]
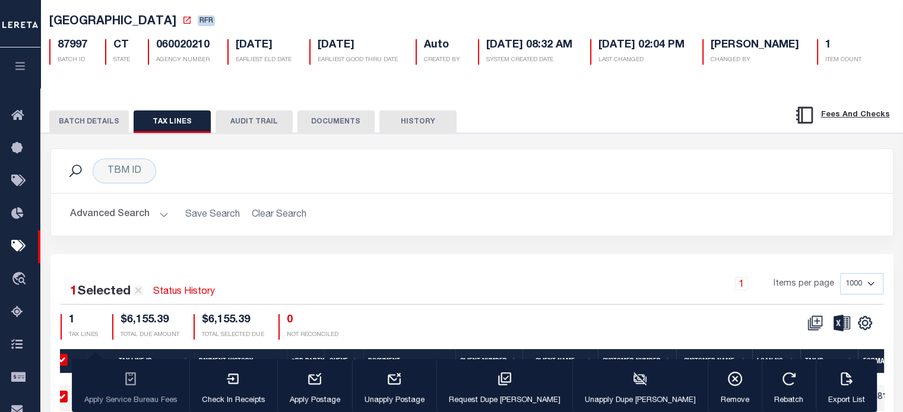
drag, startPoint x: 97, startPoint y: 1, endPoint x: 97, endPoint y: 160, distance: 158.5
click at [98, 133] on button "BATCH DETAILS" at bounding box center [89, 121] width 80 height 23
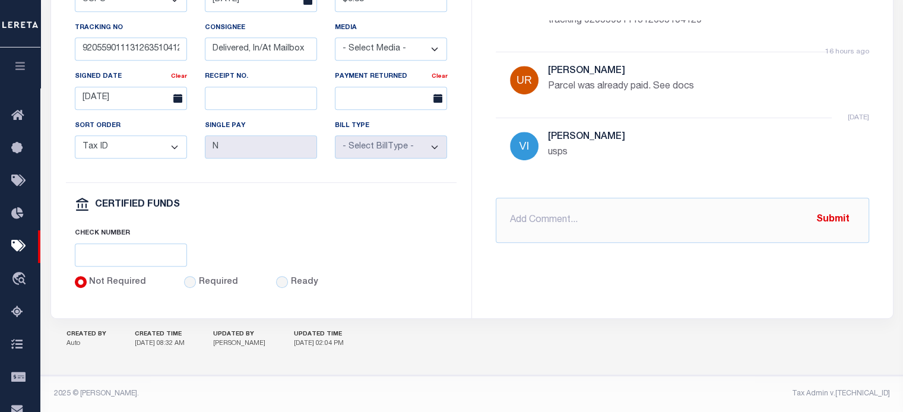
scroll to position [638, 0]
click at [589, 208] on input "text" at bounding box center [682, 220] width 373 height 45
paste input "[GEOGRAPHIC_DATA] 7450 $ 6155.39"
type input "PROCESSING [GEOGRAPHIC_DATA] 7450 $ 6155.39"
click at [834, 208] on button "Submit" at bounding box center [833, 220] width 49 height 24
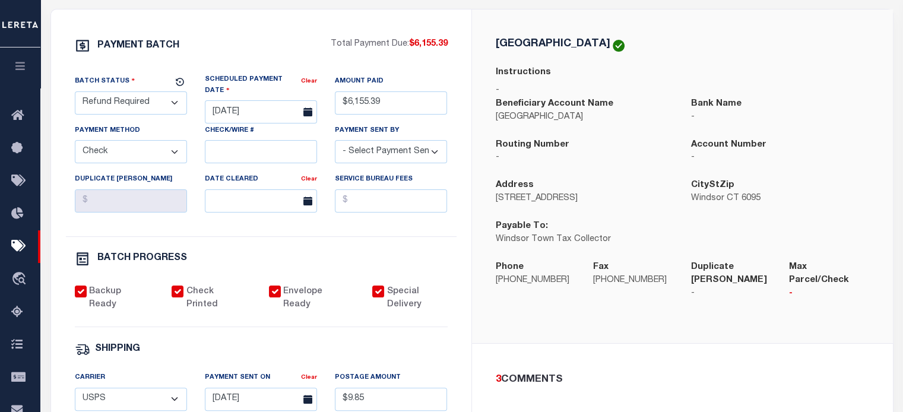
scroll to position [44, 0]
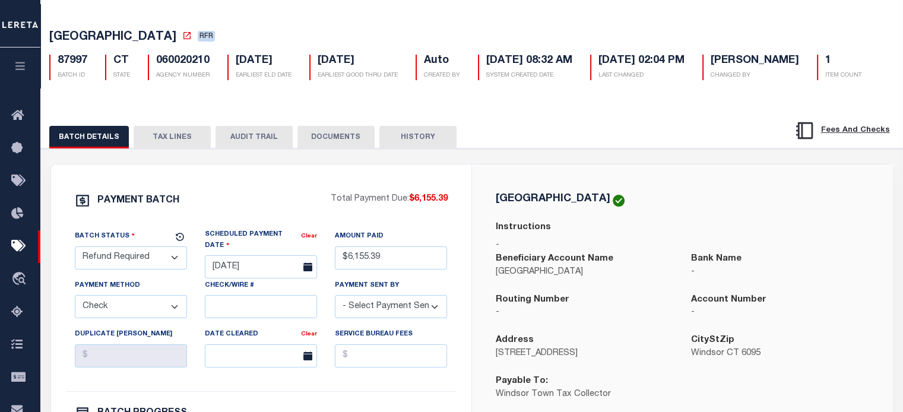
click at [170, 270] on select "- Select Status - Scheduled for Payment Ready For Payment Payment Sent Cleared …" at bounding box center [131, 257] width 112 height 23
click at [75, 270] on select "- Select Status - Scheduled for Payment Ready For Payment Payment Sent Cleared …" at bounding box center [131, 257] width 112 height 23
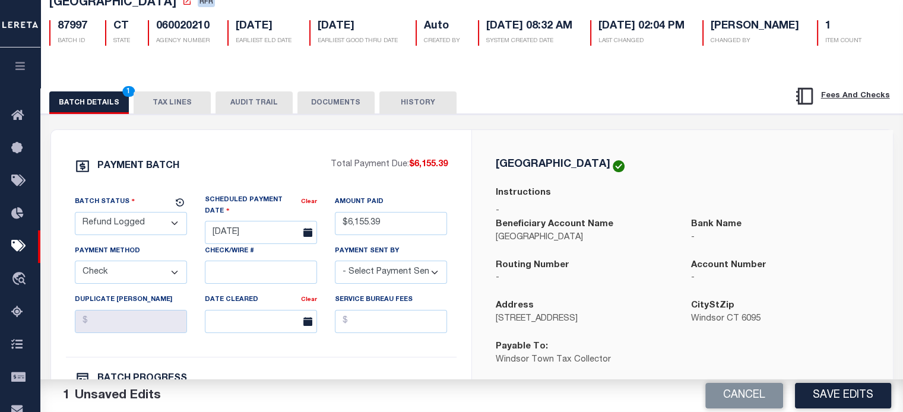
scroll to position [103, 0]
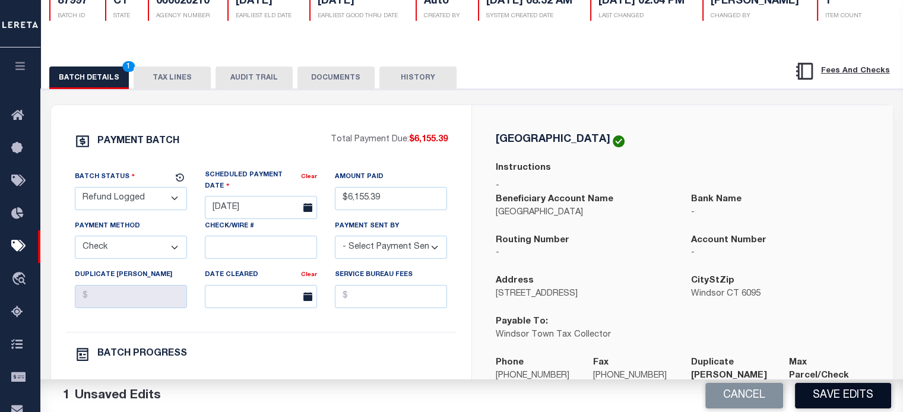
click at [825, 389] on button "Save Edits" at bounding box center [843, 396] width 96 height 26
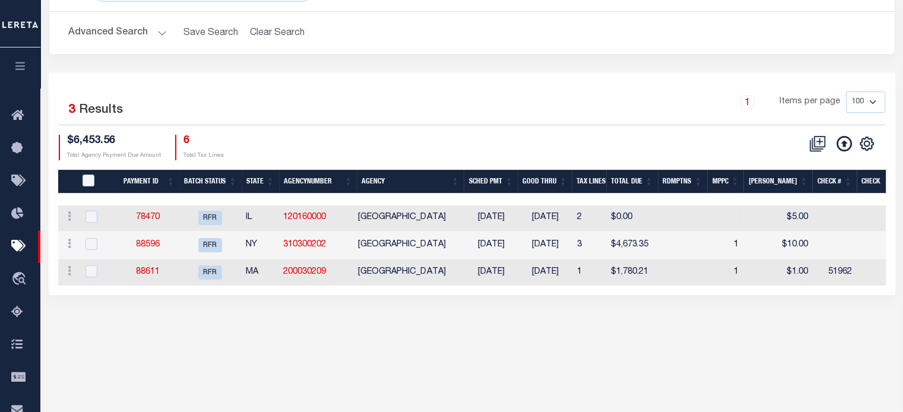
scroll to position [119, 0]
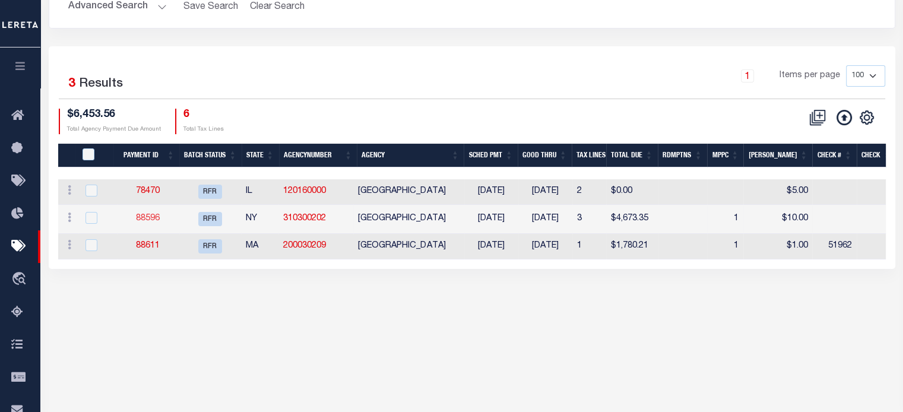
click at [146, 220] on link "88596" at bounding box center [148, 218] width 24 height 8
select select "RFR"
type input "[DATE]"
select select
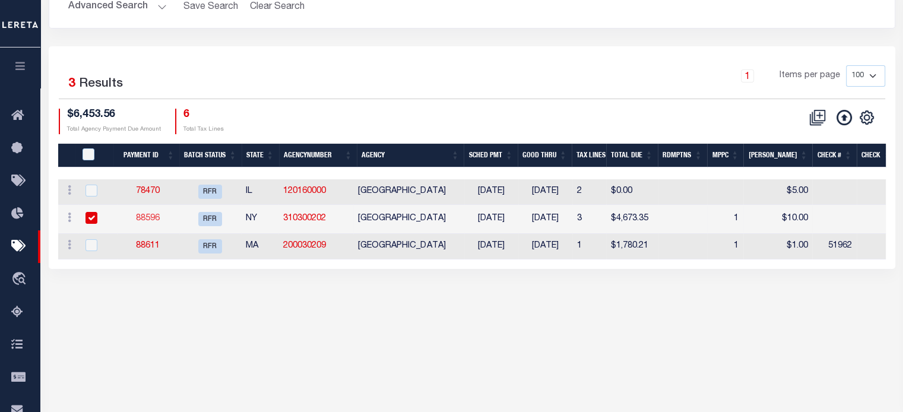
checkbox input "false"
select select
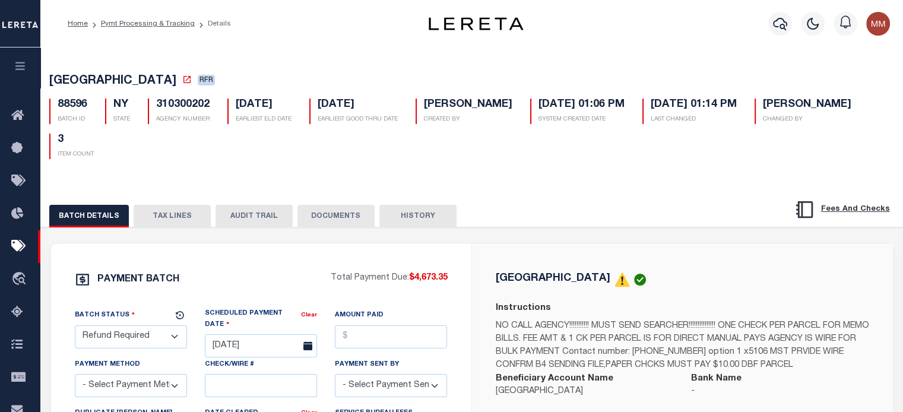
click at [332, 214] on button "DOCUMENTS" at bounding box center [335, 216] width 77 height 23
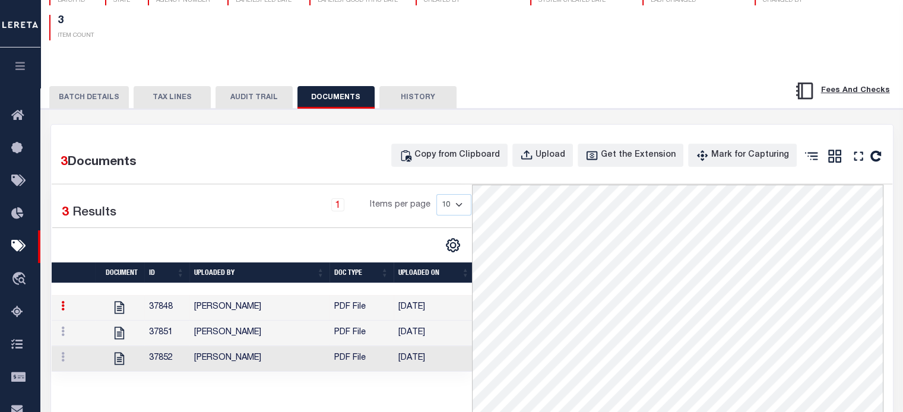
scroll to position [178, 0]
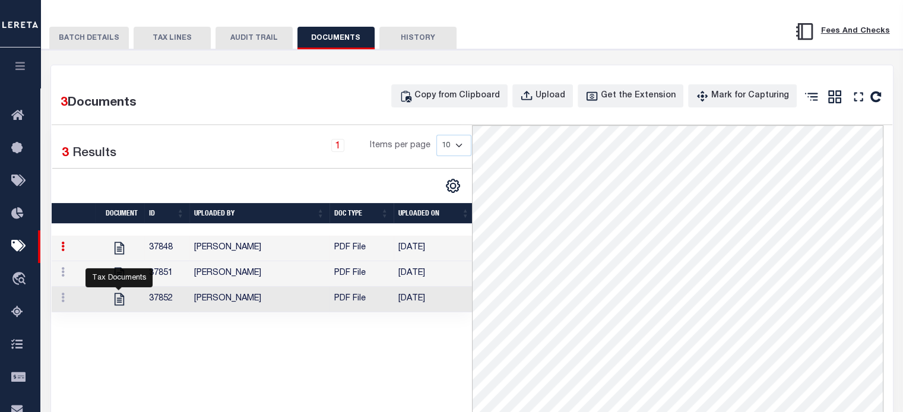
click at [121, 303] on icon at bounding box center [119, 299] width 9 height 12
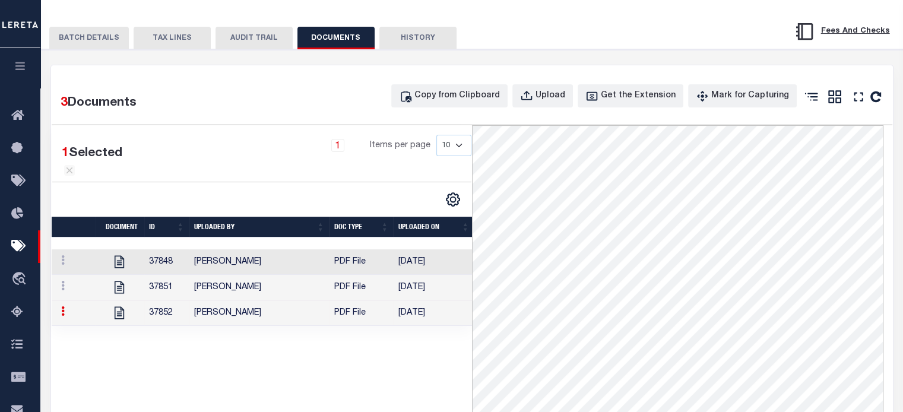
click at [171, 41] on button "TAX LINES" at bounding box center [172, 38] width 77 height 23
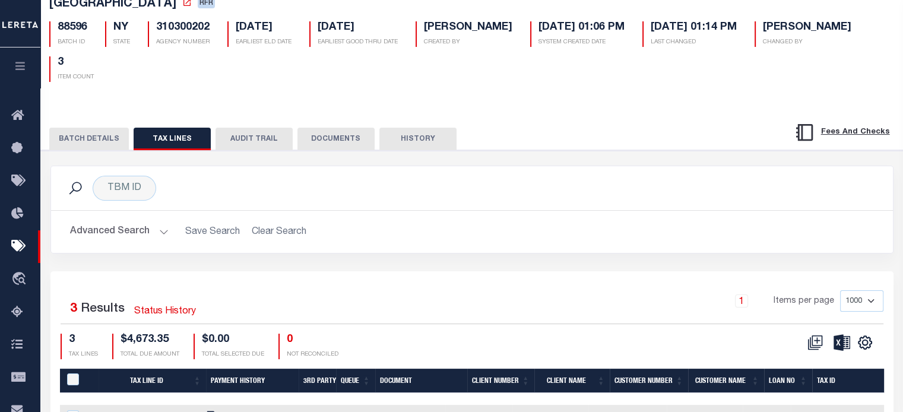
scroll to position [59, 0]
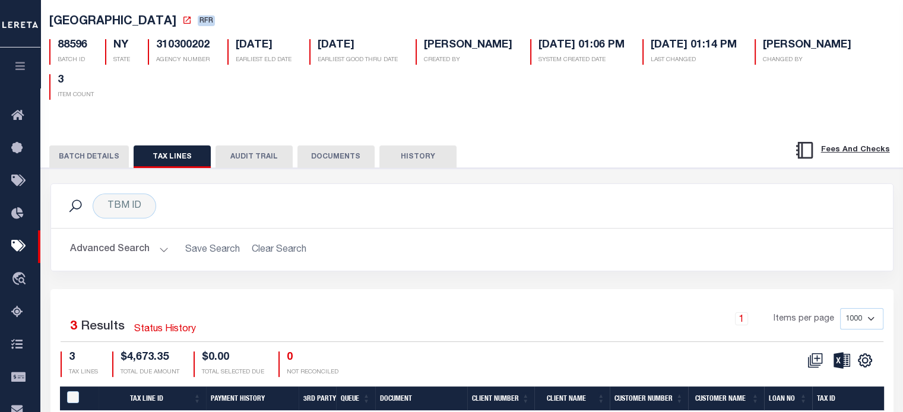
click at [102, 157] on button "BATCH DETAILS" at bounding box center [89, 156] width 80 height 23
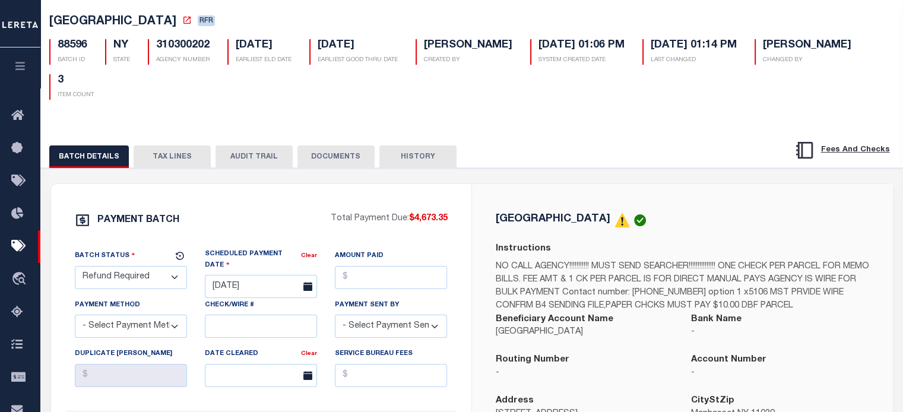
click at [173, 157] on button "TAX LINES" at bounding box center [172, 156] width 77 height 23
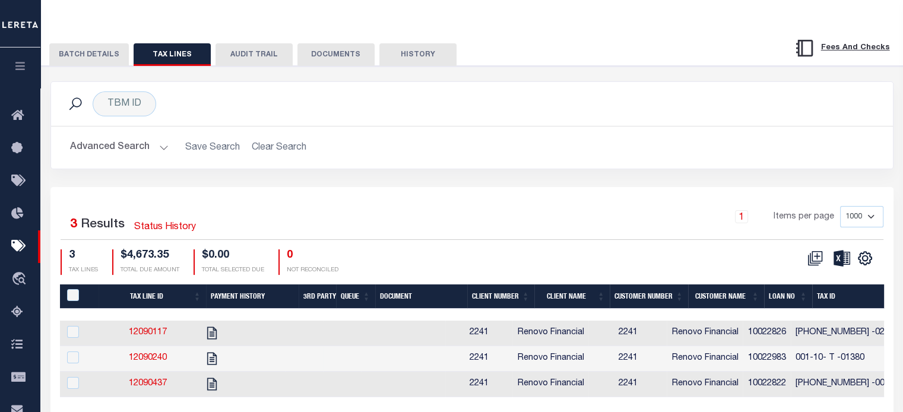
scroll to position [237, 0]
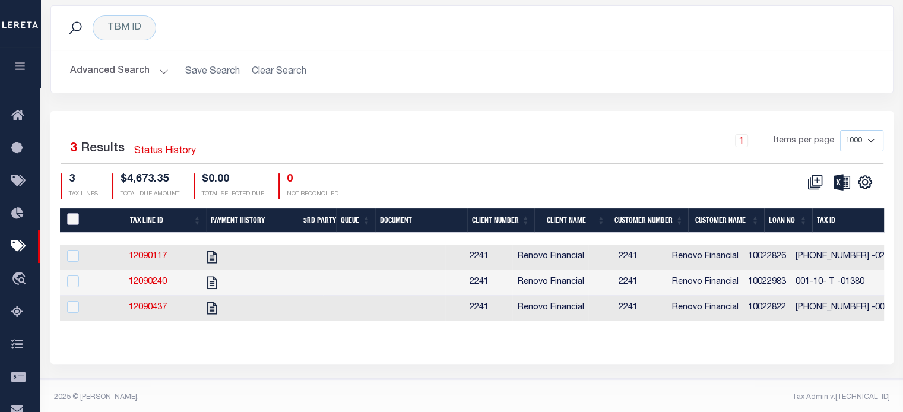
drag, startPoint x: 71, startPoint y: 221, endPoint x: 78, endPoint y: 226, distance: 8.9
click at [71, 221] on input "PayeePaymentBatchId" at bounding box center [73, 219] width 12 height 12
checkbox input "true"
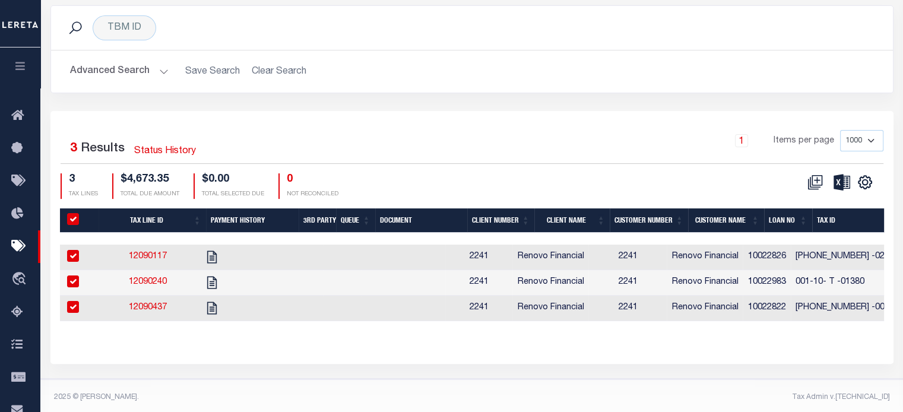
checkbox input "true"
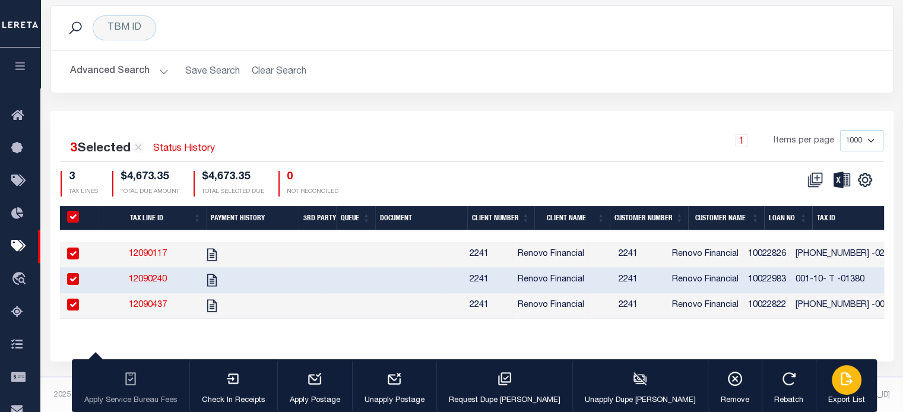
click at [832, 373] on div "button" at bounding box center [847, 380] width 30 height 30
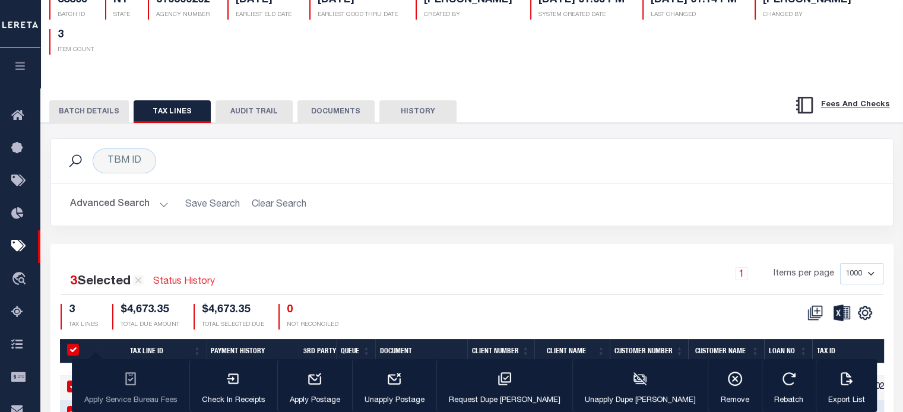
scroll to position [59, 0]
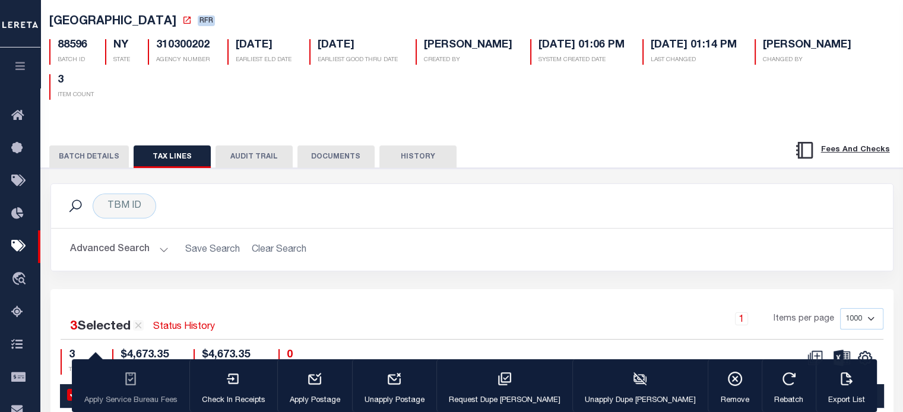
click at [97, 160] on button "BATCH DETAILS" at bounding box center [89, 156] width 80 height 23
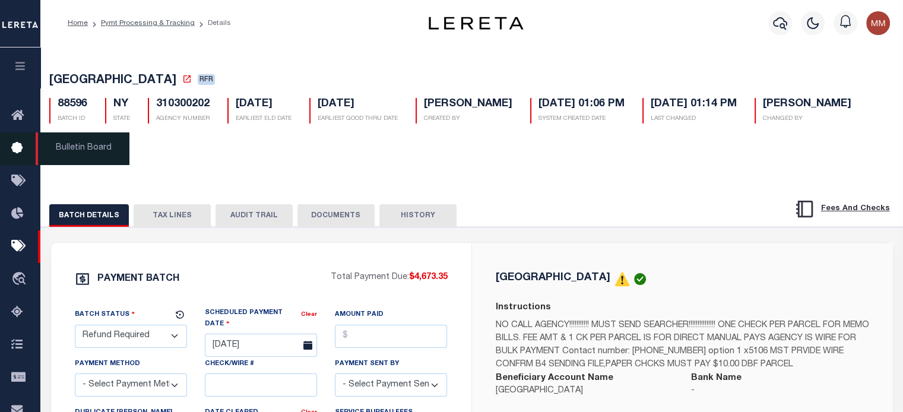
scroll to position [0, 0]
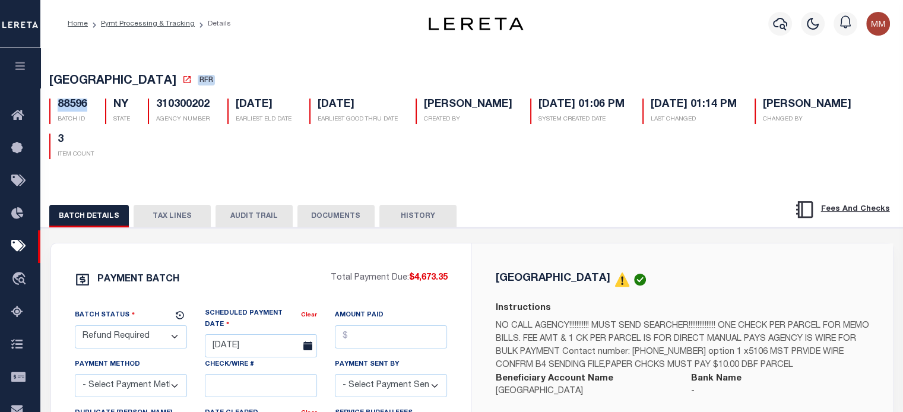
drag, startPoint x: 53, startPoint y: 105, endPoint x: 85, endPoint y: 107, distance: 32.7
click at [85, 107] on div "88596 BATCH ID" at bounding box center [68, 112] width 38 height 26
copy h5 "88596"
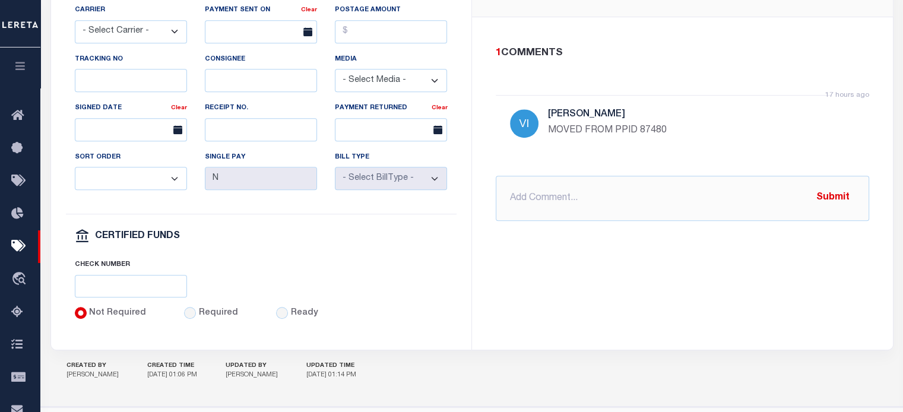
scroll to position [638, 0]
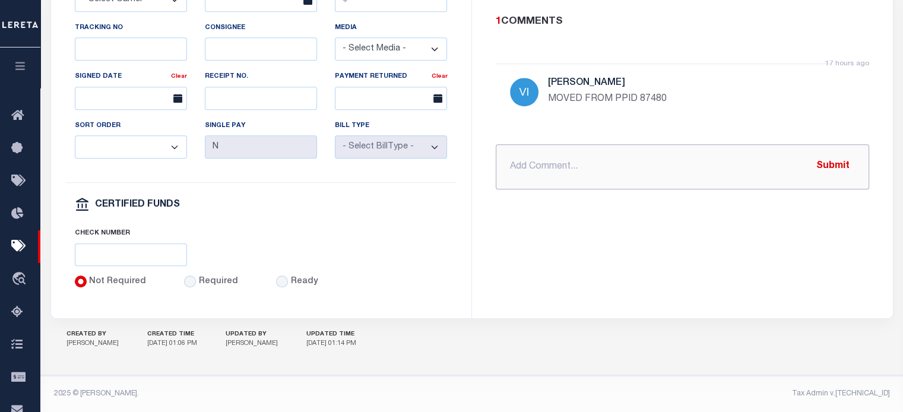
click at [520, 151] on input "text" at bounding box center [682, 166] width 373 height 45
click at [608, 153] on input "PROCESSING REFUND" at bounding box center [682, 166] width 373 height 45
click at [615, 153] on input "PROCESSING REFUND" at bounding box center [682, 166] width 373 height 45
paste input "[GEOGRAPHIC_DATA] 7451 $ 4673.35"
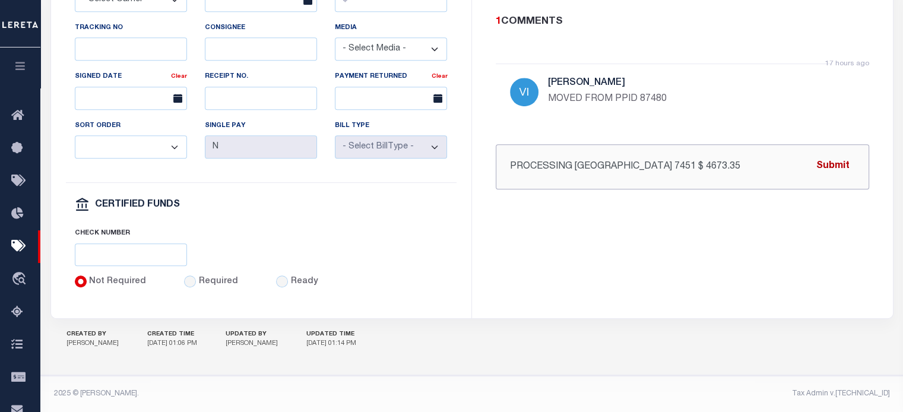
type input "PROCESSING [GEOGRAPHIC_DATA] 7451 $ 4673.35"
click at [832, 154] on button "Submit" at bounding box center [833, 166] width 49 height 24
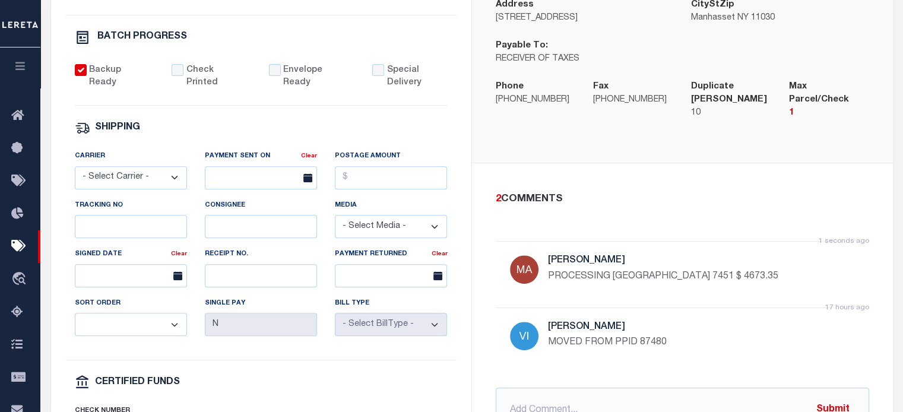
scroll to position [222, 0]
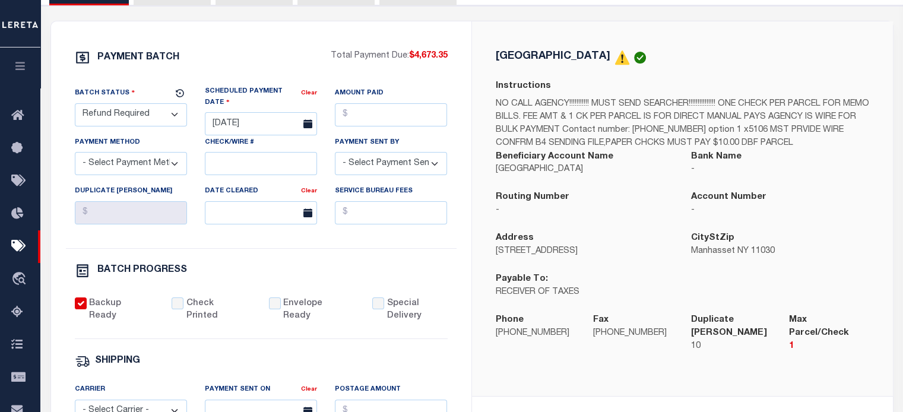
click at [137, 119] on select "- Select Status - Scheduled for Payment Ready For Payment Payment Sent Cleared …" at bounding box center [131, 114] width 112 height 23
click at [75, 105] on select "- Select Status - Scheduled for Payment Ready For Payment Payment Sent Cleared …" at bounding box center [131, 114] width 112 height 23
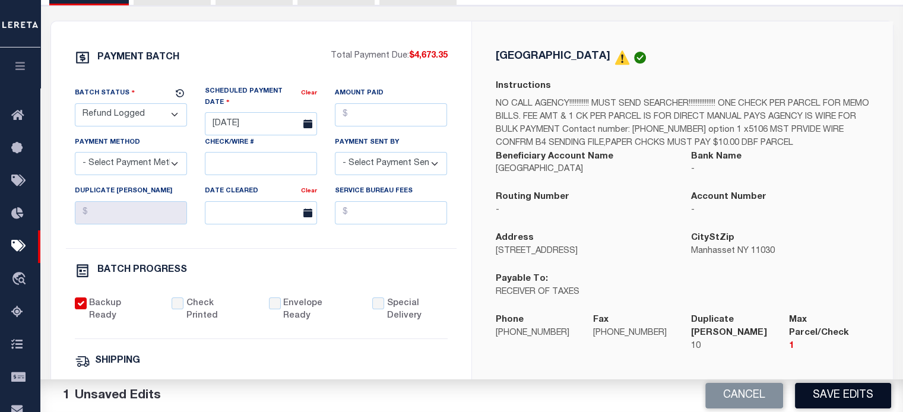
click at [817, 398] on button "Save Edits" at bounding box center [843, 396] width 96 height 26
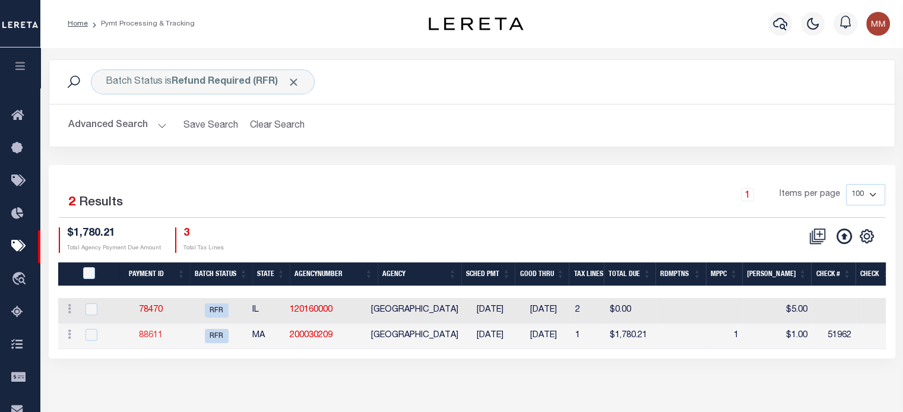
click at [150, 333] on link "88611" at bounding box center [151, 335] width 24 height 8
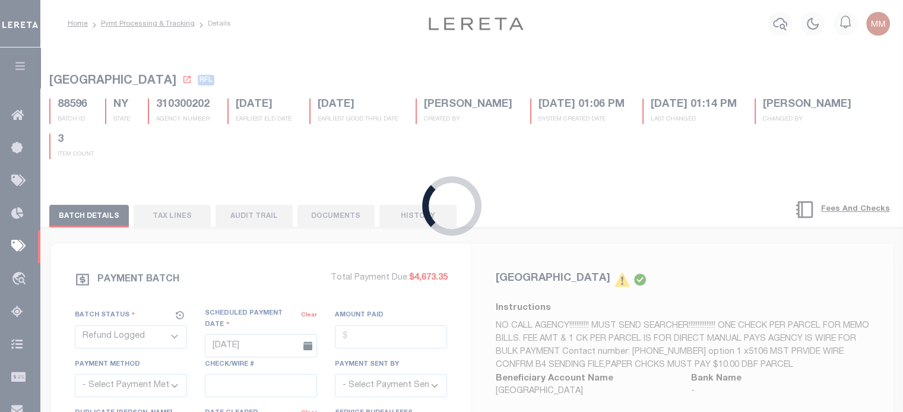
select select "RFR"
type input "[DATE]"
type input "$1,780.21"
type input "51962"
checkbox input "false"
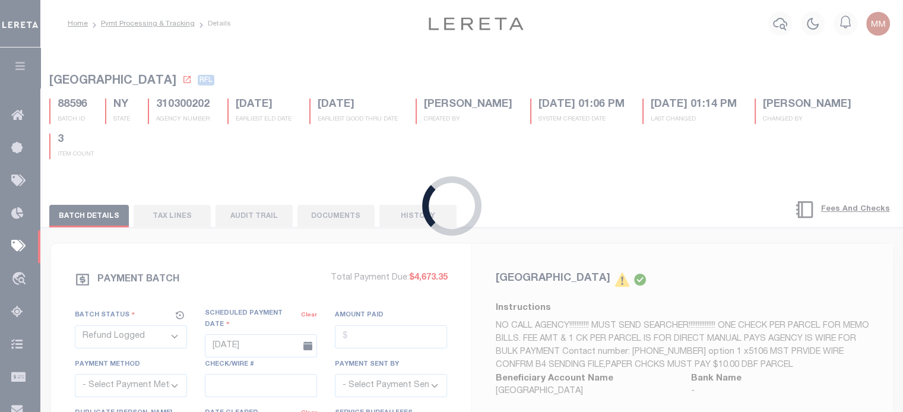
select select "FDX"
type input "[DATE]"
type input "883071402987"
type input "[PERSON_NAME]"
type input "[DATE]"
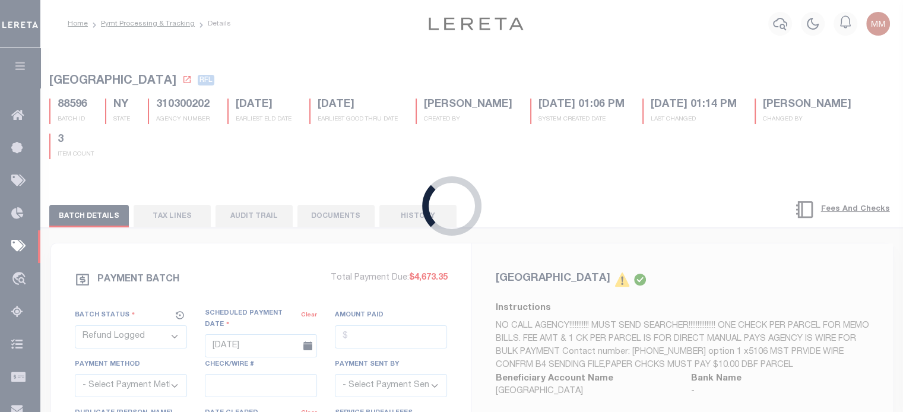
select select
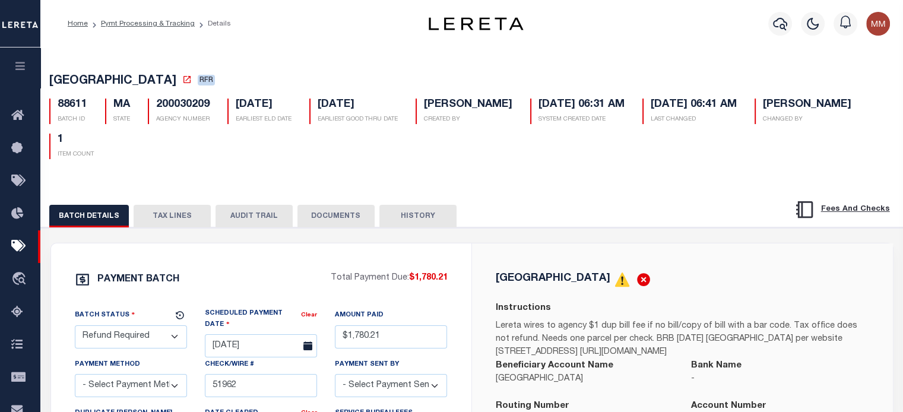
click at [339, 217] on button "DOCUMENTS" at bounding box center [335, 216] width 77 height 23
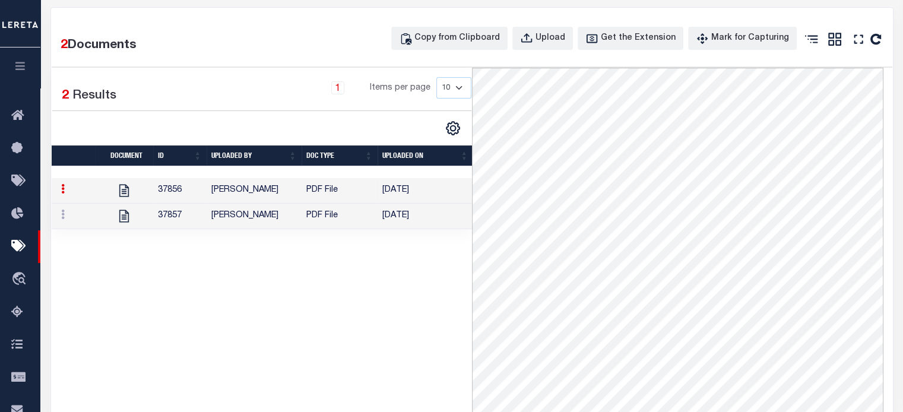
scroll to position [237, 0]
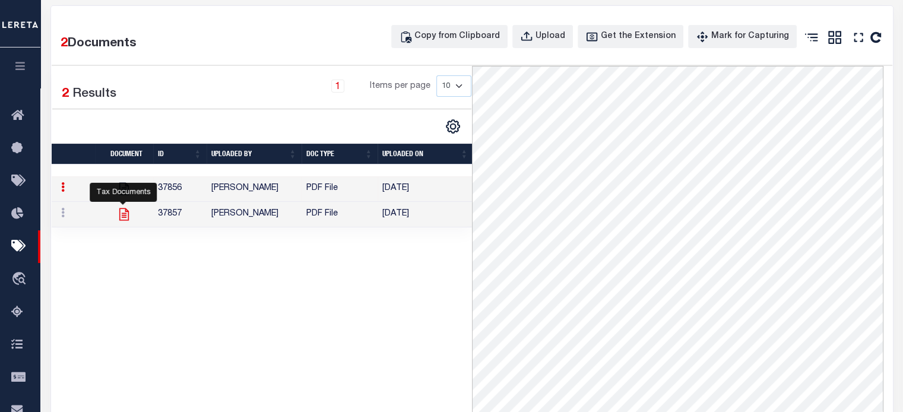
click at [123, 219] on icon at bounding box center [123, 214] width 9 height 12
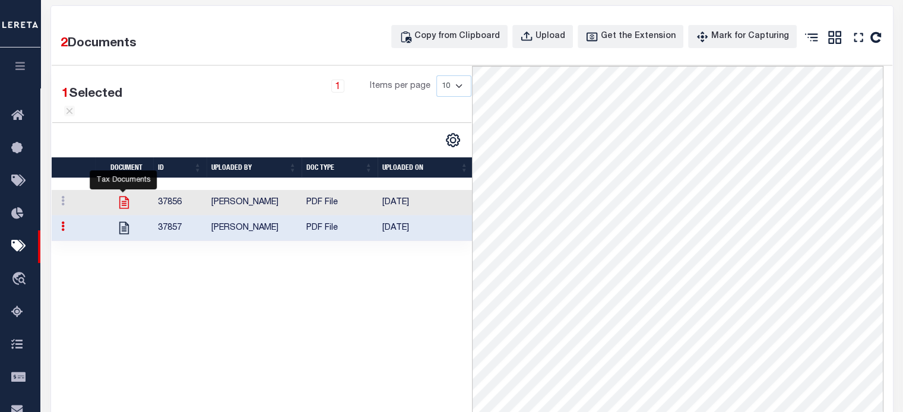
click at [126, 205] on icon at bounding box center [123, 202] width 15 height 15
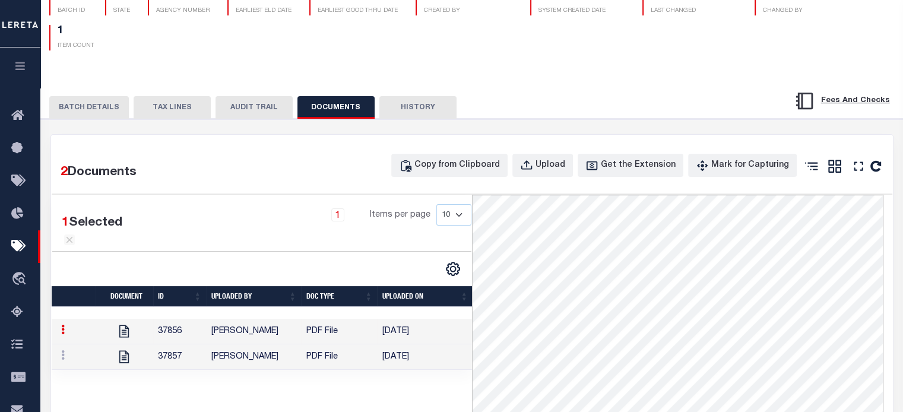
scroll to position [43, 0]
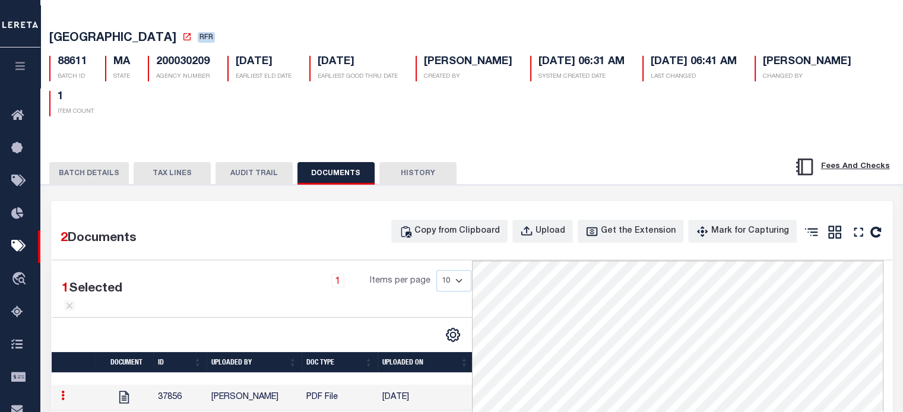
click at [154, 176] on button "TAX LINES" at bounding box center [172, 173] width 77 height 23
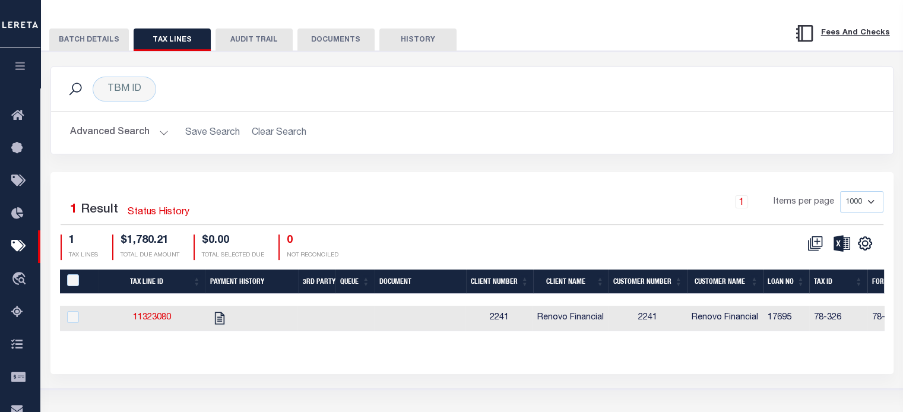
scroll to position [217, 0]
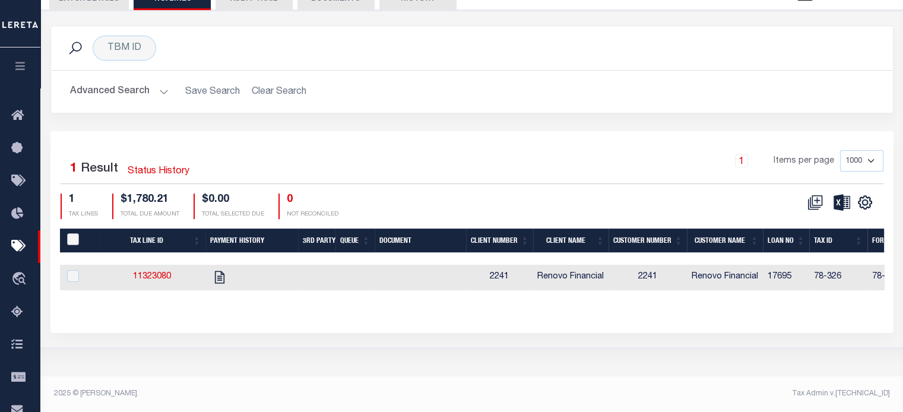
click at [71, 237] on input "PayeePaymentBatchId" at bounding box center [73, 239] width 12 height 12
checkbox input "true"
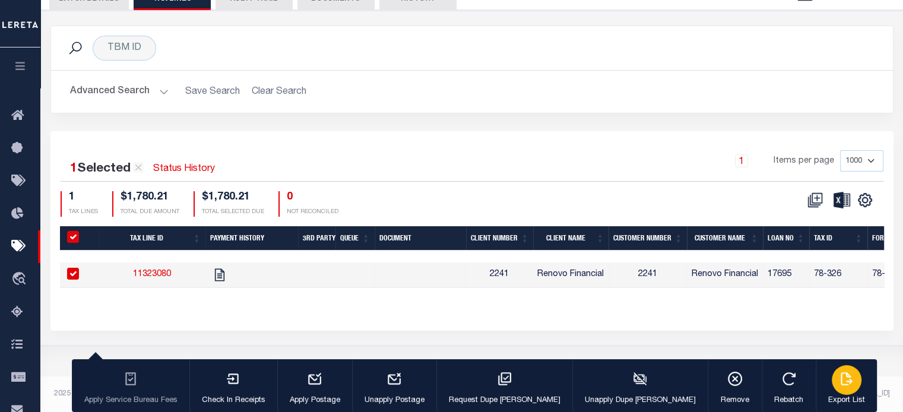
click at [832, 385] on div "button" at bounding box center [847, 380] width 30 height 30
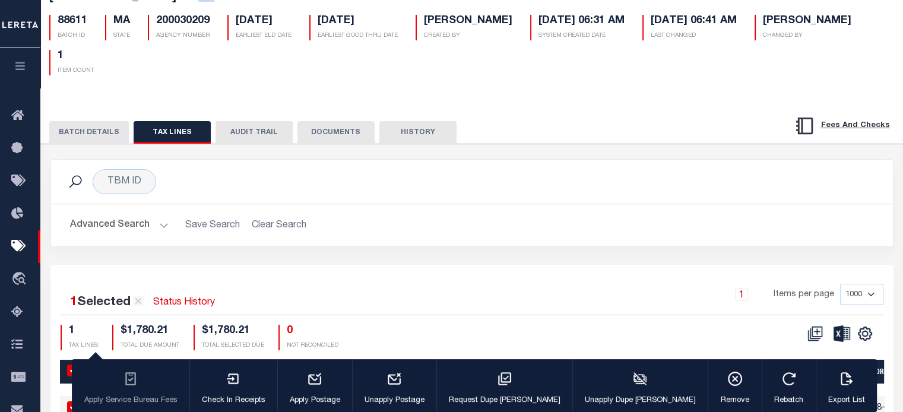
scroll to position [0, 0]
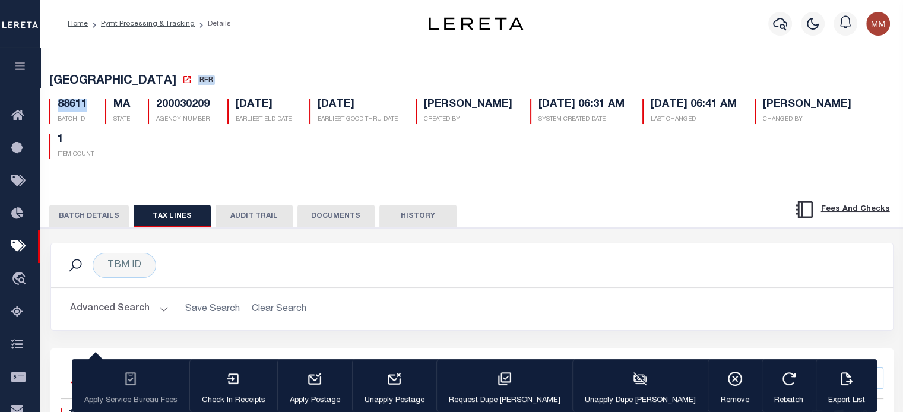
drag, startPoint x: 53, startPoint y: 105, endPoint x: 92, endPoint y: 106, distance: 39.2
click at [87, 107] on div "88611 BATCH ID" at bounding box center [68, 112] width 56 height 26
copy h5 "88611"
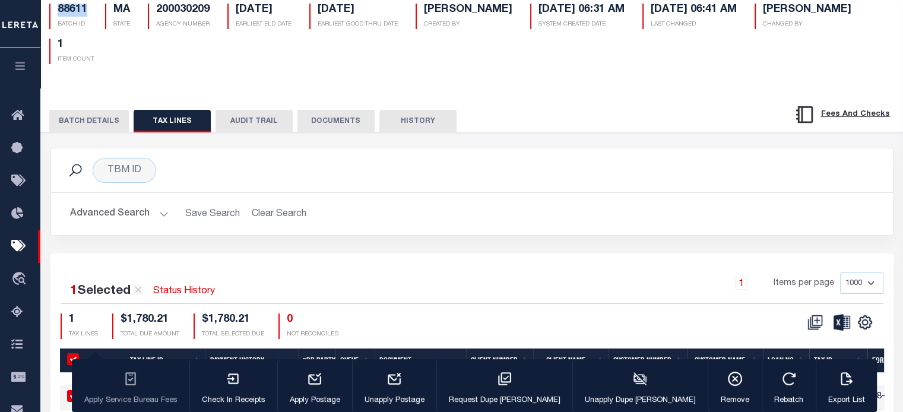
scroll to position [39, 0]
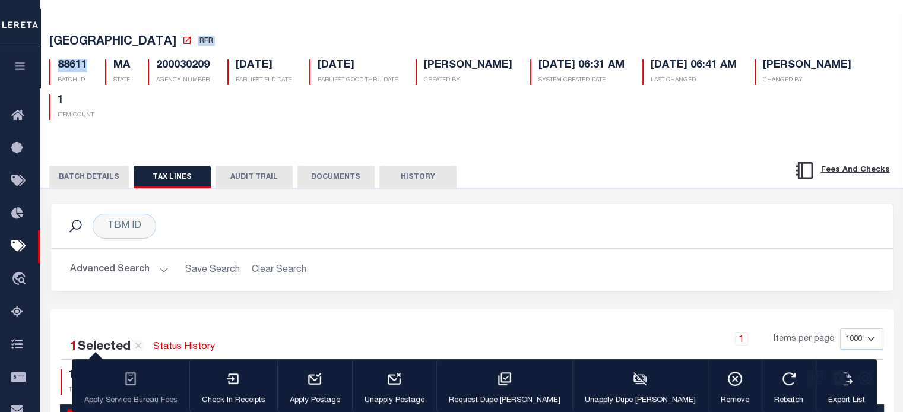
click at [78, 177] on button "BATCH DETAILS" at bounding box center [89, 177] width 80 height 23
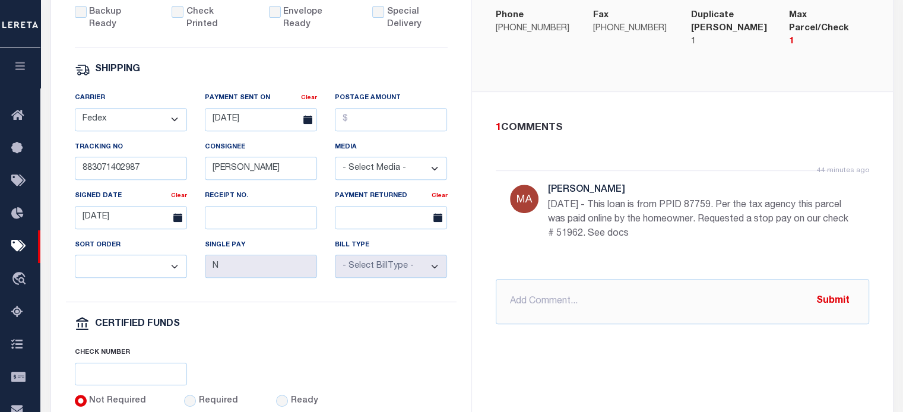
scroll to position [514, 0]
click at [524, 290] on input "text" at bounding box center [682, 300] width 373 height 45
type input "O"
paste input "[GEOGRAPHIC_DATA] 7452 $ 1780.21"
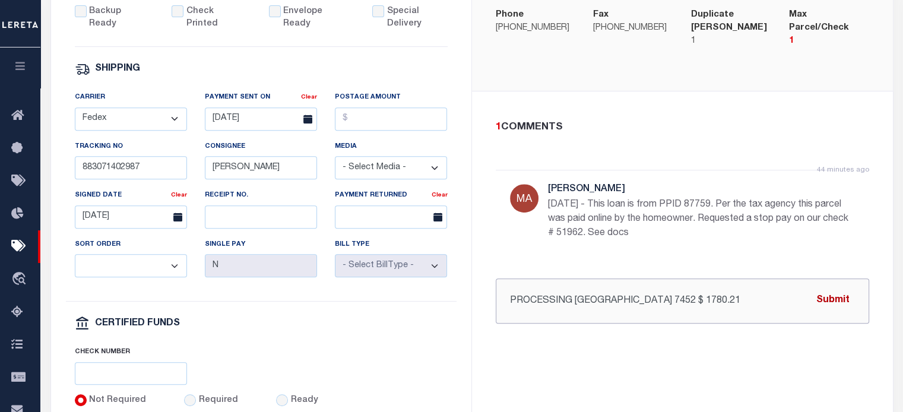
type input "PROCESSING [GEOGRAPHIC_DATA] 7452 $ 1780.21"
click at [836, 293] on button "Submit" at bounding box center [833, 301] width 49 height 24
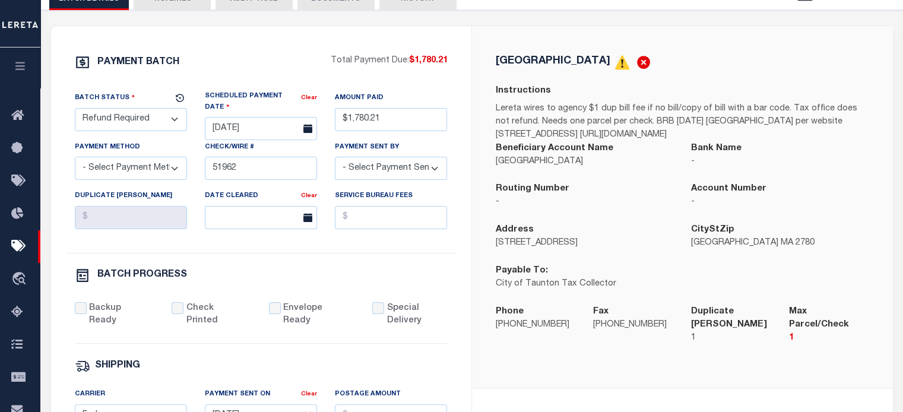
scroll to position [158, 0]
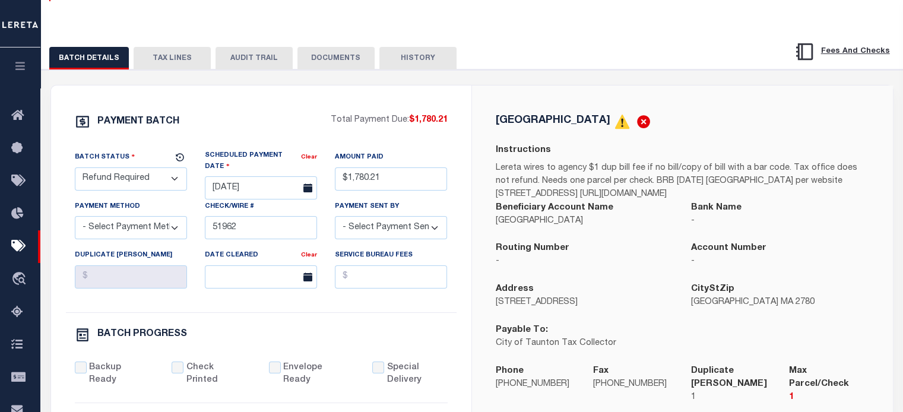
click at [134, 179] on select "- Select Status - Scheduled for Payment Ready For Payment Payment Sent Cleared …" at bounding box center [131, 178] width 112 height 23
click at [75, 169] on select "- Select Status - Scheduled for Payment Ready For Payment Payment Sent Cleared …" at bounding box center [131, 178] width 112 height 23
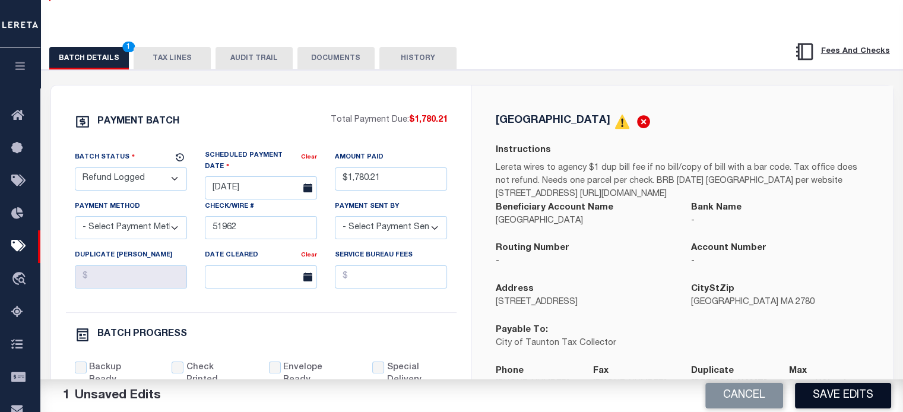
drag, startPoint x: 848, startPoint y: 393, endPoint x: 826, endPoint y: 407, distance: 25.7
click at [847, 393] on button "Save Edits" at bounding box center [843, 396] width 96 height 26
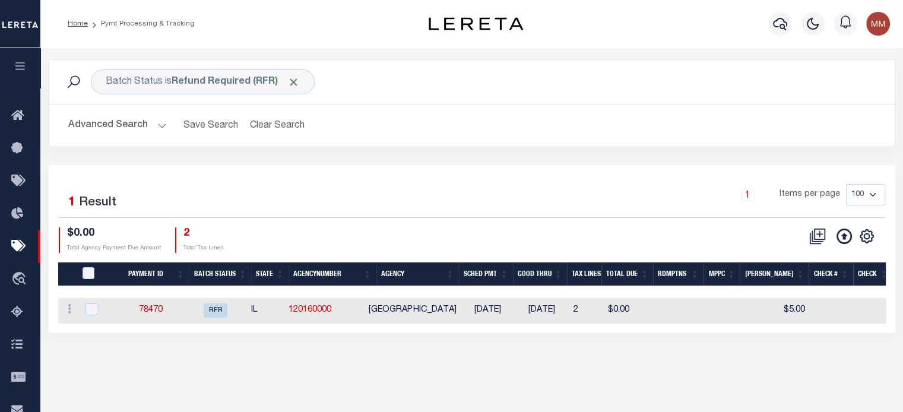
click at [161, 313] on link "78470" at bounding box center [151, 310] width 24 height 8
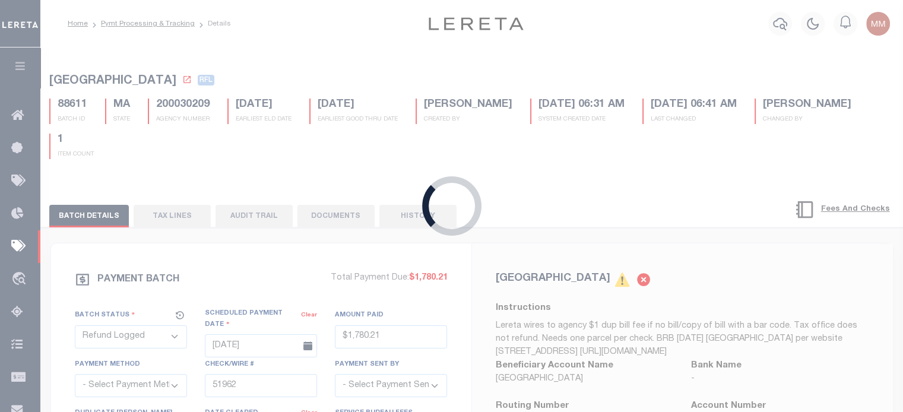
select select "RFR"
type input "[DATE]"
select select
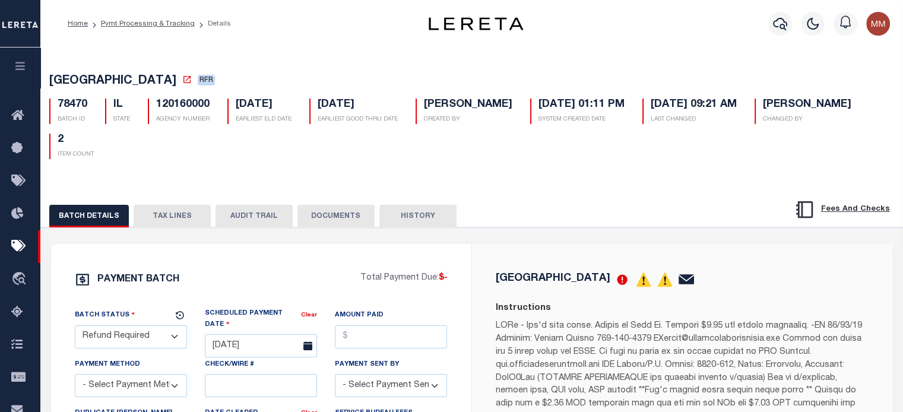
click at [161, 313] on div "Batch Status" at bounding box center [124, 317] width 98 height 17
